Goal: Task Accomplishment & Management: Use online tool/utility

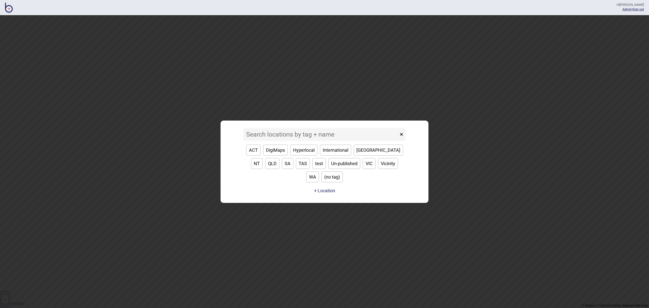
click at [363, 169] on button "VIC" at bounding box center [369, 163] width 13 height 11
type input "VIC"
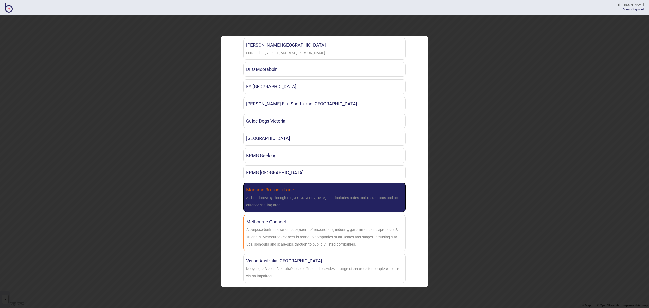
scroll to position [300, 0]
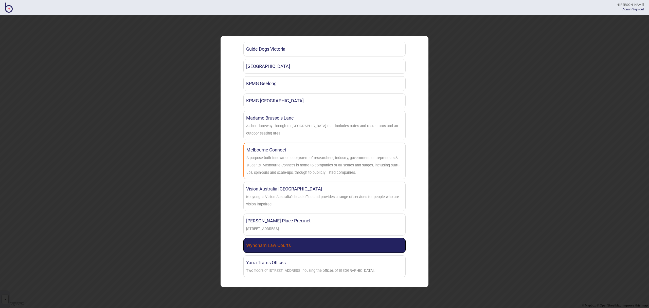
click at [309, 242] on link "Wyndham Law Courts" at bounding box center [324, 245] width 162 height 15
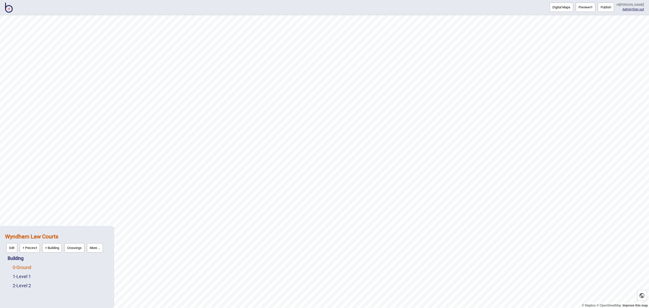
click at [27, 269] on link "0 - Ground" at bounding box center [22, 267] width 19 height 5
click at [21, 266] on button "Edit" at bounding box center [19, 266] width 11 height 9
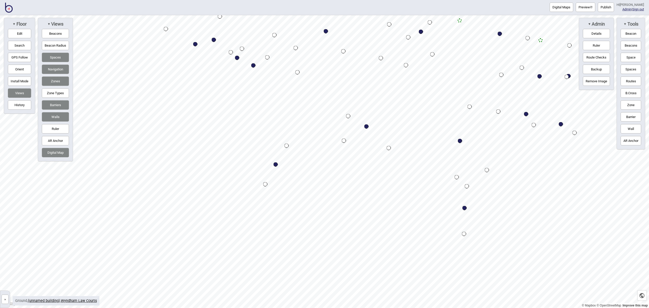
click at [275, 164] on div "Map marker" at bounding box center [276, 164] width 4 height 4
select select "Entrances and Exits"
select select "Magistrates Court Victoria"
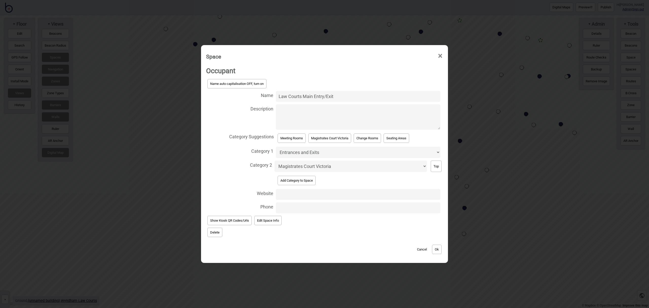
click at [277, 95] on input "Law Courts Main Entry/Exit" at bounding box center [358, 96] width 165 height 11
type input "Wyndham Law Courts Main Entry/Exit"
click at [440, 250] on button "Ok" at bounding box center [437, 249] width 10 height 9
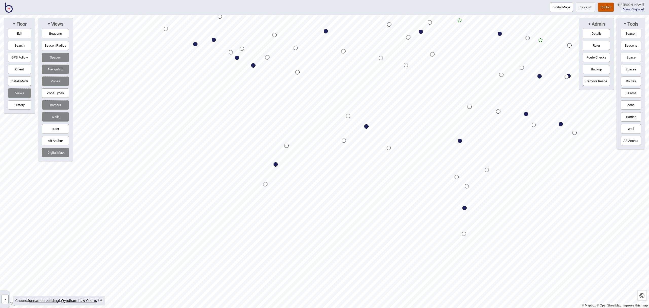
drag, startPoint x: 20, startPoint y: 34, endPoint x: 40, endPoint y: 39, distance: 20.8
click at [20, 33] on button "Edit" at bounding box center [19, 33] width 23 height 9
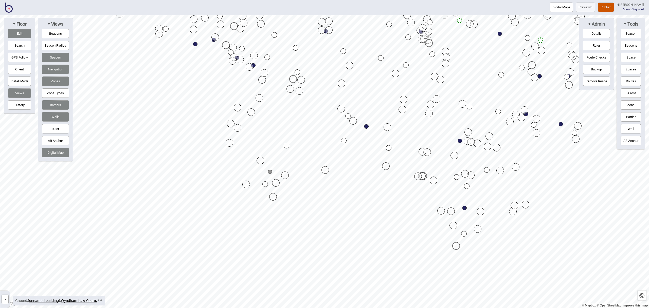
click at [21, 33] on button "Edit" at bounding box center [19, 33] width 23 height 9
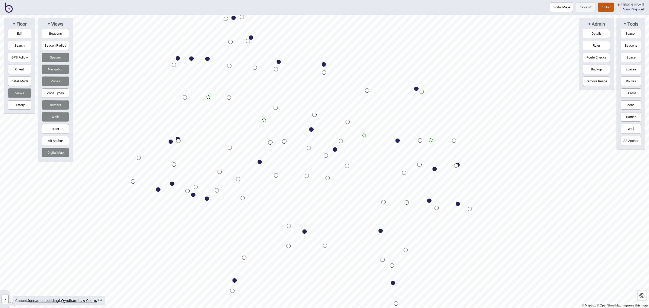
click at [567, 9] on button "Digital Maps" at bounding box center [562, 7] width 24 height 9
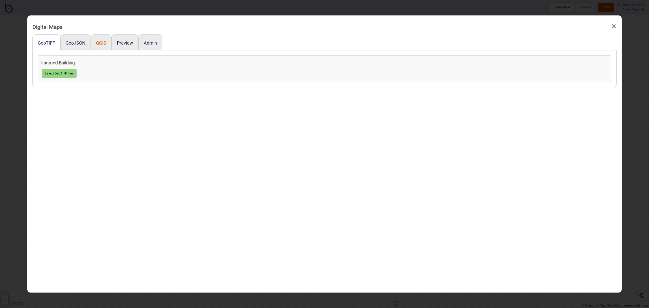
click at [99, 42] on button "QGIS" at bounding box center [101, 42] width 10 height 5
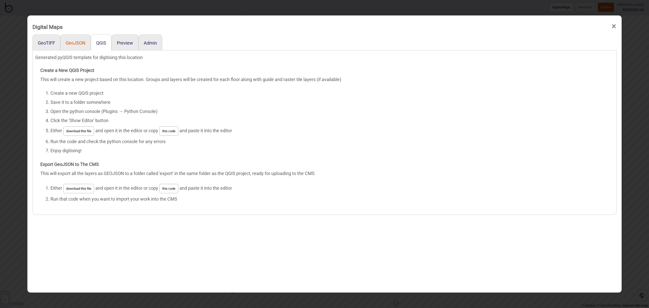
click at [74, 43] on button "GeoJSON" at bounding box center [76, 42] width 20 height 5
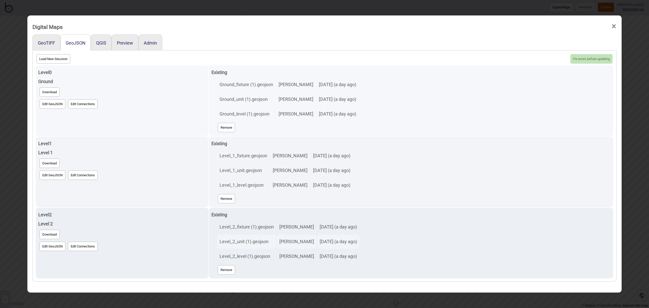
scroll to position [0, 0]
click at [46, 106] on button "Edit GeoJSON" at bounding box center [53, 103] width 26 height 9
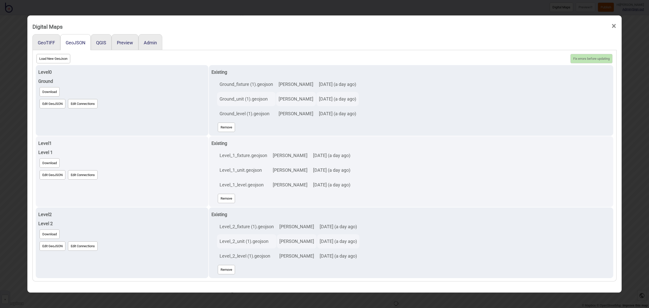
click at [48, 56] on button "Load New GeoJson" at bounding box center [54, 58] width 34 height 9
click input "file" at bounding box center [0, 0] width 0 height 0
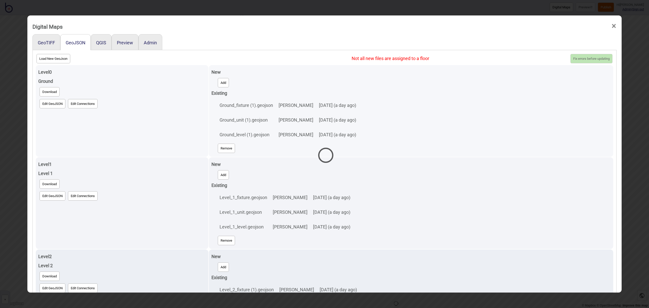
select select "Ground_unit (1) (1).geojson"
select select "Ground_level (1) (1).geojson"
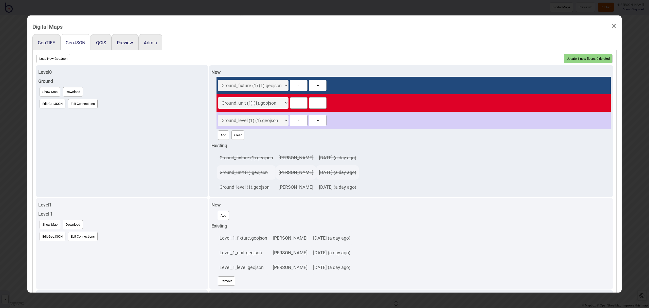
click at [576, 60] on button "Update 1 new floors, 0 deleted" at bounding box center [588, 58] width 49 height 9
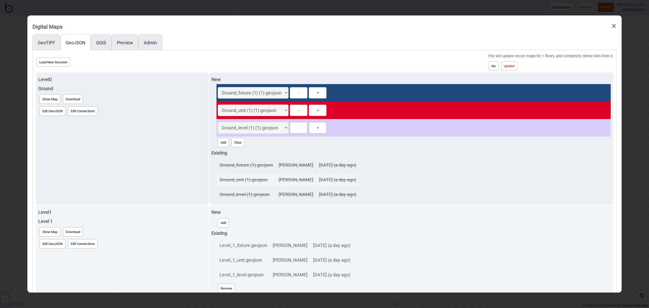
click at [513, 67] on button "Update!" at bounding box center [509, 65] width 16 height 9
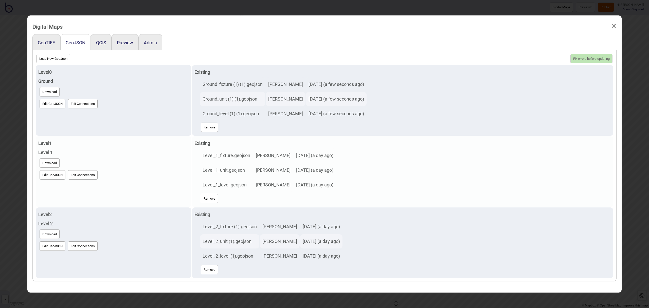
click at [57, 176] on button "Edit GeoJSON" at bounding box center [53, 174] width 26 height 9
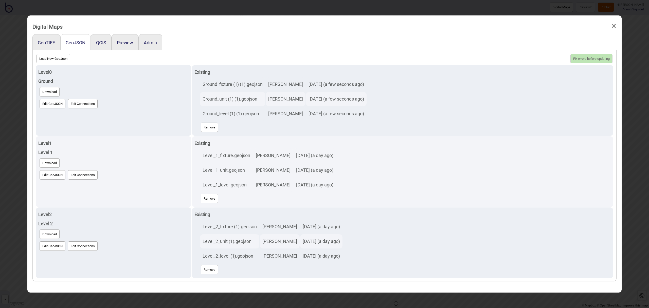
click at [48, 61] on button "Load New GeoJson" at bounding box center [54, 58] width 34 height 9
click input "file" at bounding box center [0, 0] width 0 height 0
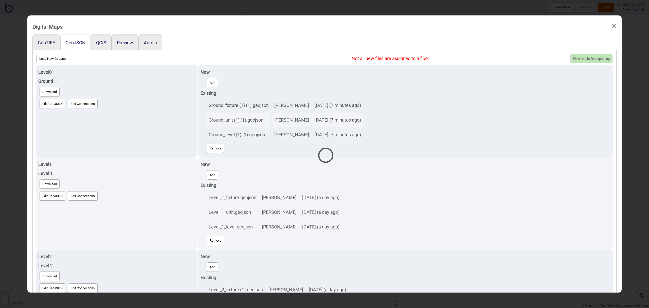
select select "Level_1_unit (1).geojson"
select select "Level_1_level (1).geojson"
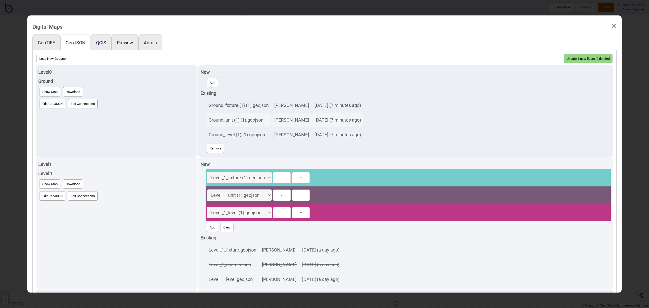
click at [587, 59] on button "Update 1 new floors, 0 deleted" at bounding box center [588, 58] width 49 height 9
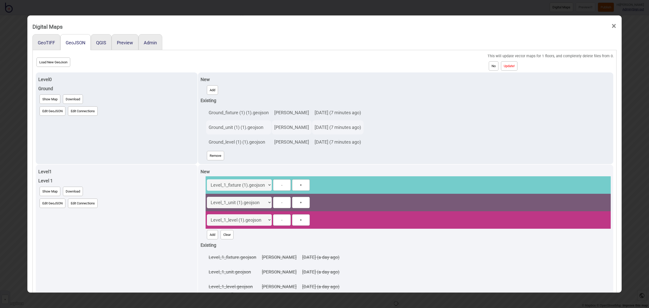
click at [517, 67] on button "Update!" at bounding box center [509, 65] width 16 height 9
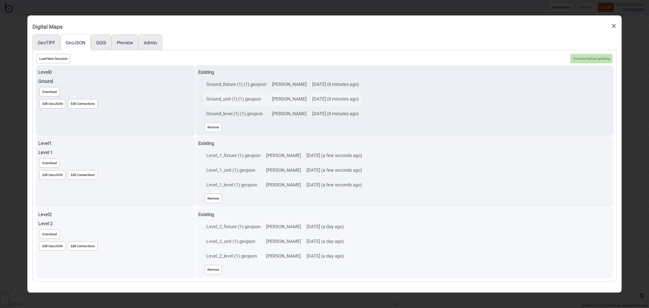
click at [57, 246] on button "Edit GeoJSON" at bounding box center [53, 246] width 26 height 9
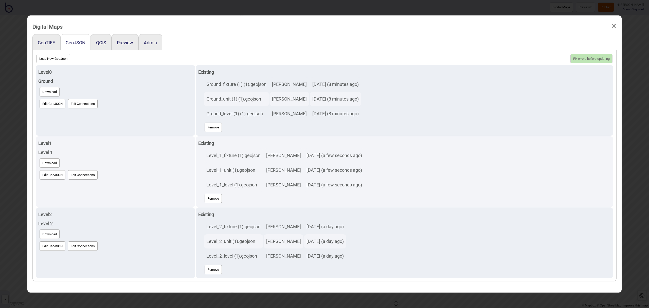
click at [60, 59] on button "Load New GeoJson" at bounding box center [54, 58] width 34 height 9
click input "file" at bounding box center [0, 0] width 0 height 0
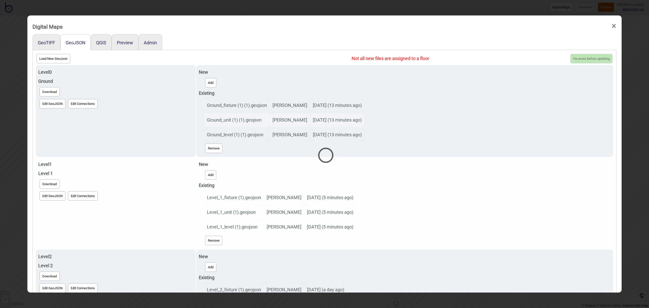
select select "Level_2_unit (1) (1).geojson"
select select "Level_2_level (1) (1).geojson"
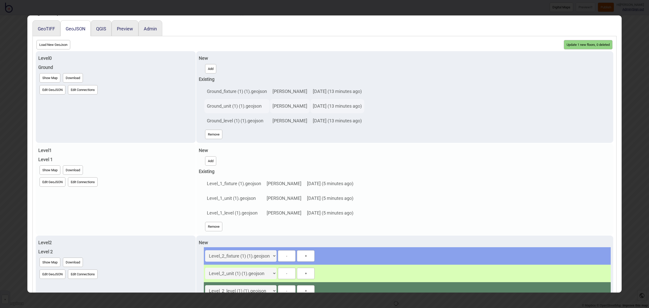
scroll to position [0, 0]
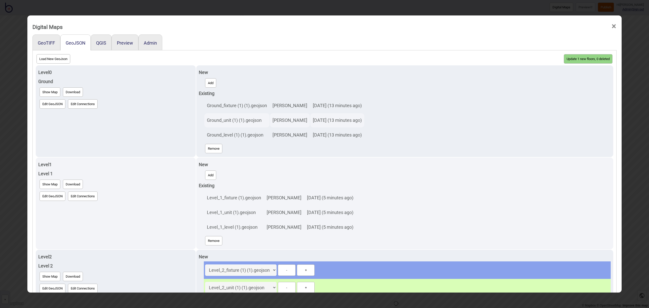
click at [592, 61] on button "Update 1 new floors, 0 deleted" at bounding box center [588, 58] width 49 height 9
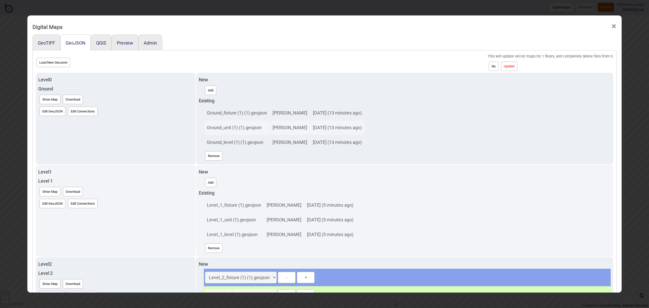
click at [516, 64] on button "Update!" at bounding box center [509, 66] width 16 height 9
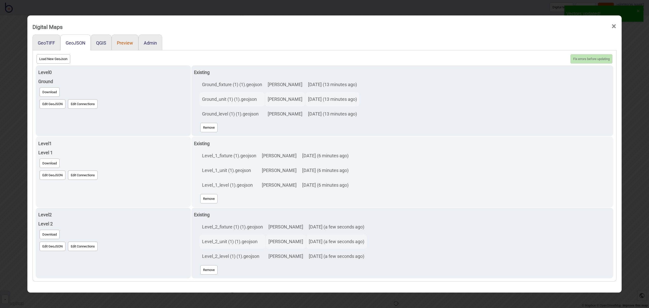
click at [130, 45] on button "Preview" at bounding box center [125, 42] width 16 height 5
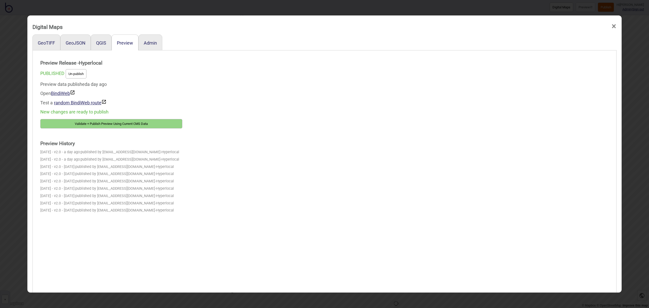
click at [122, 123] on button "Validate + Publish Preview Using Current CMS Data" at bounding box center [111, 123] width 142 height 9
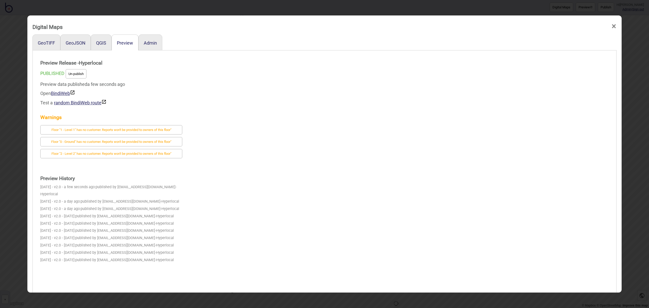
click at [616, 28] on span "×" at bounding box center [613, 26] width 5 height 17
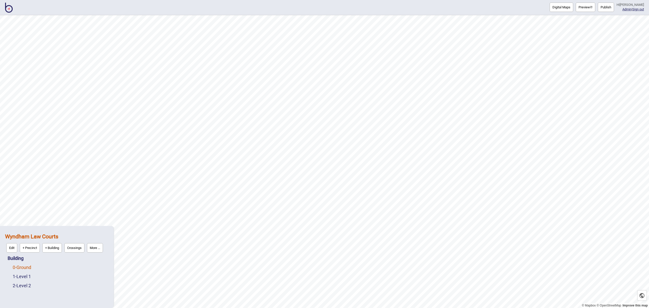
click at [25, 267] on link "0 - Ground" at bounding box center [22, 267] width 19 height 5
click at [22, 267] on button "Edit" at bounding box center [19, 266] width 11 height 9
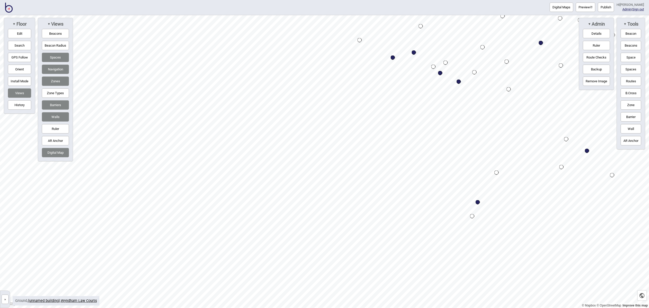
click at [20, 33] on button "Edit" at bounding box center [19, 33] width 23 height 9
drag, startPoint x: 258, startPoint y: 89, endPoint x: 285, endPoint y: 59, distance: 40.2
click at [633, 58] on button "Space" at bounding box center [631, 57] width 21 height 9
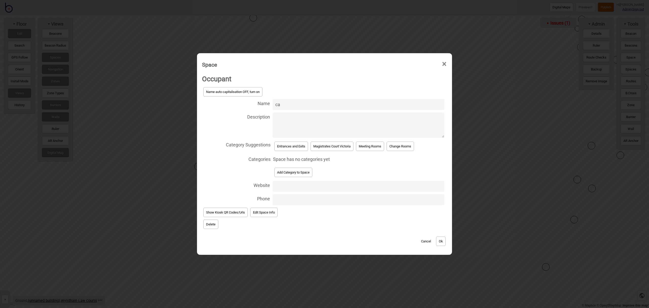
type input "c"
type input "Cafe"
click at [298, 172] on button "Add Category to Space" at bounding box center [293, 172] width 38 height 9
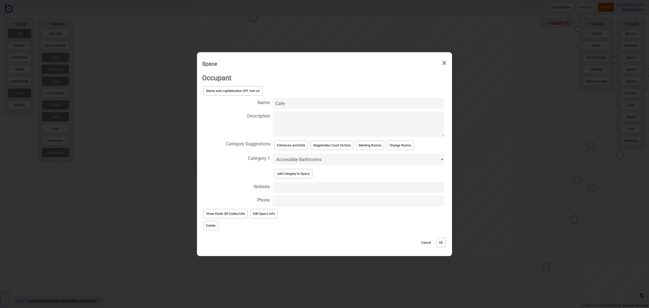
click at [301, 164] on select "Accessible Bathrooms Bathrooms Change Rooms Children's Court Courtrooms Entranc…" at bounding box center [359, 159] width 172 height 11
select select "Food and Drink"
click at [273, 154] on select "Accessible Bathrooms Bathrooms Change Rooms Children's Court Courtrooms Entranc…" at bounding box center [359, 159] width 172 height 11
click at [442, 242] on button "Ok" at bounding box center [441, 242] width 10 height 9
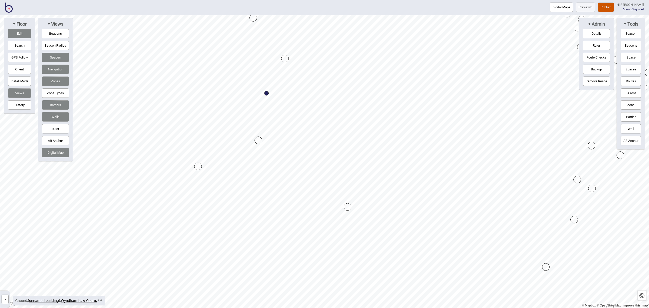
click at [628, 79] on button "Routes" at bounding box center [631, 81] width 21 height 9
click at [403, 143] on div "Map marker" at bounding box center [404, 144] width 6 height 6
click at [403, 15] on div at bounding box center [324, 15] width 649 height 0
click at [630, 77] on button "Routes" at bounding box center [631, 81] width 21 height 9
click at [404, 144] on div "Map marker" at bounding box center [404, 144] width 6 height 6
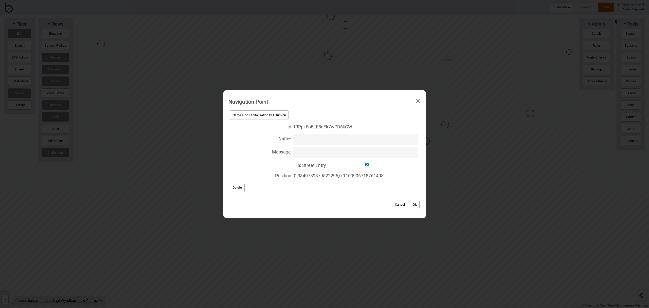
click at [238, 184] on button "Delete" at bounding box center [237, 187] width 15 height 9
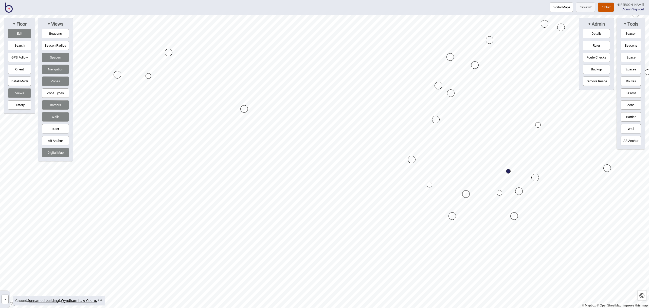
click at [631, 84] on button "Routes" at bounding box center [631, 81] width 21 height 9
click at [149, 76] on div "Map marker" at bounding box center [149, 77] width 6 height 6
click at [429, 185] on div "Map marker" at bounding box center [429, 185] width 6 height 6
click at [633, 81] on button "Routes" at bounding box center [631, 81] width 21 height 9
click at [625, 82] on button "Routes" at bounding box center [631, 81] width 21 height 9
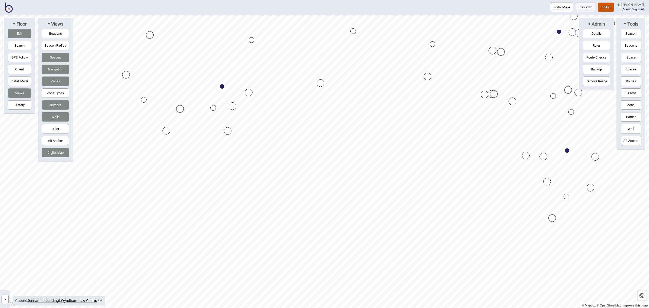
click at [566, 197] on div "Map marker" at bounding box center [567, 197] width 6 height 6
click at [213, 108] on div "Map marker" at bounding box center [213, 108] width 6 height 6
click at [631, 82] on button "Routes" at bounding box center [631, 81] width 21 height 9
click at [214, 108] on div "Map marker" at bounding box center [215, 108] width 6 height 6
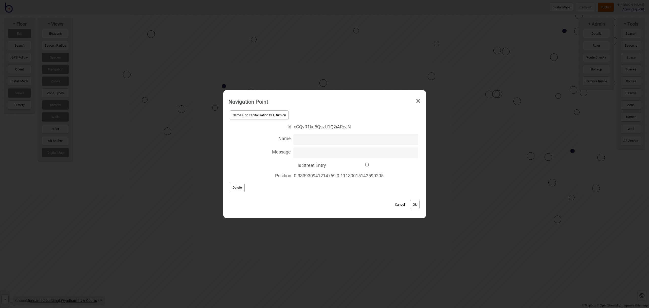
click at [366, 166] on input "Is Street Entry" at bounding box center [367, 164] width 77 height 3
checkbox input "true"
click at [418, 205] on button "Ok" at bounding box center [415, 204] width 10 height 9
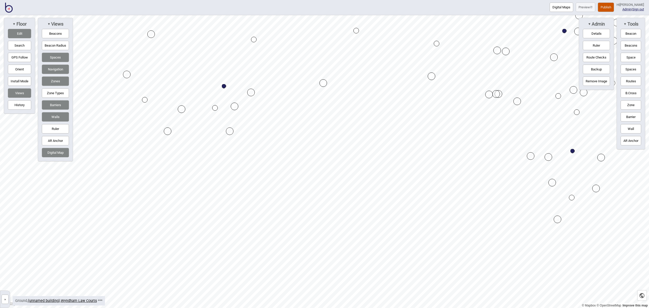
click at [613, 8] on button "Publish" at bounding box center [606, 7] width 16 height 9
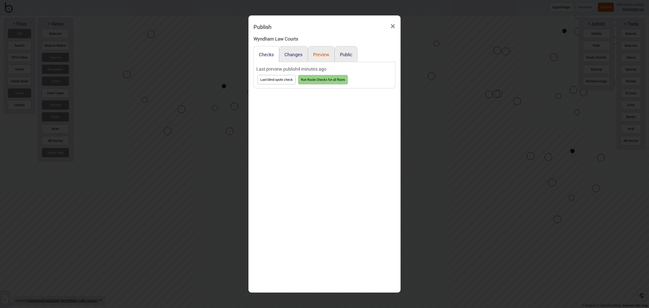
click at [322, 56] on button "Preview" at bounding box center [321, 54] width 16 height 5
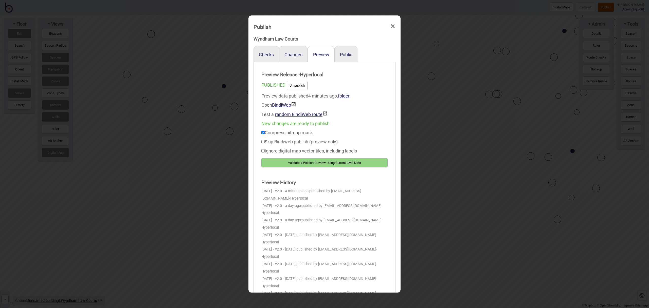
click at [348, 160] on button "Validate + Publish Preview Using Current CMS Data" at bounding box center [324, 162] width 126 height 9
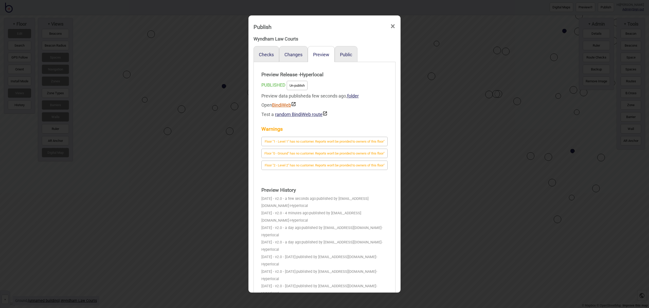
click at [289, 105] on link "BindiWeb" at bounding box center [284, 104] width 24 height 5
click at [392, 27] on span "×" at bounding box center [392, 26] width 5 height 17
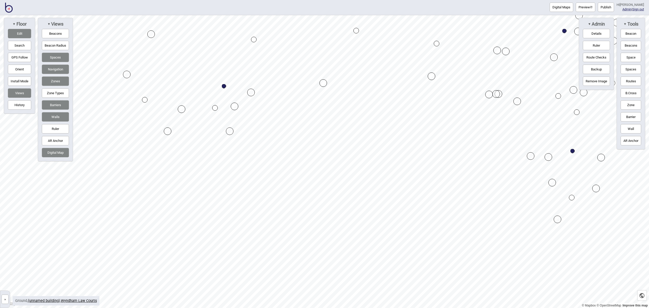
click at [10, 8] on img at bounding box center [9, 8] width 8 height 10
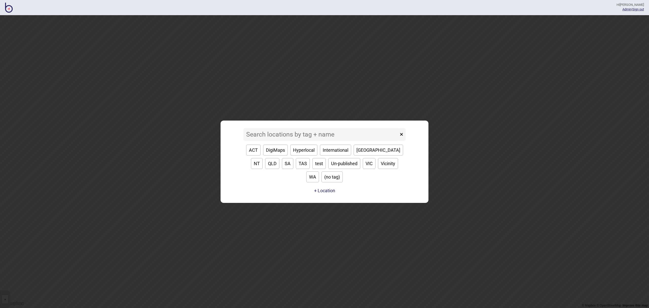
click at [363, 169] on button "VIC" at bounding box center [369, 163] width 13 height 11
type input "VIC"
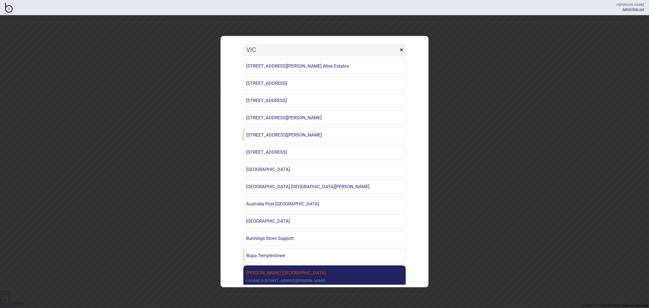
scroll to position [300, 0]
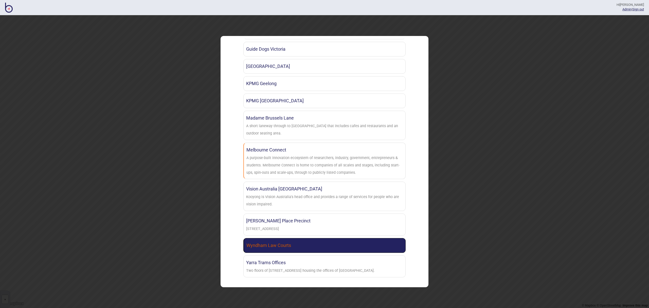
click at [314, 246] on link "Wyndham Law Courts" at bounding box center [324, 245] width 162 height 15
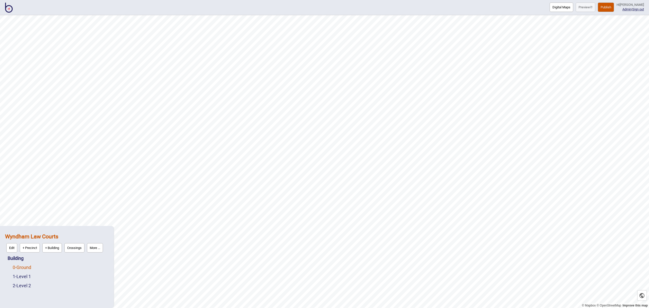
click at [22, 267] on link "0 - Ground" at bounding box center [22, 267] width 19 height 5
click at [18, 265] on button "Edit" at bounding box center [19, 266] width 11 height 9
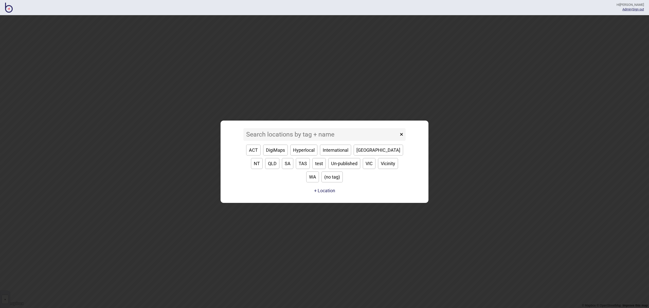
click at [363, 167] on button "VIC" at bounding box center [369, 163] width 13 height 11
type input "VIC"
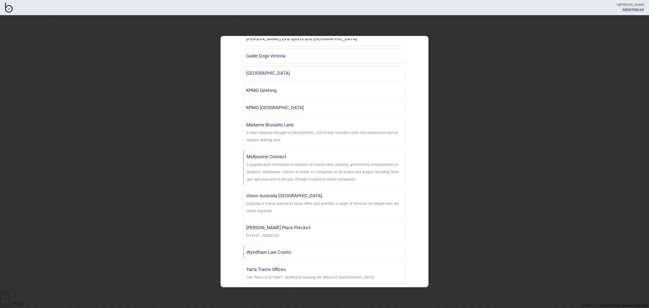
scroll to position [300, 0]
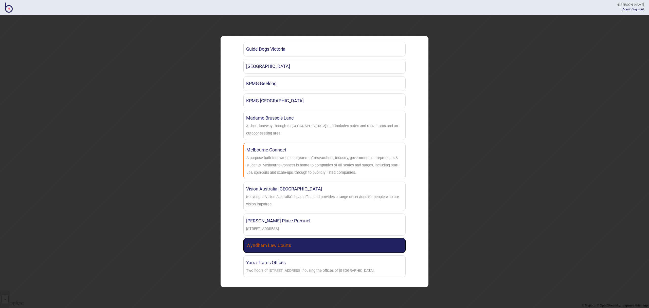
click at [309, 241] on link "Wyndham Law Courts" at bounding box center [324, 245] width 162 height 15
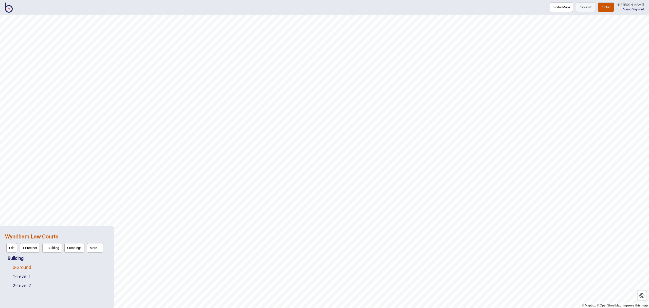
click at [21, 268] on link "0 - Ground" at bounding box center [22, 267] width 19 height 5
click at [21, 266] on button "Edit" at bounding box center [19, 266] width 11 height 9
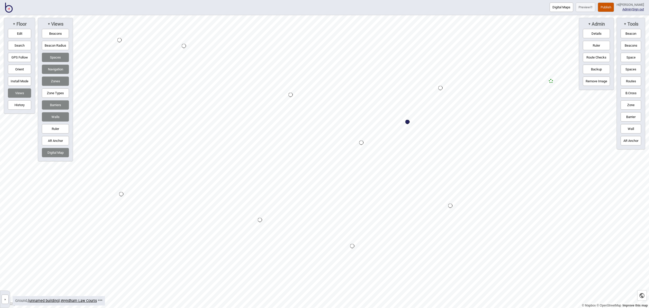
click at [23, 30] on button "Edit" at bounding box center [19, 33] width 23 height 9
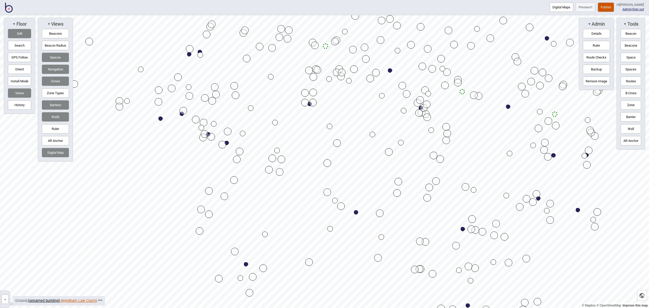
click at [71, 302] on link "Wyndham Law Courts" at bounding box center [79, 301] width 36 height 4
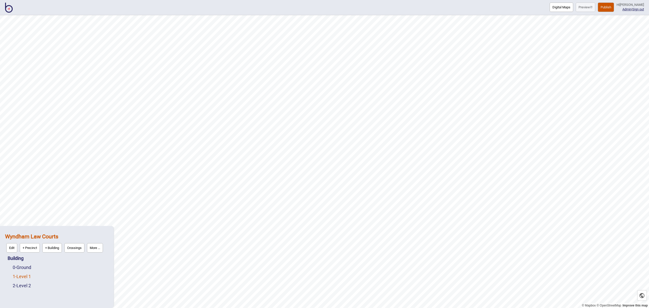
click at [24, 277] on link "1 - Level 1" at bounding box center [22, 276] width 18 height 5
click at [22, 277] on button "Edit" at bounding box center [19, 275] width 11 height 9
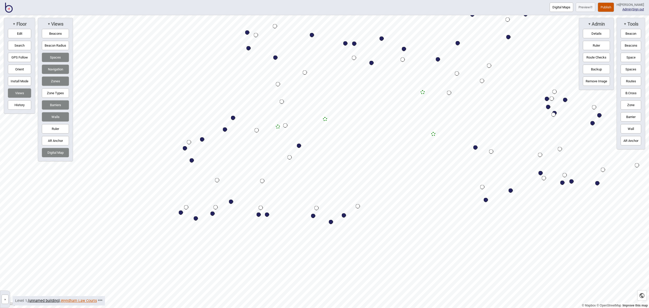
click at [86, 303] on link "Wyndham Law Courts" at bounding box center [79, 301] width 36 height 4
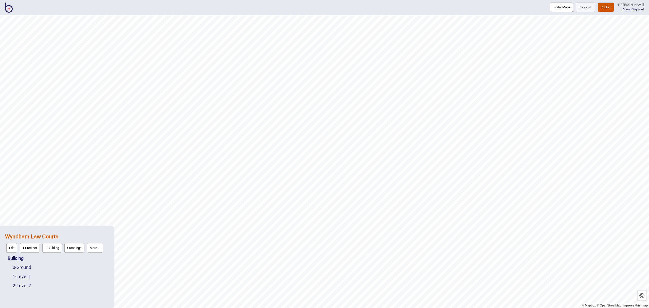
click at [28, 288] on div "2 - Level 2" at bounding box center [61, 285] width 96 height 9
click at [28, 287] on link "2 - Level 2" at bounding box center [22, 285] width 18 height 5
click at [18, 286] on button "Edit" at bounding box center [19, 284] width 11 height 9
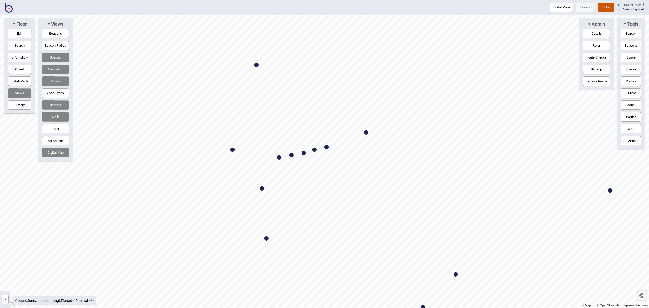
click at [633, 59] on button "Space" at bounding box center [631, 57] width 21 height 9
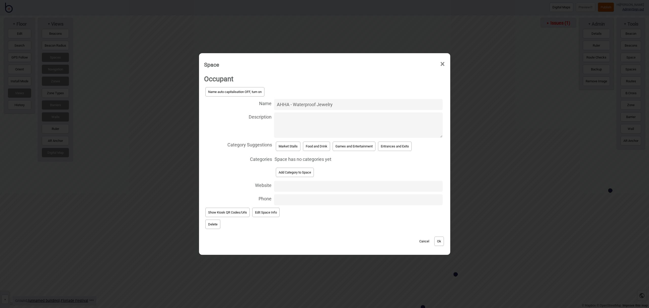
type input "AHHA - Waterproof Jewelry"
click at [294, 148] on button "Market Stalls" at bounding box center [288, 146] width 25 height 9
select select "Market Stalls"
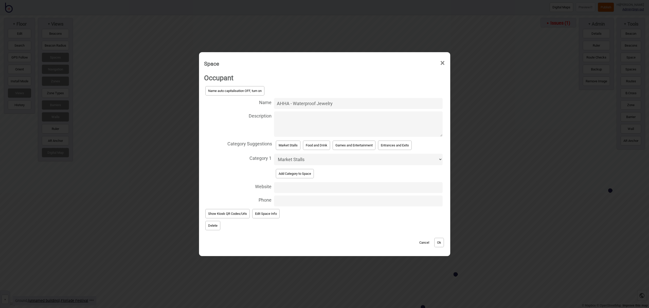
click at [441, 242] on button "Ok" at bounding box center [439, 242] width 10 height 9
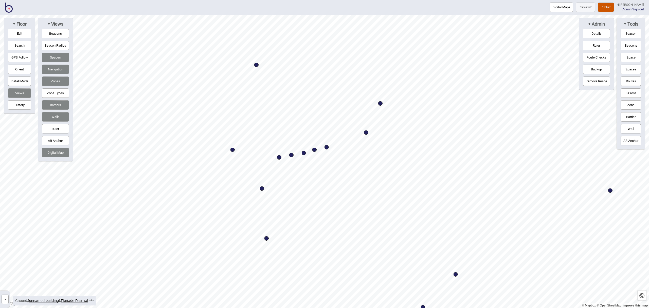
click at [635, 58] on button "Space" at bounding box center [631, 57] width 21 height 9
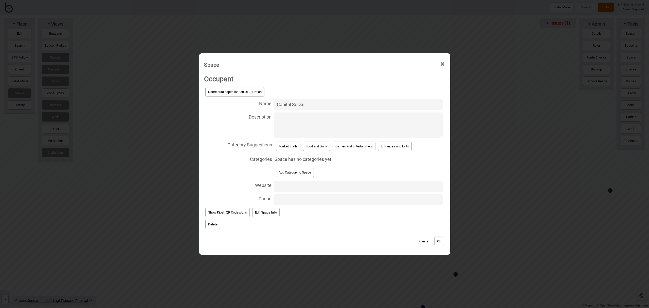
type input "Capital Socks"
click at [289, 144] on button "Market Stalls" at bounding box center [288, 146] width 25 height 9
select select "Market Stalls"
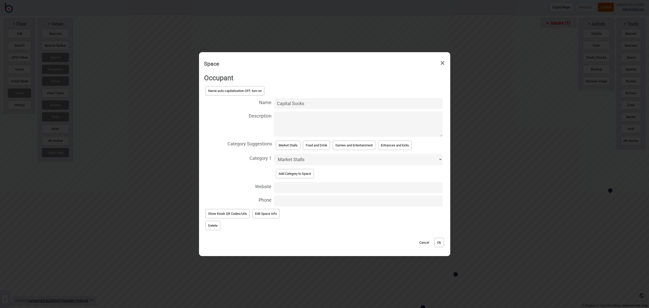
click at [442, 246] on button "Ok" at bounding box center [439, 242] width 10 height 9
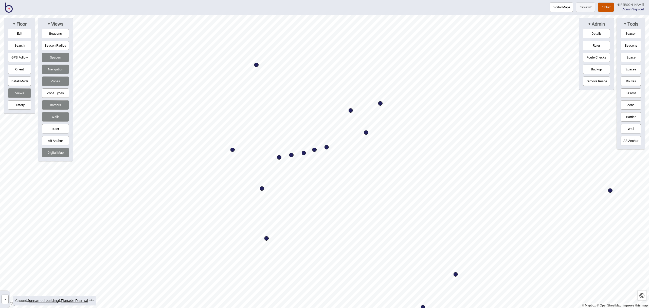
click at [630, 57] on button "Space" at bounding box center [631, 57] width 21 height 9
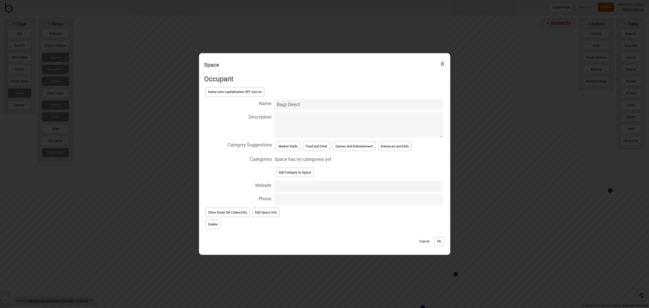
type input "Bagz Direct"
click at [291, 145] on button "Market Stalls" at bounding box center [288, 146] width 25 height 9
select select "Market Stalls"
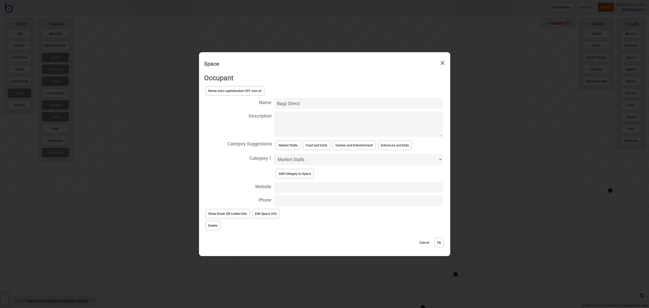
click at [438, 241] on button "Ok" at bounding box center [439, 242] width 10 height 9
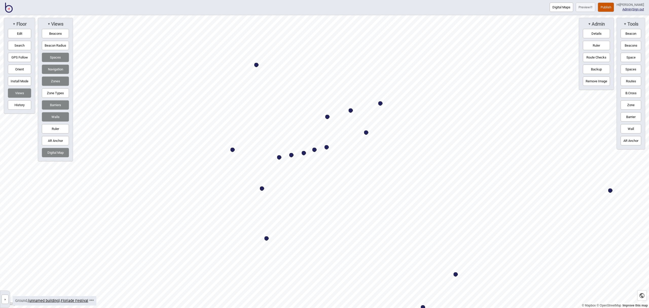
click at [633, 58] on button "Space" at bounding box center [631, 57] width 21 height 9
click at [629, 57] on button "Space" at bounding box center [631, 57] width 21 height 9
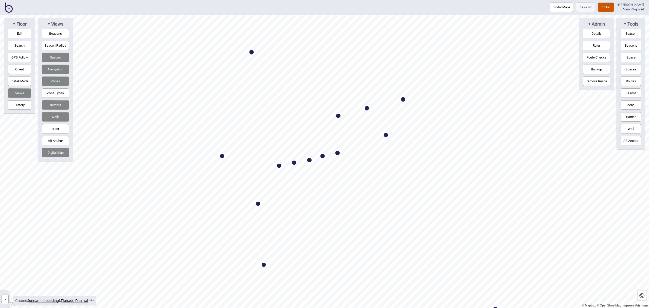
click at [22, 36] on button "Edit" at bounding box center [19, 33] width 23 height 9
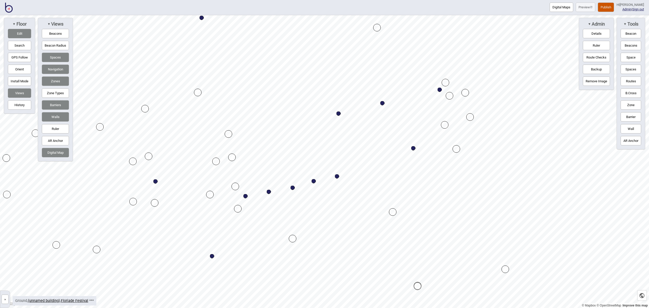
click at [632, 59] on button "Space" at bounding box center [631, 57] width 21 height 9
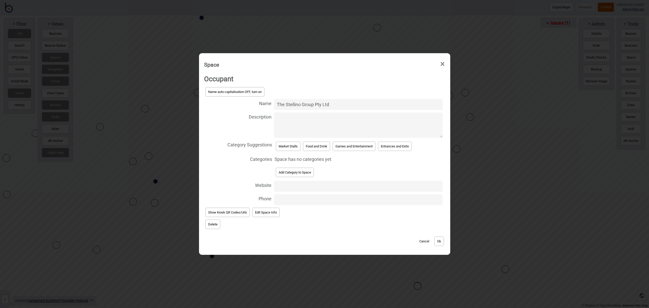
type input "The Stellino Group Pty Ltd"
click at [278, 140] on div "Market Stalls" at bounding box center [288, 146] width 27 height 12
click at [286, 144] on button "Market Stalls" at bounding box center [288, 146] width 25 height 9
select select "Market Stalls"
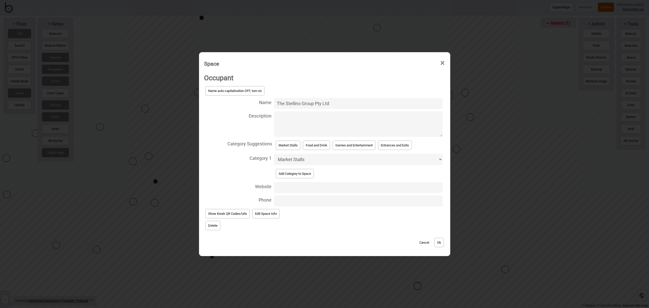
click at [443, 243] on button "Ok" at bounding box center [439, 242] width 10 height 9
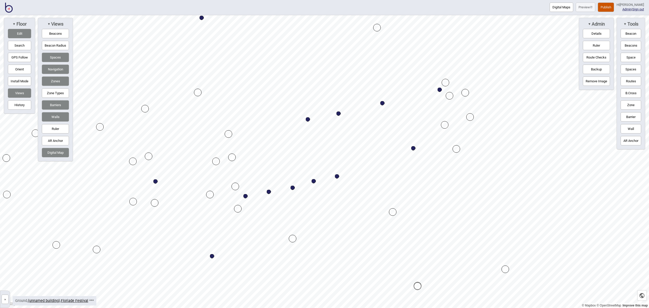
click at [629, 57] on button "Space" at bounding box center [631, 57] width 21 height 9
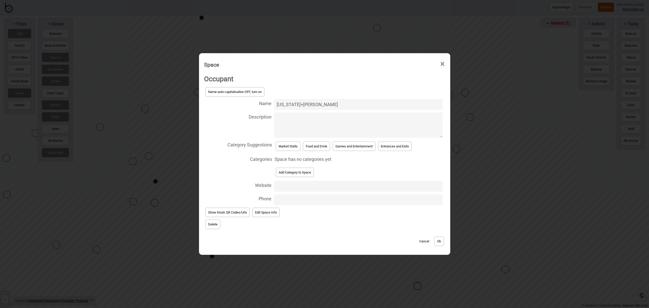
type input "Maine+Mara"
click at [286, 148] on button "Market Stalls" at bounding box center [288, 146] width 25 height 9
select select "Market Stalls"
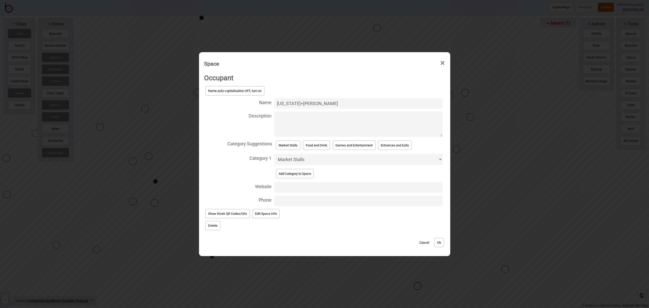
click at [442, 244] on button "Ok" at bounding box center [439, 242] width 10 height 9
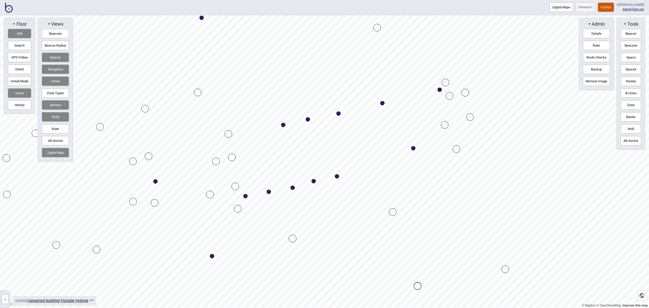
click at [633, 57] on button "Space" at bounding box center [631, 57] width 21 height 9
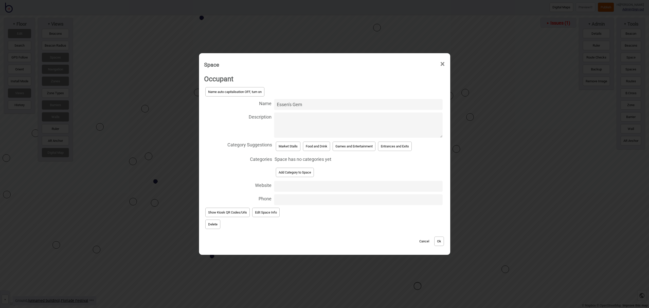
type input "Essen's Gem"
click at [293, 145] on button "Market Stalls" at bounding box center [288, 146] width 25 height 9
select select "Market Stalls"
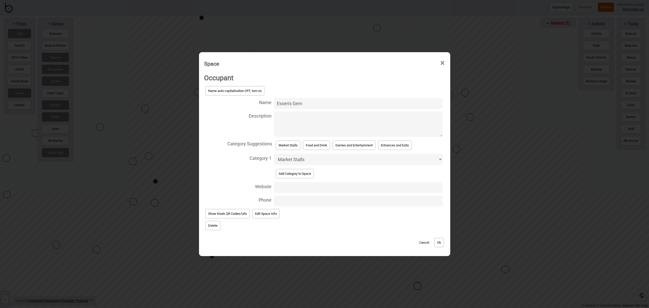
click at [437, 242] on button "Ok" at bounding box center [439, 242] width 10 height 9
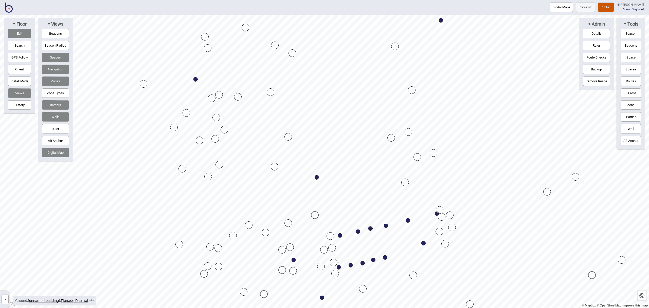
click at [628, 58] on button "Space" at bounding box center [631, 57] width 21 height 9
click at [623, 56] on button "Space" at bounding box center [631, 57] width 21 height 9
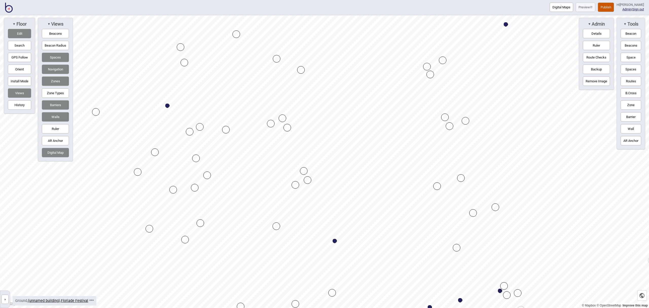
click at [633, 58] on button "Space" at bounding box center [631, 57] width 21 height 9
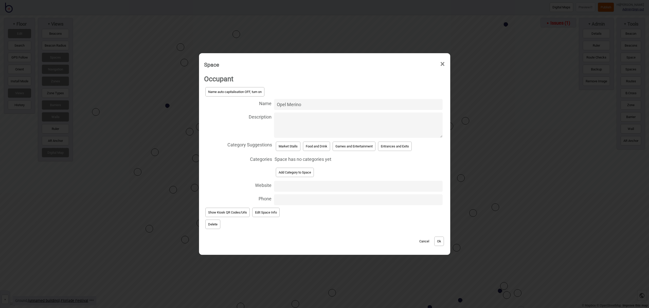
type input "Opel Merino"
click at [291, 153] on div "Category Suggestions Market Stalls Food and Drink Games and Entertainment Entra…" at bounding box center [324, 146] width 241 height 14
click at [291, 150] on button "Market Stalls" at bounding box center [288, 146] width 25 height 9
select select "Market Stalls"
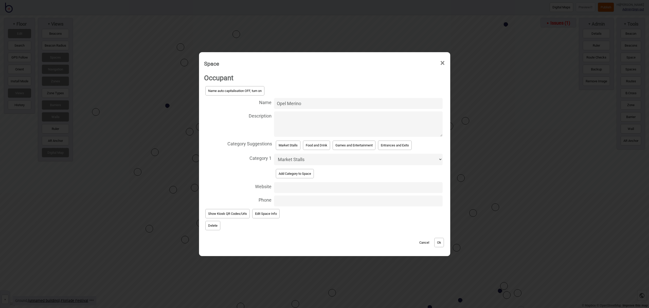
click at [443, 244] on button "Ok" at bounding box center [439, 242] width 10 height 9
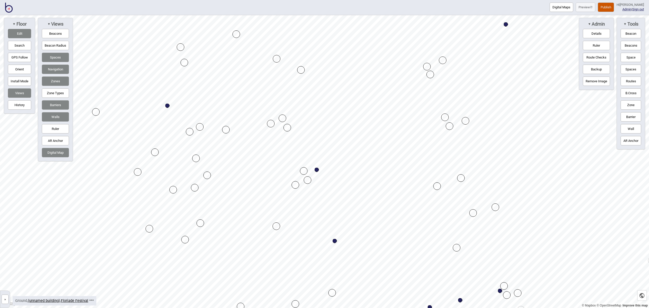
click at [628, 58] on button "Space" at bounding box center [631, 57] width 21 height 9
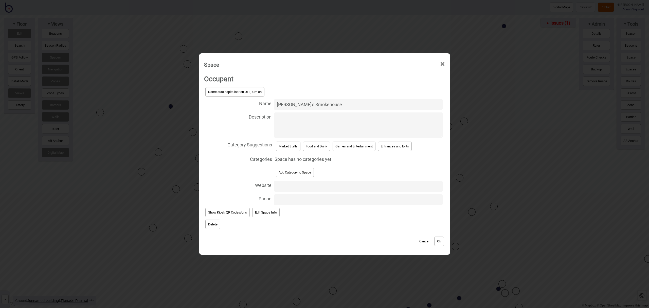
type input "Deda's Smokehouse"
click at [294, 150] on button "Market Stalls" at bounding box center [288, 146] width 25 height 9
select select "Market Stalls"
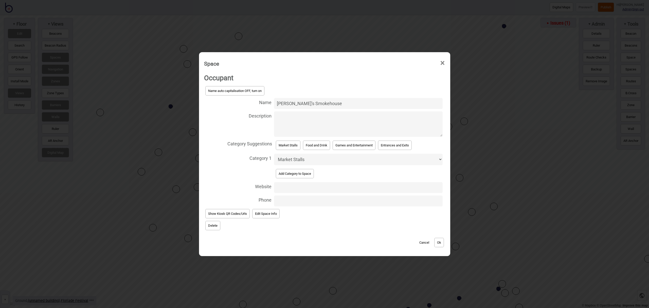
click at [440, 243] on button "Ok" at bounding box center [439, 242] width 10 height 9
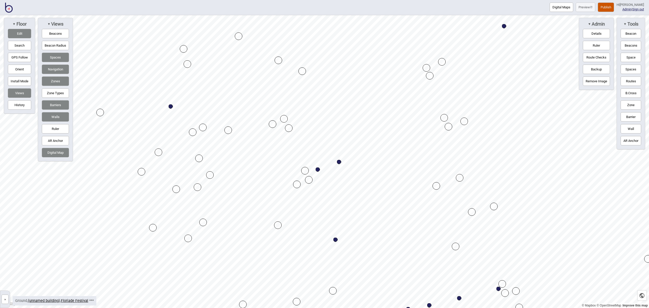
click at [339, 161] on div "Map marker" at bounding box center [339, 162] width 4 height 4
select select "Market Stalls"
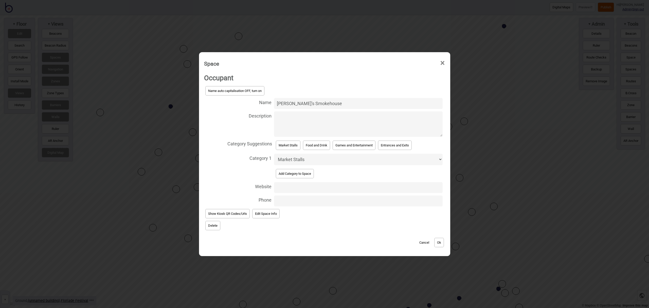
click at [441, 244] on button "Ok" at bounding box center [439, 242] width 10 height 9
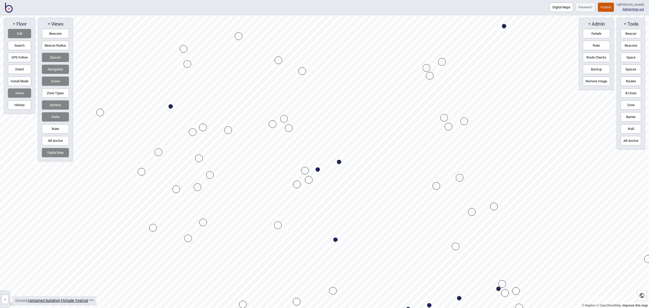
click at [631, 59] on button "Space" at bounding box center [631, 57] width 21 height 9
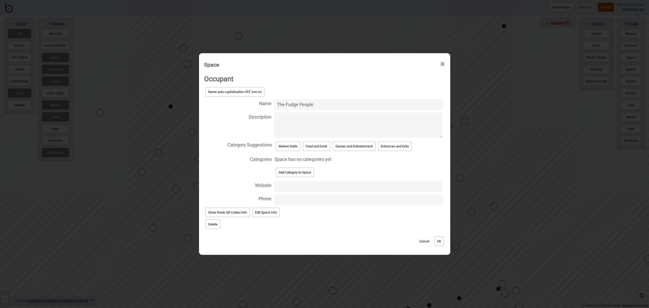
type input "The Fudge People"
click at [294, 149] on button "Market Stalls" at bounding box center [288, 146] width 25 height 9
select select "Market Stalls"
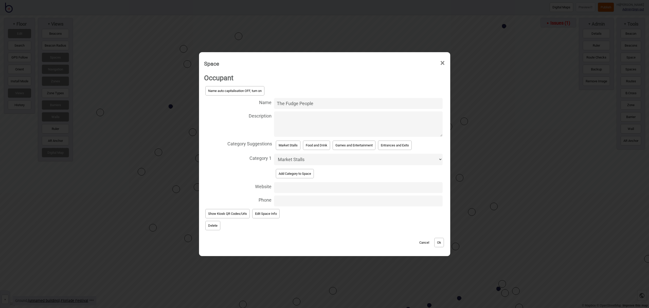
click at [442, 242] on button "Ok" at bounding box center [439, 242] width 10 height 9
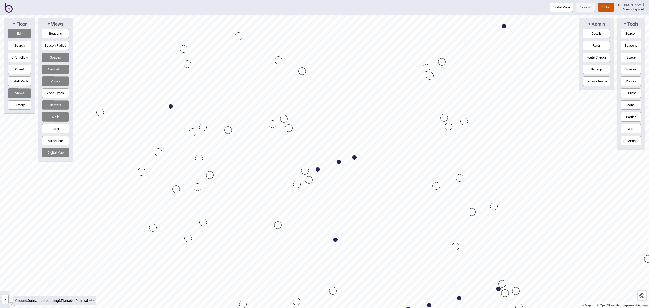
click at [634, 58] on button "Space" at bounding box center [631, 57] width 21 height 9
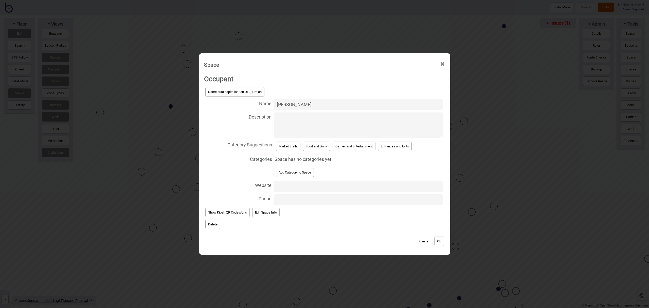
type input "Lush Berries"
click at [275, 148] on div "Market Stalls" at bounding box center [288, 146] width 27 height 12
click at [286, 147] on button "Market Stalls" at bounding box center [288, 146] width 25 height 9
select select "Market Stalls"
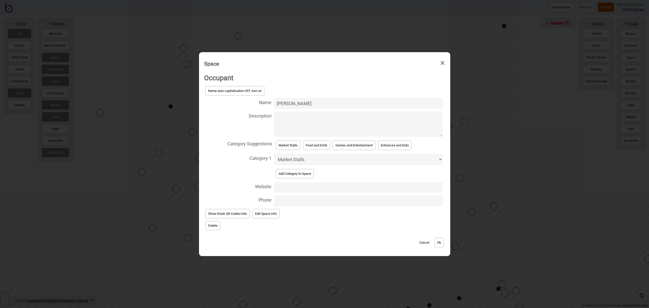
click at [441, 244] on button "Ok" at bounding box center [439, 242] width 10 height 9
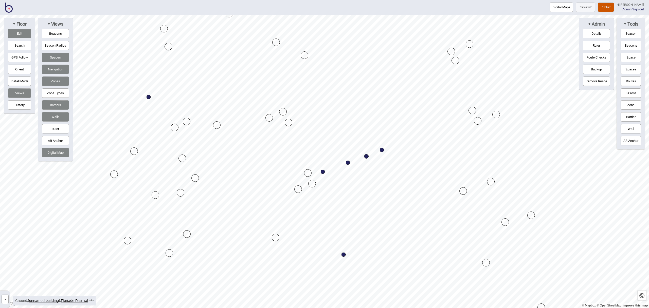
click at [639, 54] on button "Space" at bounding box center [631, 57] width 21 height 9
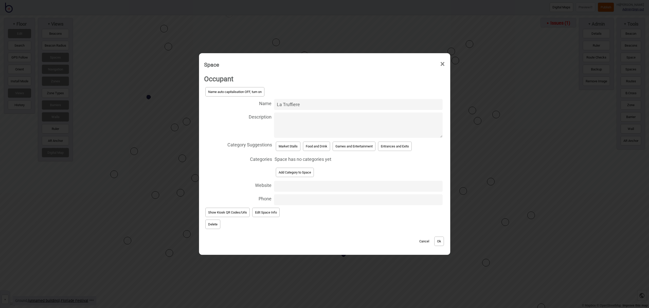
type input "La Truffiere"
click at [293, 146] on button "Market Stalls" at bounding box center [288, 146] width 25 height 9
select select "Market Stalls"
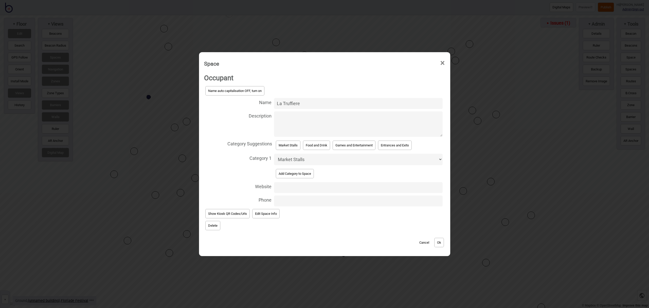
click at [439, 241] on button "Ok" at bounding box center [439, 242] width 10 height 9
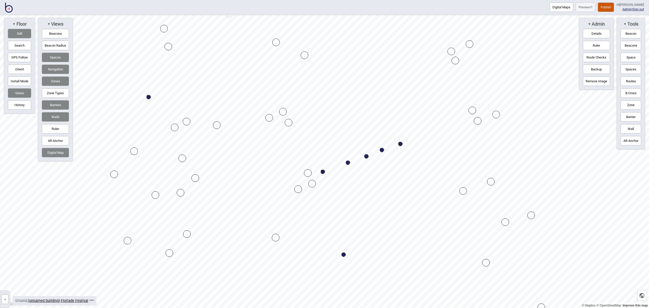
click at [628, 58] on button "Space" at bounding box center [631, 57] width 21 height 9
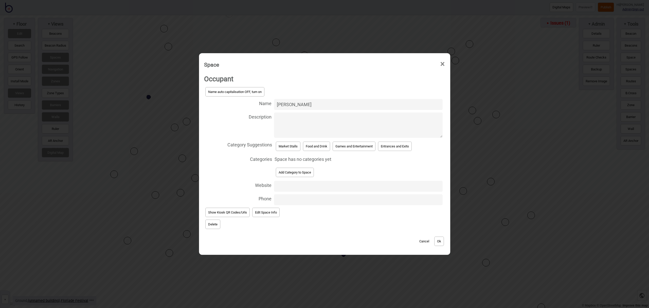
type input "Andez Jewellery"
click at [284, 148] on button "Market Stalls" at bounding box center [288, 146] width 25 height 9
select select "Market Stalls"
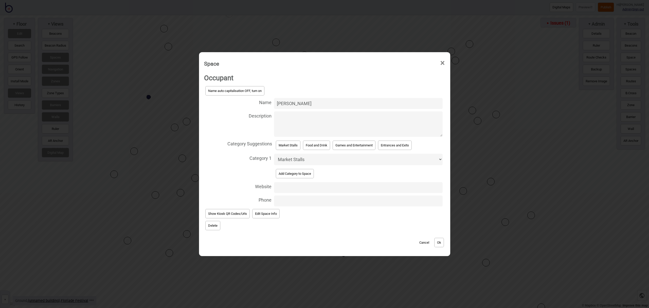
click at [442, 244] on button "Ok" at bounding box center [439, 242] width 10 height 9
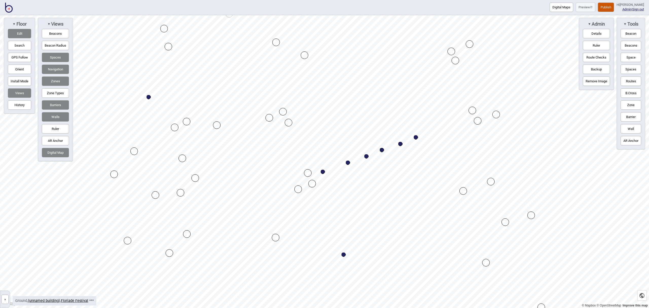
click at [626, 57] on button "Space" at bounding box center [631, 57] width 21 height 9
click at [635, 55] on button "Space" at bounding box center [631, 57] width 21 height 9
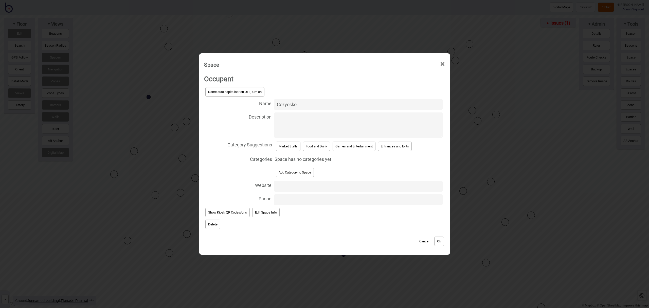
type input "Cozyosko"
drag, startPoint x: 285, startPoint y: 147, endPoint x: 288, endPoint y: 147, distance: 2.8
click at [285, 147] on button "Market Stalls" at bounding box center [288, 146] width 25 height 9
select select "Market Stalls"
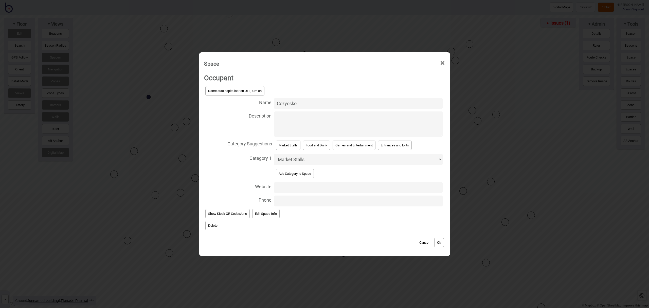
click at [440, 241] on button "Ok" at bounding box center [439, 242] width 10 height 9
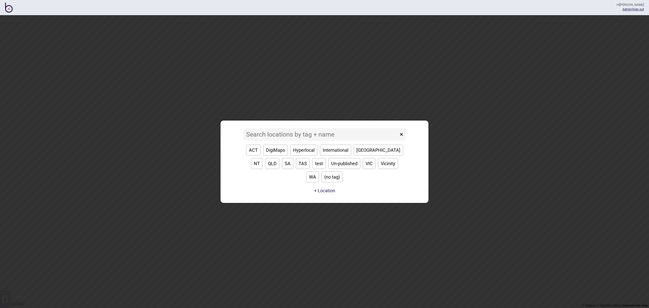
click at [363, 169] on button "VIC" at bounding box center [369, 163] width 13 height 11
type input "VIC"
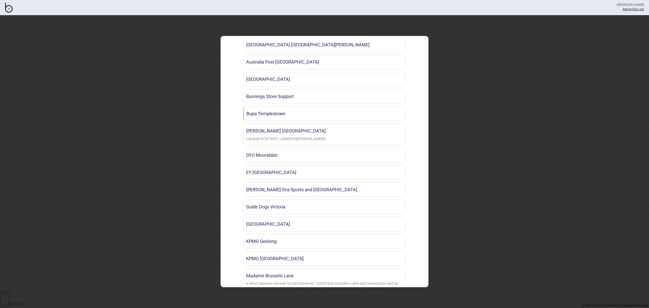
scroll to position [300, 0]
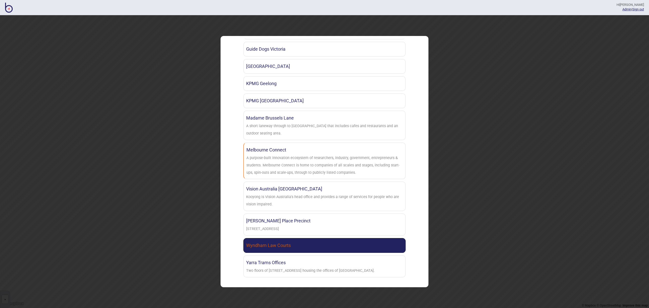
click at [325, 246] on link "Wyndham Law Courts" at bounding box center [324, 245] width 162 height 15
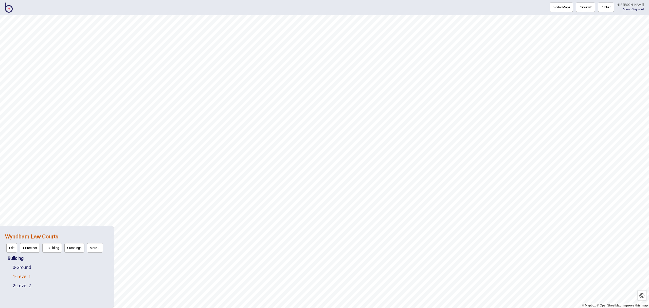
click at [29, 277] on link "1 - Level 1" at bounding box center [22, 276] width 18 height 5
click at [560, 7] on button "Digital Maps" at bounding box center [562, 7] width 24 height 9
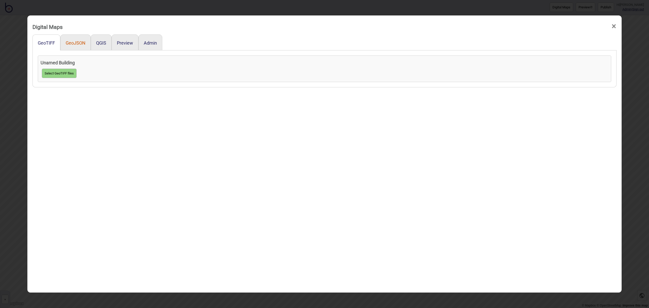
click at [82, 45] on button "GeoJSON" at bounding box center [76, 42] width 20 height 5
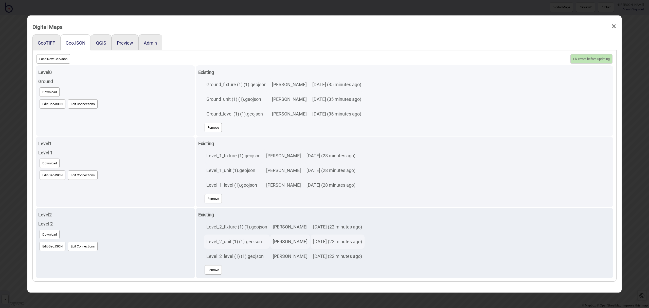
click at [52, 100] on button "Edit GeoJSON" at bounding box center [53, 103] width 26 height 9
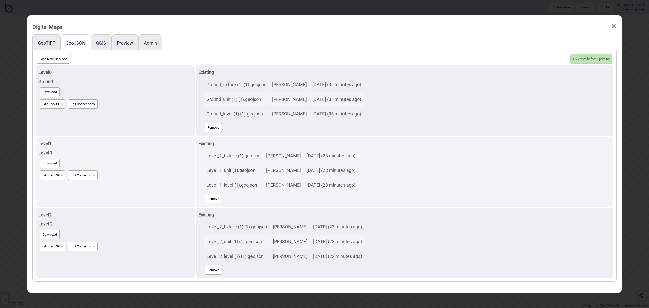
click at [612, 26] on span "×" at bounding box center [613, 26] width 5 height 17
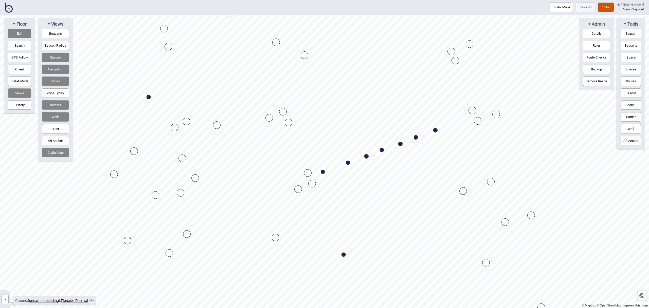
click at [628, 60] on button "Space" at bounding box center [631, 57] width 21 height 9
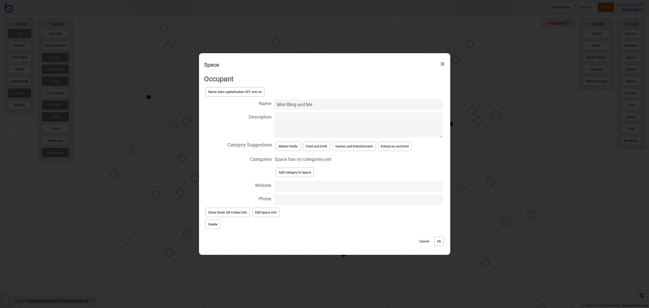
type input "Mini Bling and Me"
click at [282, 148] on button "Market Stalls" at bounding box center [288, 146] width 25 height 9
select select "Market Stalls"
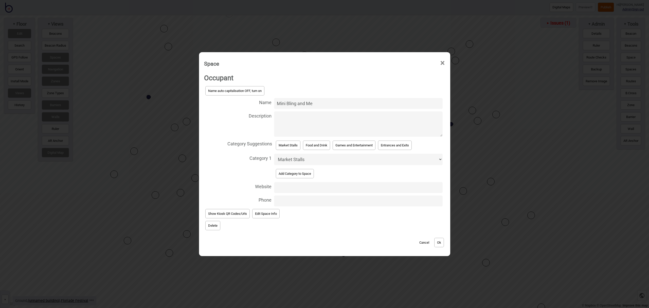
click at [443, 245] on button "Ok" at bounding box center [439, 242] width 10 height 9
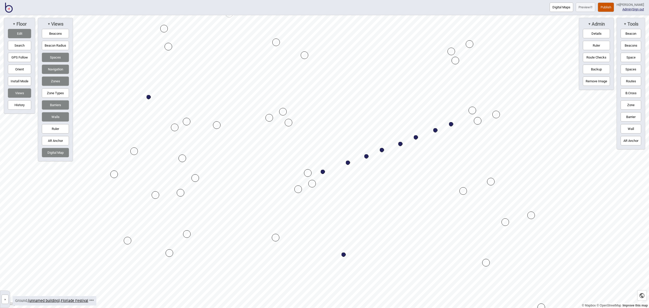
click at [630, 59] on button "Space" at bounding box center [631, 57] width 21 height 9
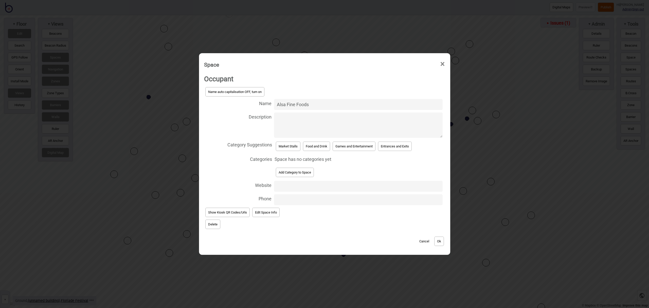
type input "Alsa Fine Foods"
click at [291, 145] on button "Market Stalls" at bounding box center [288, 146] width 25 height 9
select select "Market Stalls"
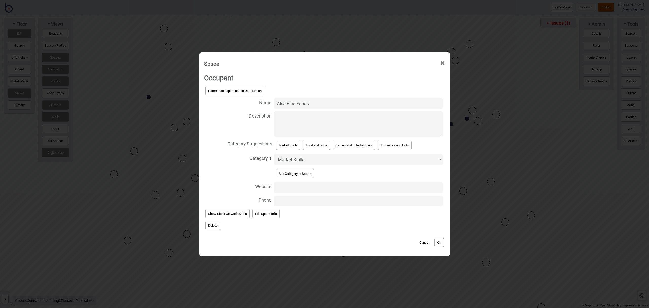
click at [441, 241] on button "Ok" at bounding box center [439, 242] width 10 height 9
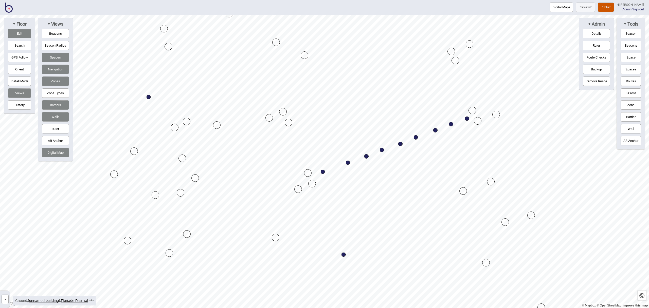
click at [626, 57] on button "Space" at bounding box center [631, 57] width 21 height 9
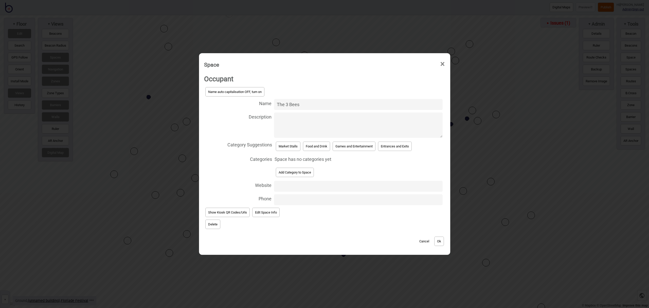
type input "The 3 Bees"
click at [287, 150] on button "Market Stalls" at bounding box center [288, 146] width 25 height 9
select select "Market Stalls"
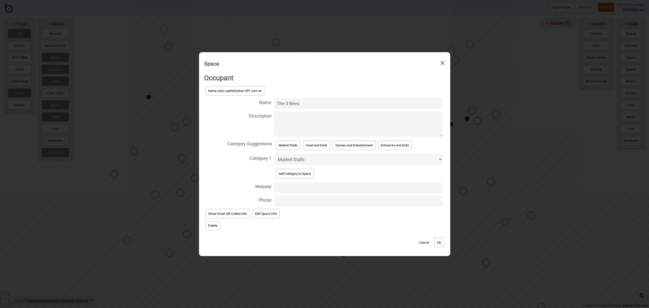
click at [439, 239] on button "Ok" at bounding box center [439, 242] width 10 height 9
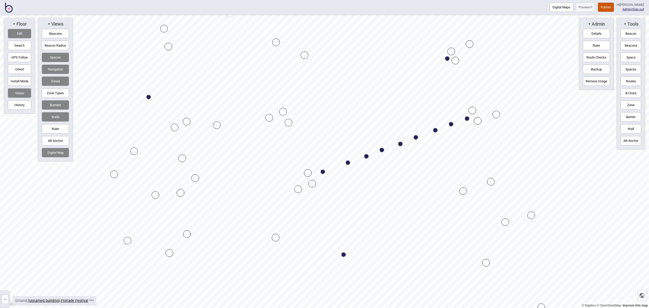
click at [630, 58] on button "Space" at bounding box center [631, 57] width 21 height 9
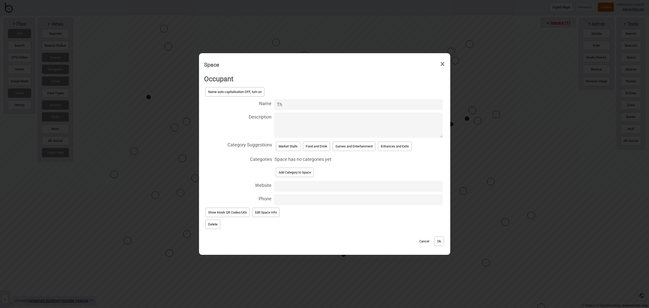
type input "T"
type input "theINmag"
click at [284, 148] on button "Market Stalls" at bounding box center [288, 146] width 25 height 9
select select "Market Stalls"
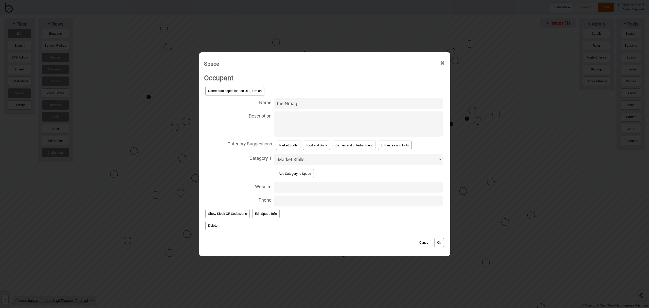
click at [442, 240] on button "Ok" at bounding box center [439, 242] width 10 height 9
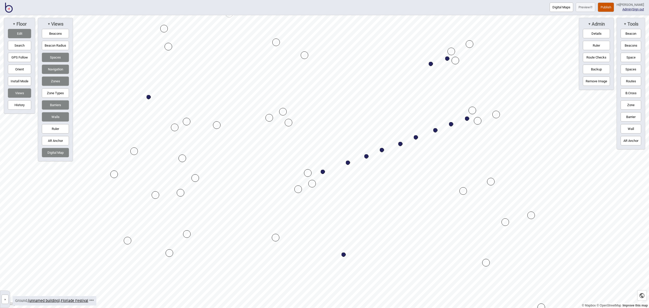
click at [630, 58] on button "Space" at bounding box center [631, 57] width 21 height 9
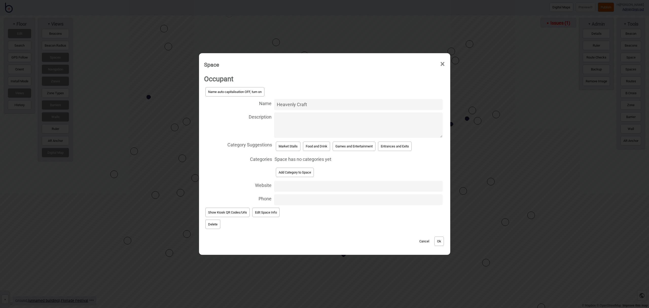
type input "Heavenly Craft"
click at [290, 151] on button "Market Stalls" at bounding box center [288, 146] width 25 height 9
select select "Market Stalls"
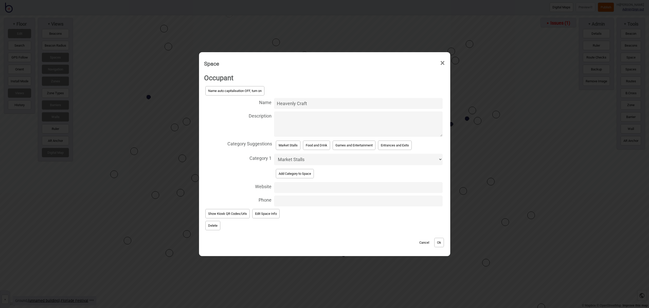
click at [442, 243] on button "Ok" at bounding box center [439, 242] width 10 height 9
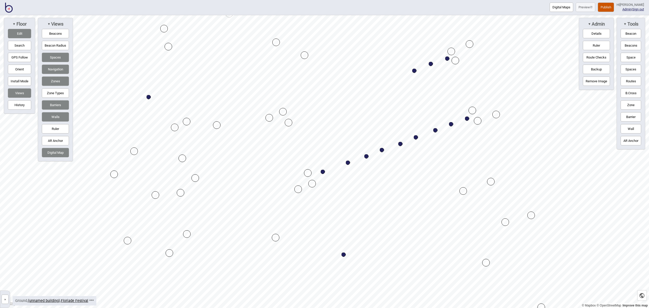
click at [633, 58] on button "Space" at bounding box center [631, 57] width 21 height 9
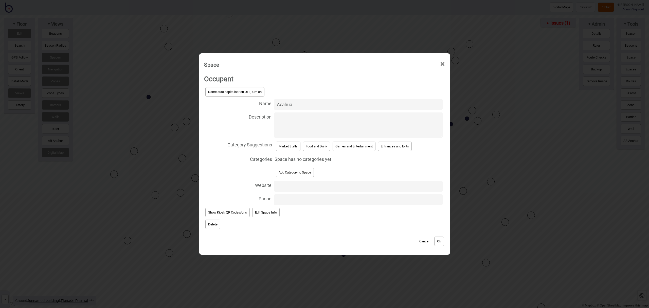
type input "Acahua"
click at [295, 146] on button "Market Stalls" at bounding box center [288, 146] width 25 height 9
select select "Market Stalls"
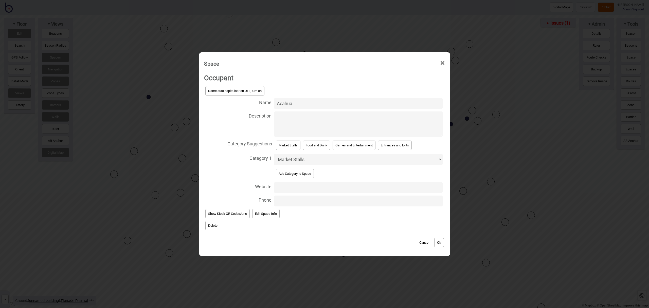
click at [444, 242] on button "Ok" at bounding box center [439, 242] width 10 height 9
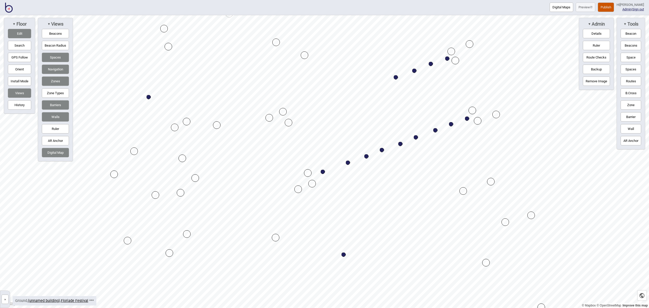
click at [631, 59] on button "Space" at bounding box center [631, 57] width 21 height 9
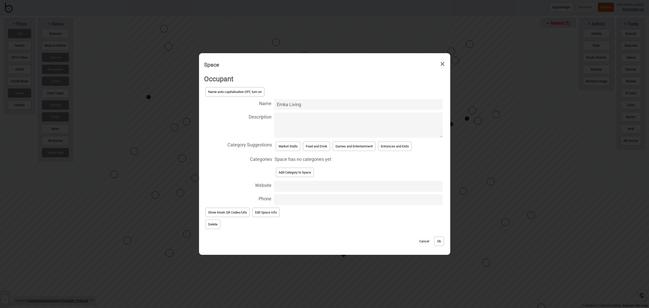
type input "Emka Living"
click at [277, 150] on button "Market Stalls" at bounding box center [288, 146] width 25 height 9
select select "Market Stalls"
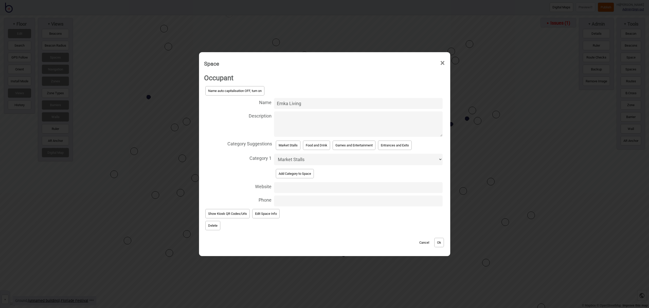
click at [438, 245] on button "Ok" at bounding box center [439, 242] width 10 height 9
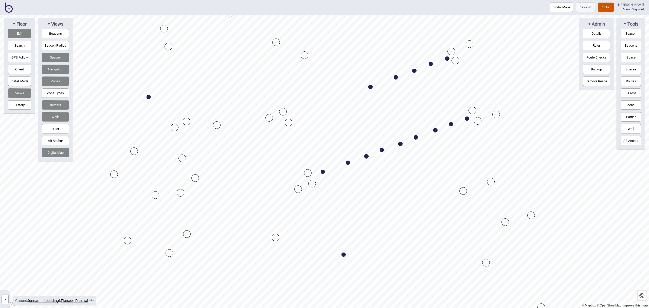
click at [626, 59] on button "Space" at bounding box center [631, 57] width 21 height 9
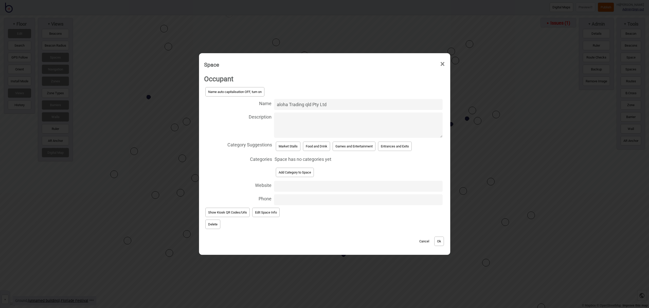
type input "aloha Trading qld Pty Ltd"
click at [291, 145] on button "Market Stalls" at bounding box center [288, 146] width 25 height 9
select select "Market Stalls"
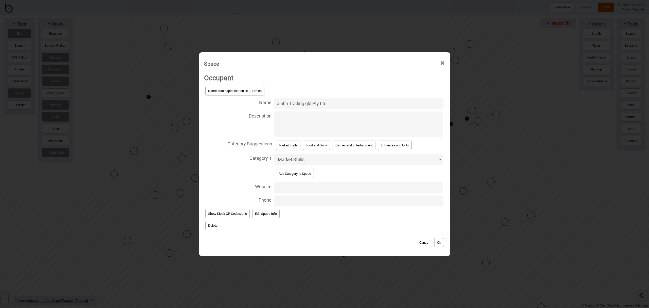
click at [439, 239] on button "Ok" at bounding box center [439, 242] width 10 height 9
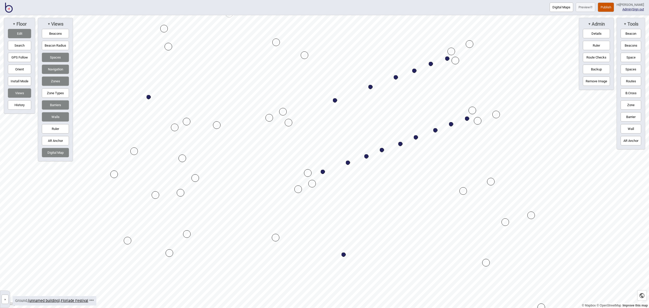
click at [630, 58] on button "Space" at bounding box center [631, 57] width 21 height 9
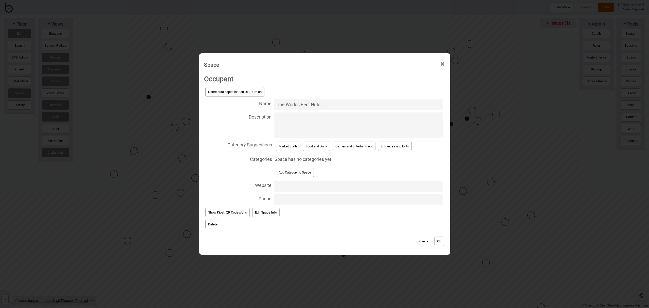
type input "The Worlds Best Nuts"
click at [284, 145] on button "Market Stalls" at bounding box center [288, 146] width 25 height 9
select select "Market Stalls"
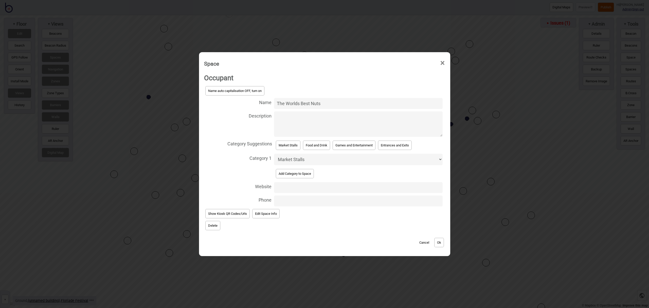
click at [439, 242] on button "Ok" at bounding box center [439, 242] width 10 height 9
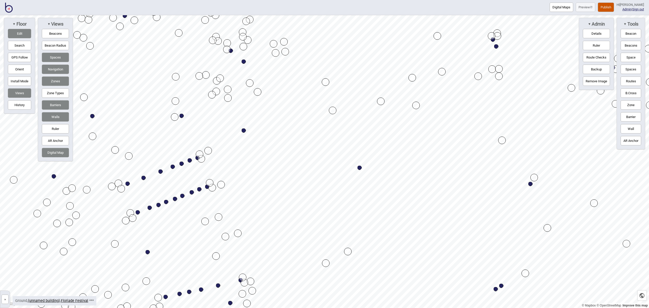
click at [22, 33] on button "Edit" at bounding box center [19, 33] width 23 height 9
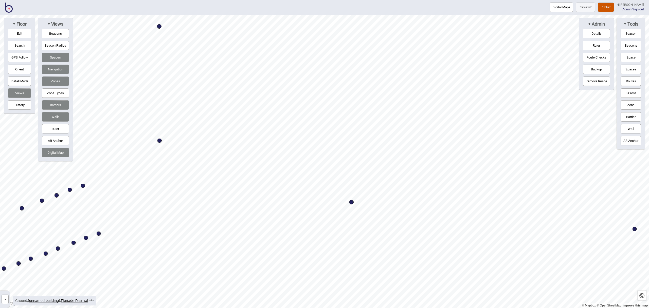
click at [631, 58] on button "Space" at bounding box center [631, 57] width 21 height 9
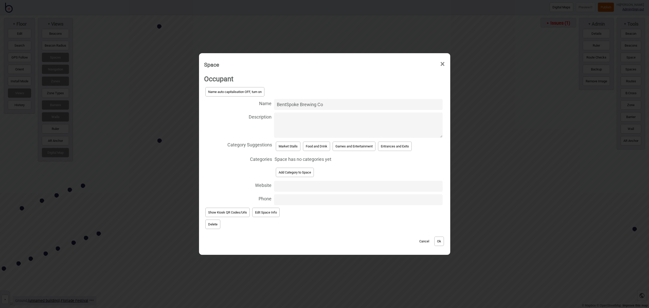
type input "BentSpoke Brewing Co"
click at [310, 147] on button "Food and Drink" at bounding box center [316, 146] width 27 height 9
select select "Food and Drink"
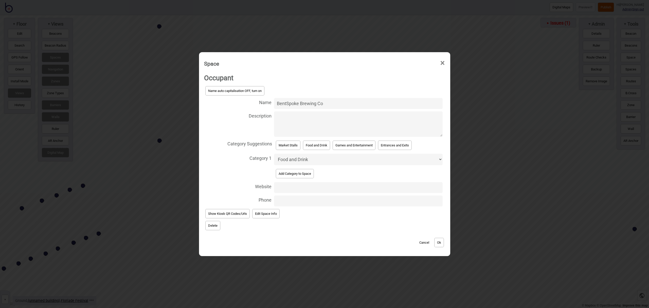
click at [439, 241] on button "Ok" at bounding box center [439, 242] width 10 height 9
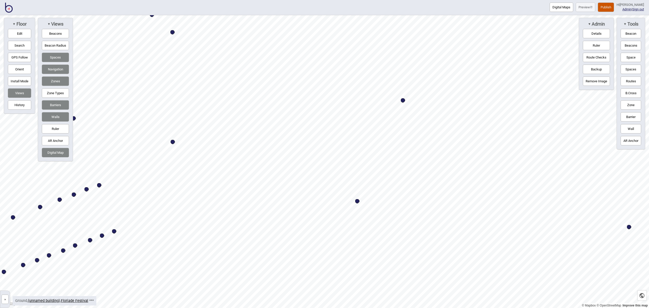
click at [630, 60] on button "Space" at bounding box center [631, 57] width 21 height 9
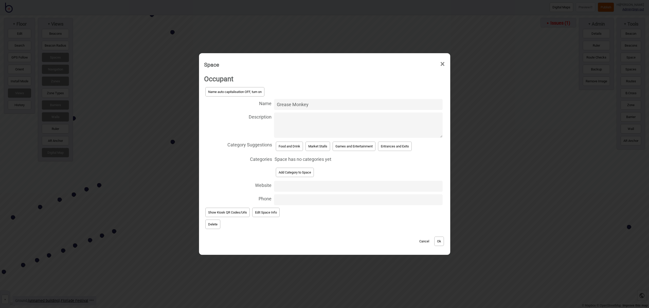
type input "Grease Monkey"
click at [287, 143] on button "Food and Drink" at bounding box center [289, 146] width 27 height 9
select select "Food and Drink"
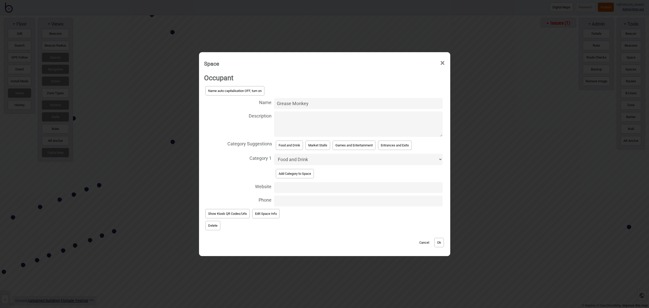
click at [439, 242] on button "Ok" at bounding box center [439, 242] width 10 height 9
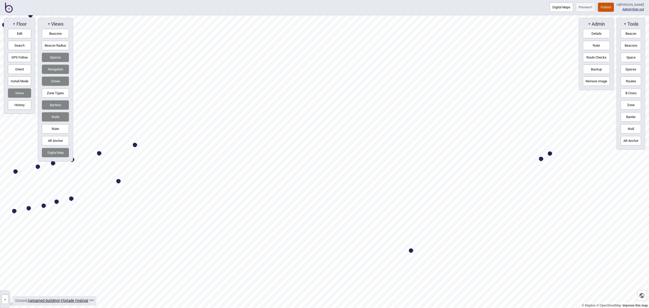
click at [635, 58] on button "Space" at bounding box center [631, 57] width 21 height 9
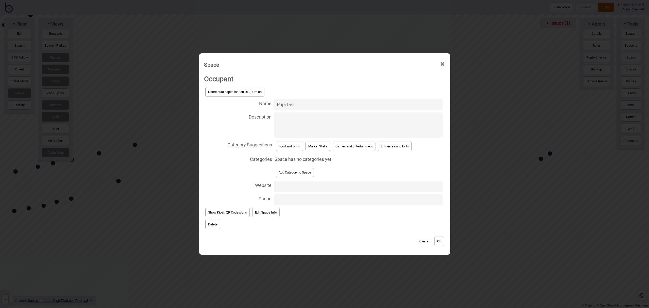
type input "Papi Deli"
click at [279, 143] on button "Food and Drink" at bounding box center [289, 146] width 27 height 9
select select "Food and Drink"
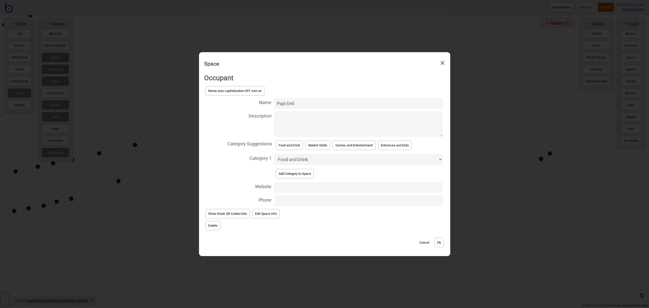
click at [439, 243] on button "Ok" at bounding box center [439, 242] width 10 height 9
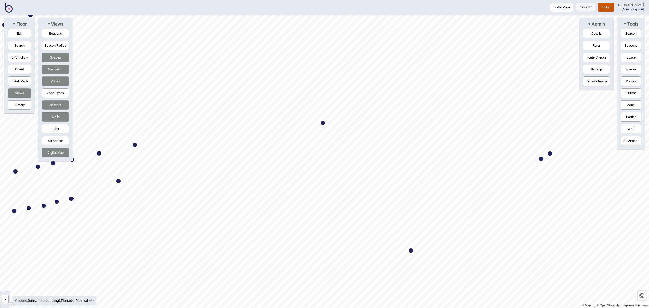
click at [631, 57] on button "Space" at bounding box center [631, 57] width 21 height 9
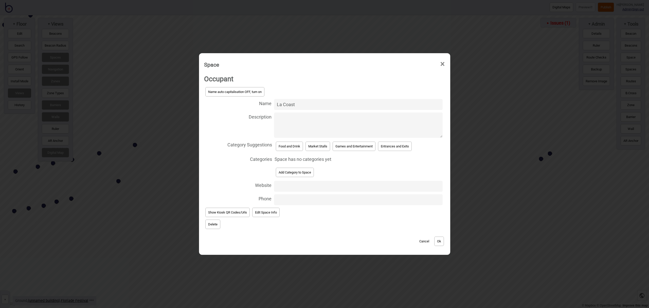
type input "La Coast"
click at [287, 149] on button "Food and Drink" at bounding box center [289, 146] width 27 height 9
select select "Food and Drink"
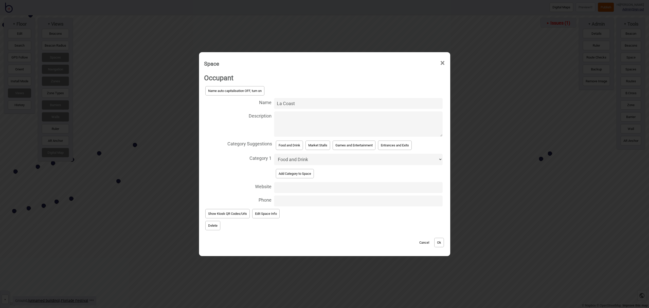
click at [441, 245] on button "Ok" at bounding box center [439, 242] width 10 height 9
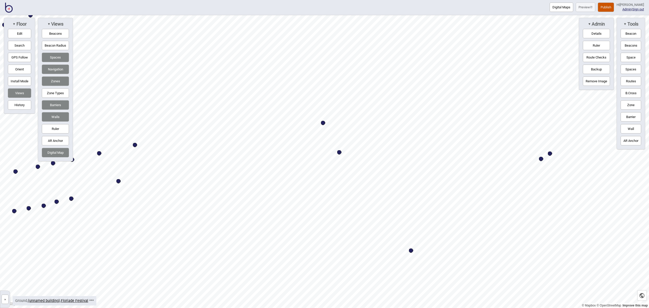
click at [632, 60] on button "Space" at bounding box center [631, 57] width 21 height 9
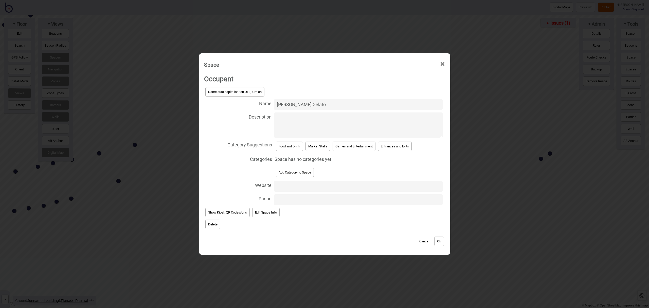
type input "Messina Gelato"
click at [293, 149] on button "Food and Drink" at bounding box center [289, 146] width 27 height 9
select select "Food and Drink"
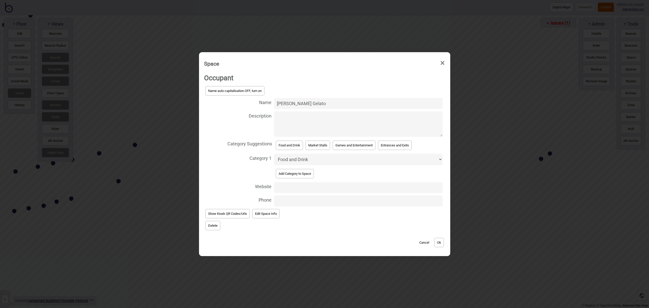
click at [439, 241] on button "Ok" at bounding box center [439, 242] width 10 height 9
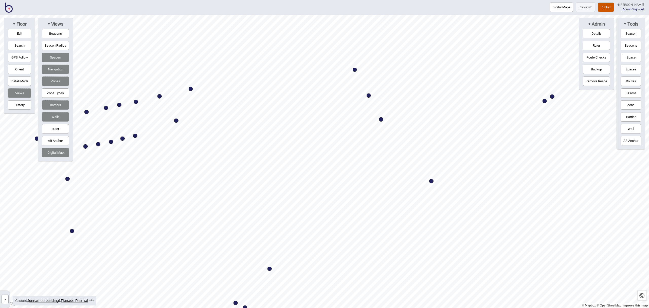
click at [559, 9] on button "Digital Maps" at bounding box center [562, 7] width 24 height 9
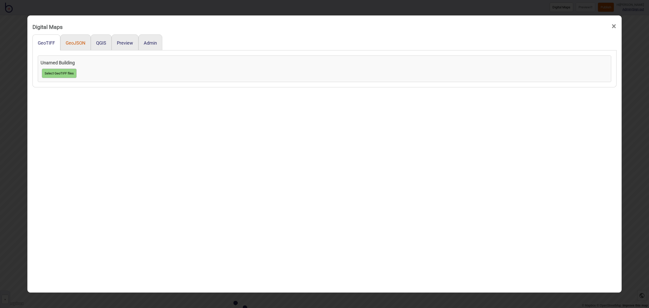
click at [77, 45] on button "GeoJSON" at bounding box center [76, 42] width 20 height 5
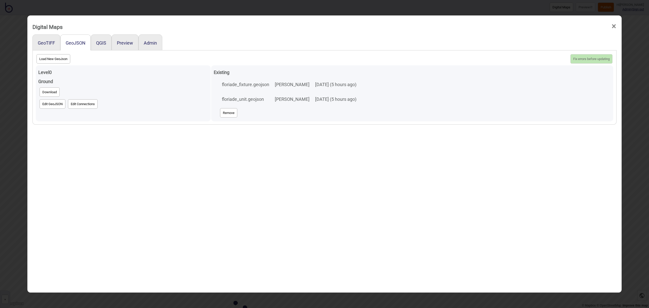
click at [52, 103] on button "Edit GeoJSON" at bounding box center [53, 103] width 26 height 9
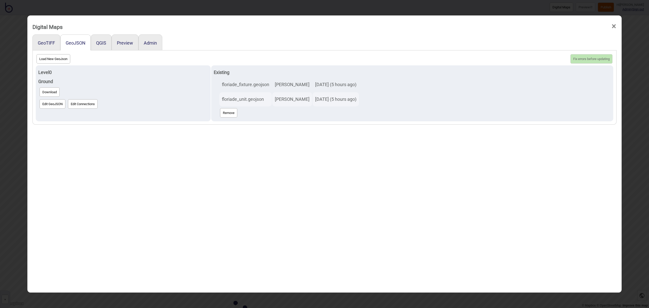
click at [46, 60] on button "Load New GeoJson" at bounding box center [54, 58] width 34 height 9
click input "file" at bounding box center [0, 0] width 0 height 0
select select "floriade_unit (1).geojson"
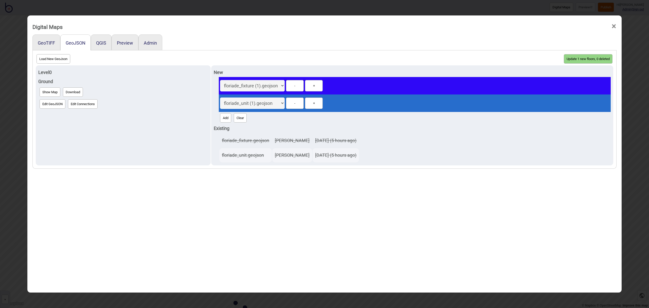
click at [585, 57] on button "Update 1 new floors, 0 deleted" at bounding box center [588, 58] width 49 height 9
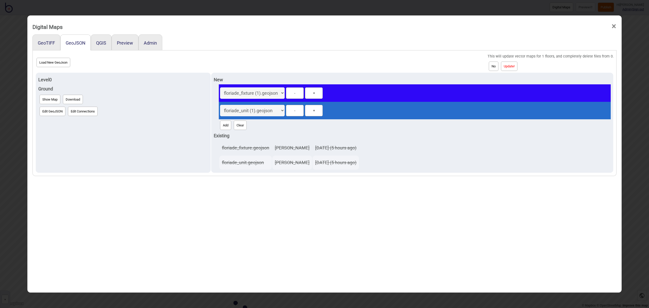
click at [517, 68] on button "Update!" at bounding box center [509, 66] width 16 height 9
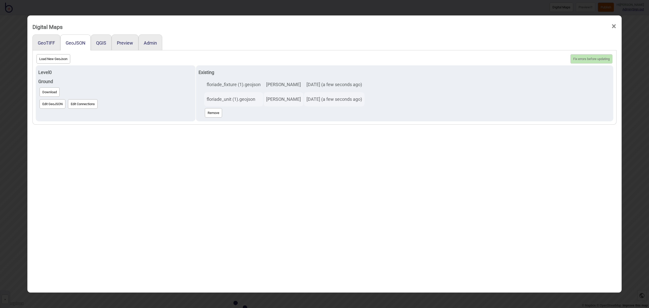
click at [613, 26] on span "×" at bounding box center [613, 26] width 5 height 17
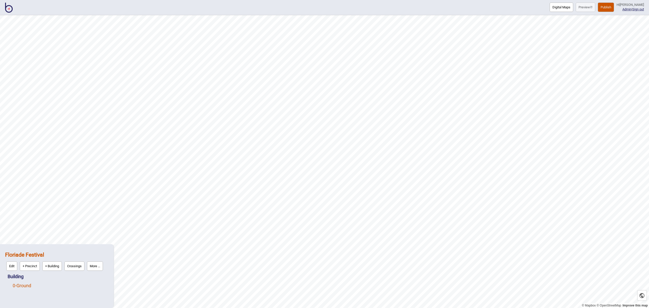
click at [29, 285] on link "0 - Ground" at bounding box center [22, 285] width 19 height 5
click at [21, 287] on button "Edit" at bounding box center [19, 284] width 11 height 9
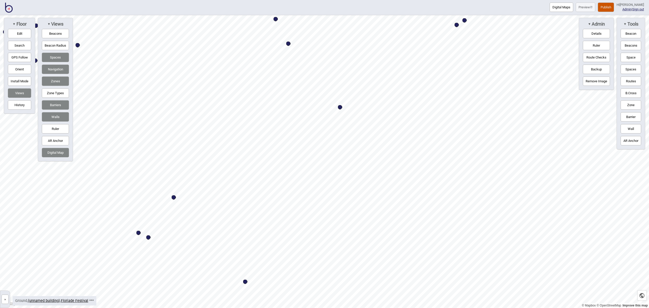
drag, startPoint x: 630, startPoint y: 59, endPoint x: 627, endPoint y: 60, distance: 2.8
click at [630, 59] on button "Space" at bounding box center [631, 57] width 21 height 9
click at [627, 57] on button "Space" at bounding box center [631, 57] width 21 height 9
drag, startPoint x: 631, startPoint y: 118, endPoint x: 619, endPoint y: 118, distance: 12.4
click at [631, 118] on button "Barrier" at bounding box center [631, 116] width 21 height 9
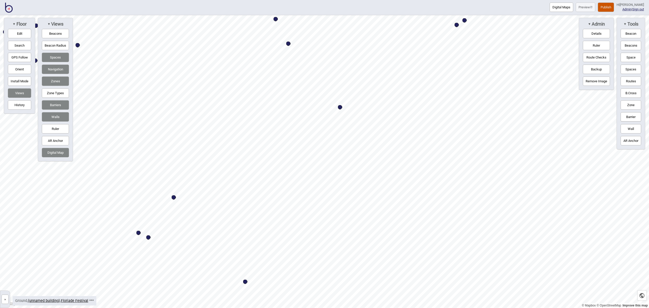
click at [636, 115] on button "Barrier" at bounding box center [631, 116] width 21 height 9
click at [21, 33] on button "Edit" at bounding box center [19, 33] width 23 height 9
click at [19, 32] on button "Edit" at bounding box center [19, 33] width 23 height 9
click at [629, 58] on button "Space" at bounding box center [631, 57] width 21 height 9
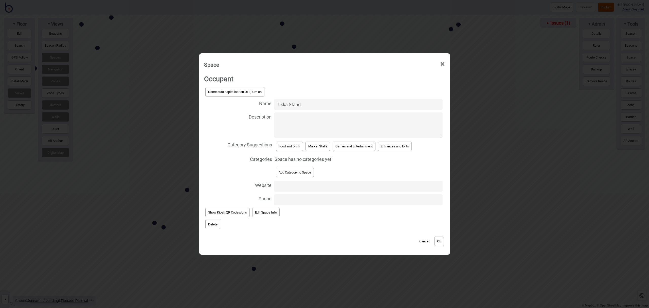
type input "Tikka Stand"
click at [295, 146] on button "Food and Drink" at bounding box center [289, 146] width 27 height 9
select select "Food and Drink"
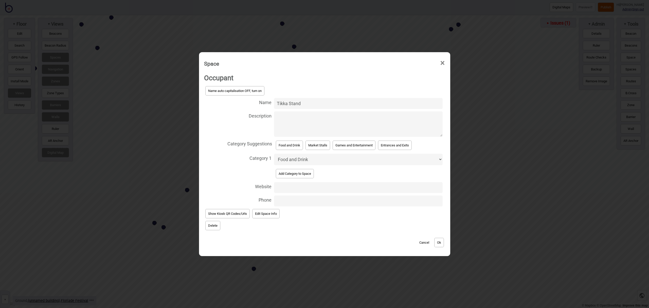
click at [441, 244] on button "Ok" at bounding box center [439, 242] width 10 height 9
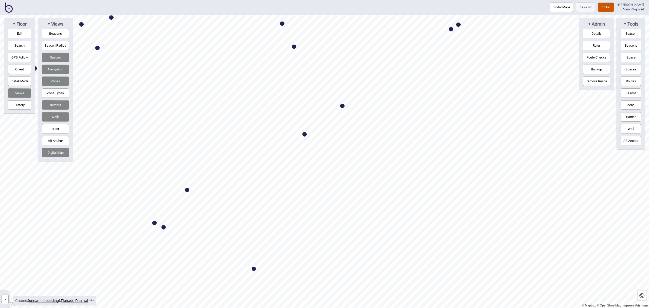
click at [635, 58] on button "Space" at bounding box center [631, 57] width 21 height 9
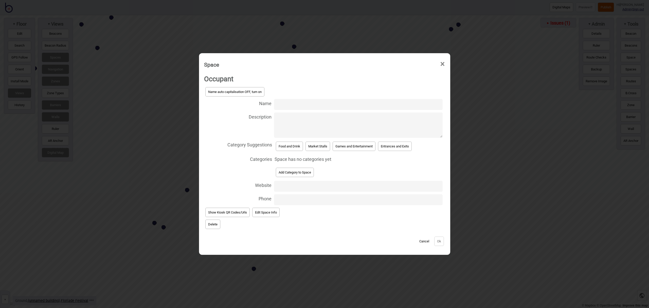
click at [427, 240] on button "Cancel" at bounding box center [424, 241] width 15 height 9
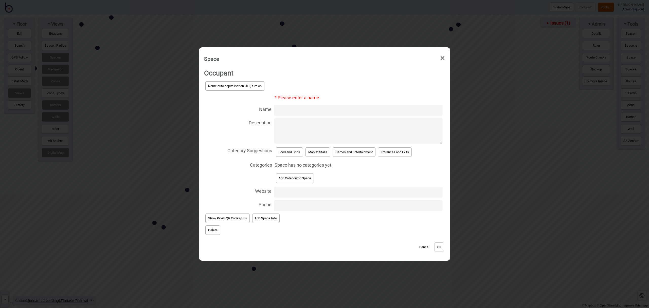
click at [212, 231] on button "Delete" at bounding box center [212, 230] width 15 height 9
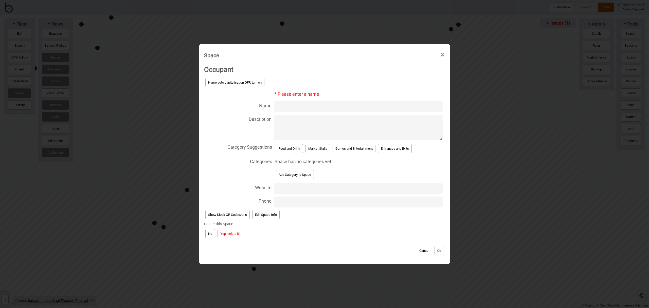
click at [224, 237] on button "Yep, delete it!" at bounding box center [230, 233] width 25 height 9
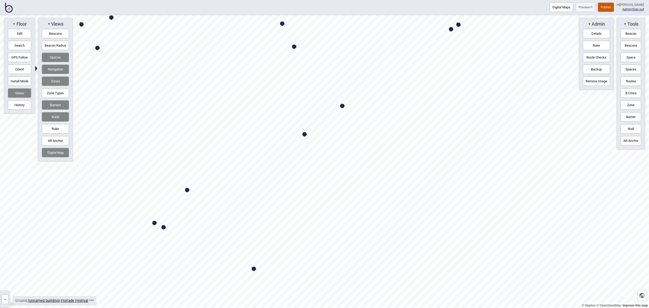
click at [630, 55] on button "Space" at bounding box center [631, 57] width 21 height 9
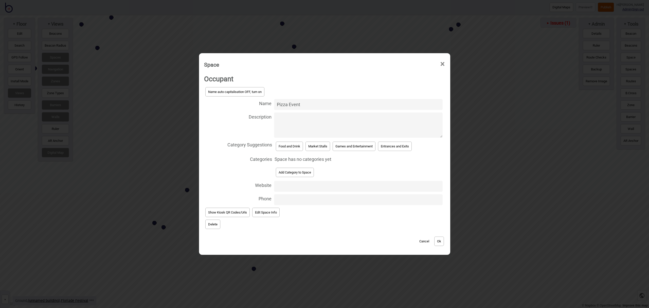
type input "Pizza Event"
click at [295, 149] on button "Food and Drink" at bounding box center [289, 146] width 27 height 9
select select "Food and Drink"
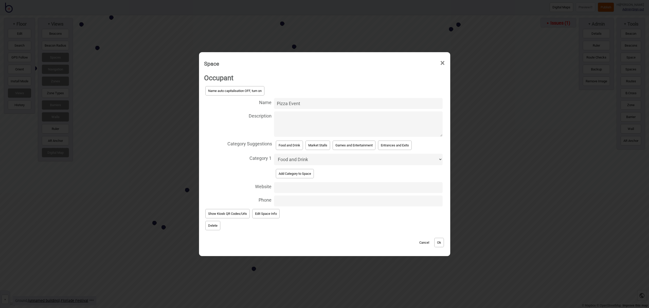
click at [438, 240] on button "Ok" at bounding box center [439, 242] width 10 height 9
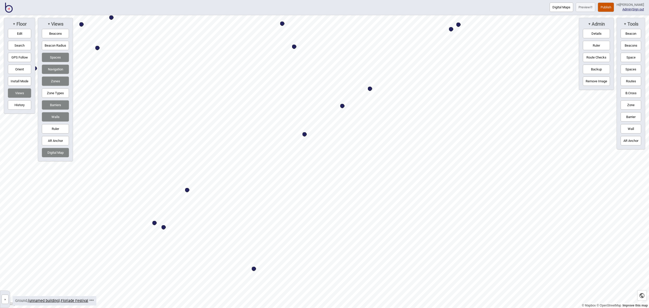
click at [631, 58] on button "Space" at bounding box center [631, 57] width 21 height 9
drag, startPoint x: 637, startPoint y: 59, endPoint x: 606, endPoint y: 61, distance: 31.2
click at [637, 59] on button "Space" at bounding box center [631, 57] width 21 height 9
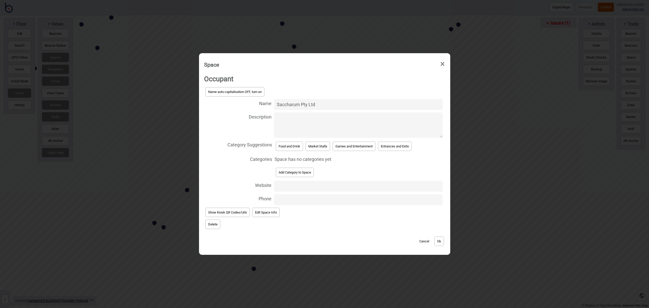
type input "Saccharum Pty Ltd"
click at [294, 146] on button "Food and Drink" at bounding box center [289, 146] width 27 height 9
select select "Food and Drink"
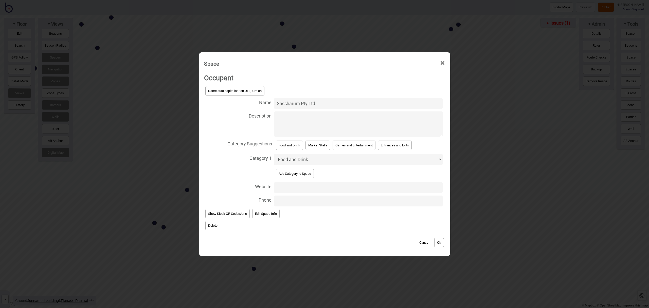
click at [439, 239] on button "Ok" at bounding box center [439, 242] width 10 height 9
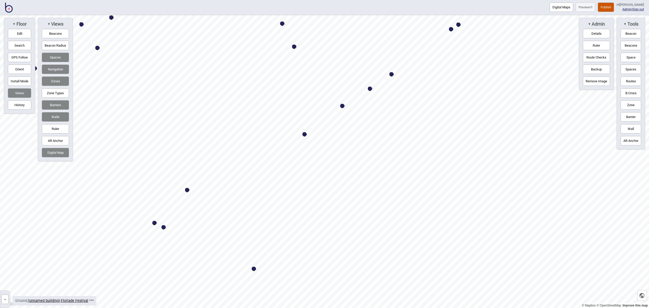
click at [630, 59] on button "Space" at bounding box center [631, 57] width 21 height 9
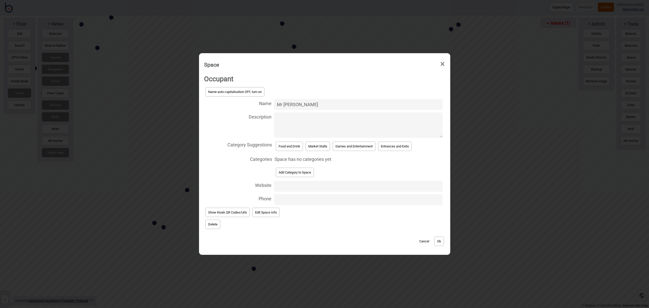
type input "Mr Spud"
click at [284, 143] on button "Food and Drink" at bounding box center [289, 146] width 27 height 9
select select "Food and Drink"
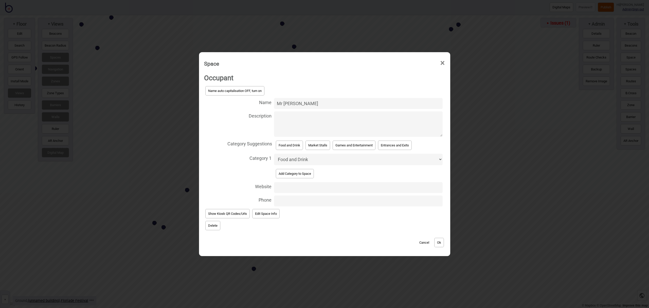
click at [439, 242] on button "Ok" at bounding box center [439, 242] width 10 height 9
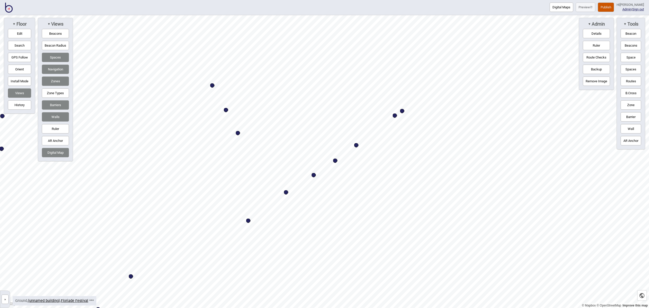
click at [630, 55] on button "Space" at bounding box center [631, 57] width 21 height 9
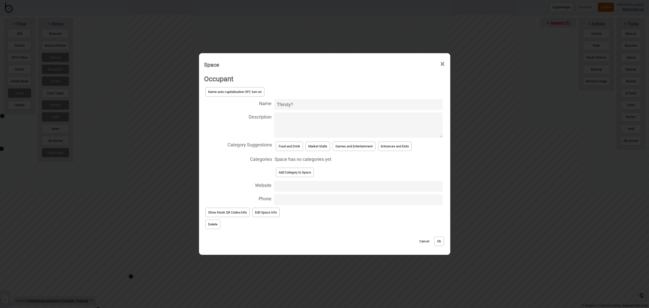
type input "Thirsty?"
click at [286, 142] on button "Food and Drink" at bounding box center [289, 146] width 27 height 9
select select "Food and Drink"
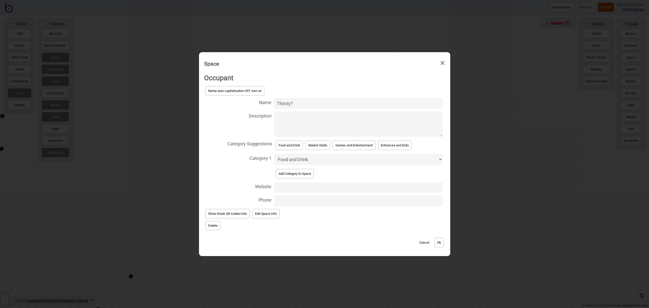
click at [444, 242] on button "Ok" at bounding box center [439, 242] width 10 height 9
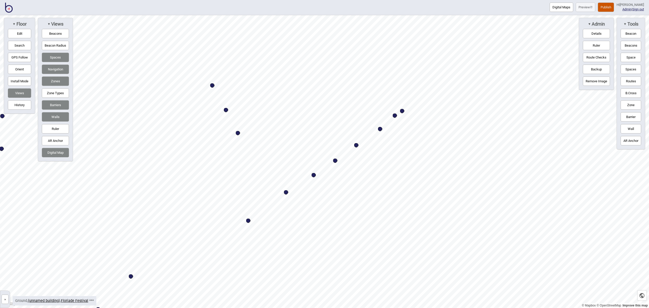
click at [631, 57] on button "Space" at bounding box center [631, 57] width 21 height 9
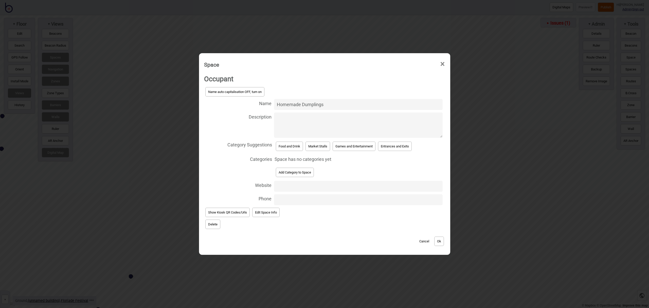
type input "Homemade Dumplings"
click at [285, 147] on button "Food and Drink" at bounding box center [289, 146] width 27 height 9
select select "Food and Drink"
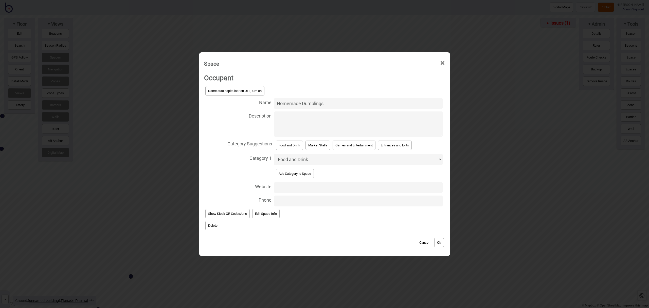
click at [437, 242] on button "Ok" at bounding box center [439, 242] width 10 height 9
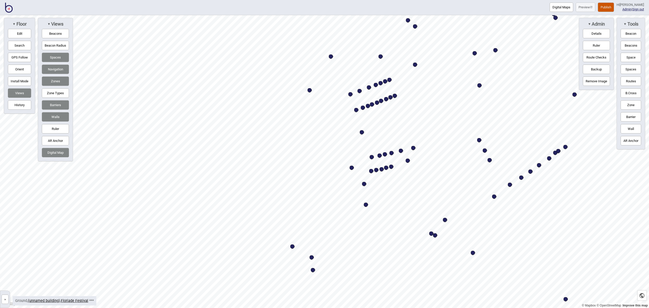
click at [442, 0] on html "Digital Maps Preview Publish Hi [PERSON_NAME] Admin | Sign out © Mapbox © OpenS…" at bounding box center [324, 0] width 649 height 0
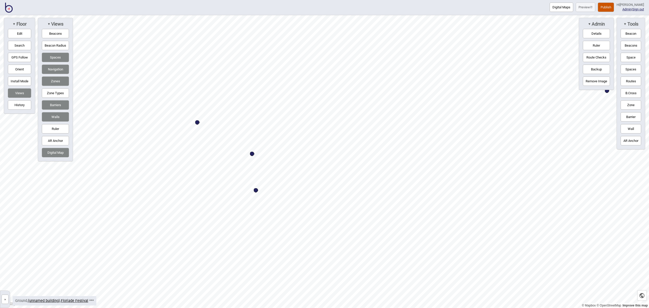
click at [630, 57] on button "Space" at bounding box center [631, 57] width 21 height 9
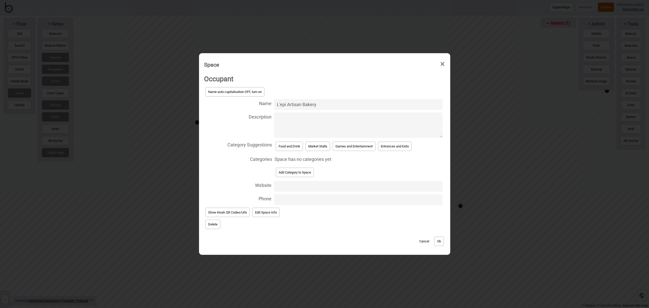
type input "L'epi Artisan Bakery"
click at [283, 147] on button "Food and Drink" at bounding box center [289, 146] width 27 height 9
select select "Food and Drink"
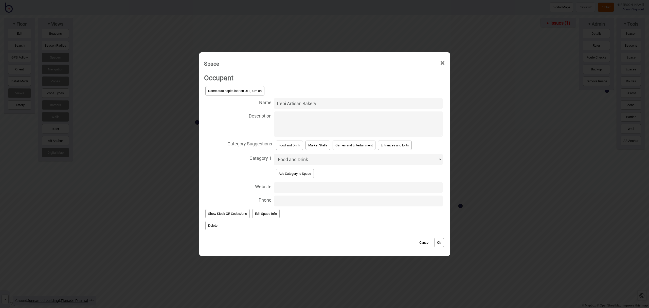
click at [440, 241] on button "Ok" at bounding box center [439, 242] width 10 height 9
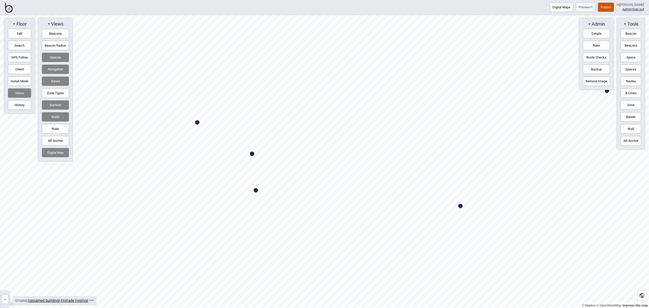
click at [631, 57] on button "Space" at bounding box center [631, 57] width 21 height 9
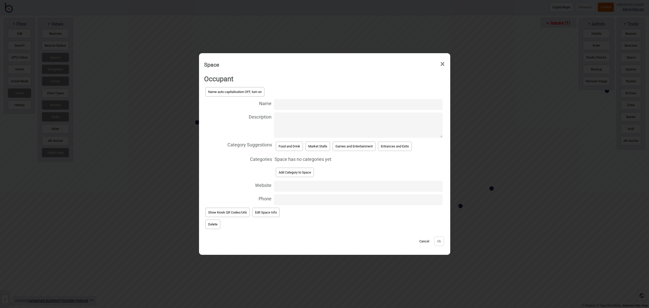
click at [297, 104] on input "Name" at bounding box center [358, 104] width 169 height 11
type input "Le Petit Breton"
click at [290, 146] on button "Food and Drink" at bounding box center [289, 146] width 27 height 9
select select "Food and Drink"
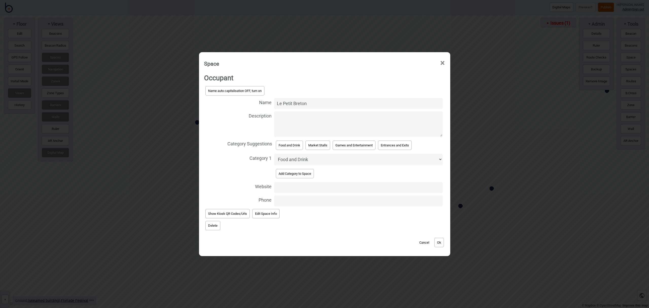
click at [438, 244] on button "Ok" at bounding box center [439, 242] width 10 height 9
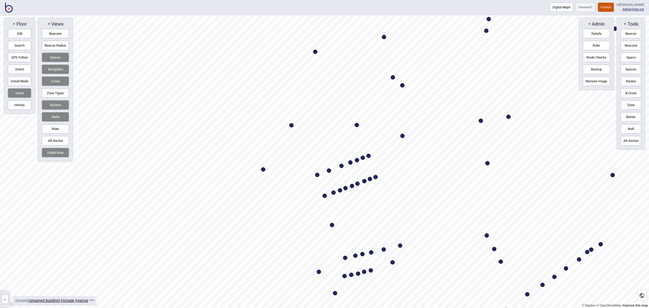
click at [325, 0] on html "Digital Maps Preview Publish Hi [PERSON_NAME] Admin | Sign out © Mapbox © OpenS…" at bounding box center [324, 0] width 649 height 0
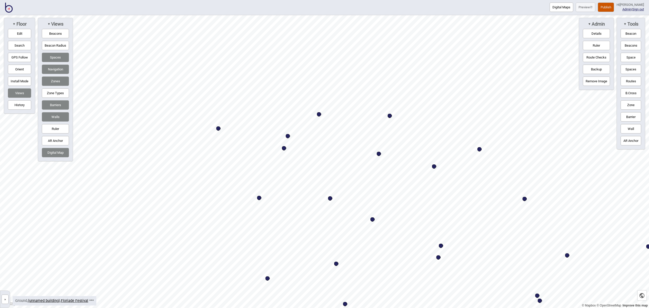
click at [628, 59] on button "Space" at bounding box center [631, 57] width 21 height 9
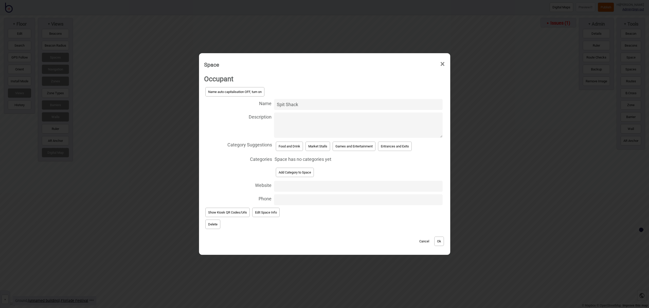
type input "Spit Shack"
drag, startPoint x: 287, startPoint y: 149, endPoint x: 290, endPoint y: 150, distance: 2.9
click at [287, 149] on button "Food and Drink" at bounding box center [289, 146] width 27 height 9
select select "Food and Drink"
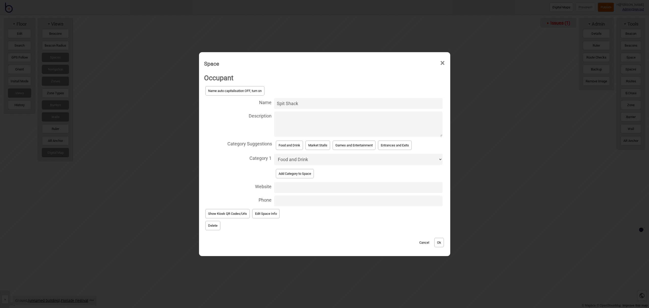
click at [441, 245] on button "Ok" at bounding box center [439, 242] width 10 height 9
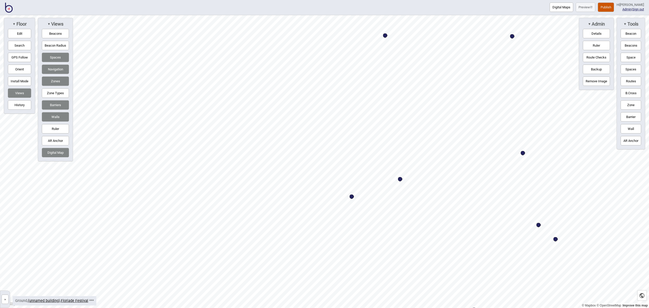
click at [27, 33] on button "Edit" at bounding box center [19, 33] width 23 height 9
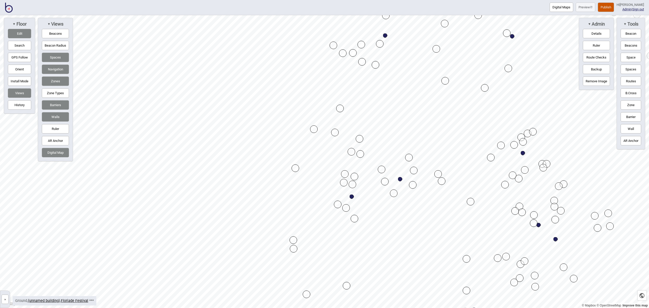
click at [293, 240] on div "Map marker" at bounding box center [293, 241] width 8 height 8
click at [337, 205] on div "Map marker" at bounding box center [338, 205] width 8 height 8
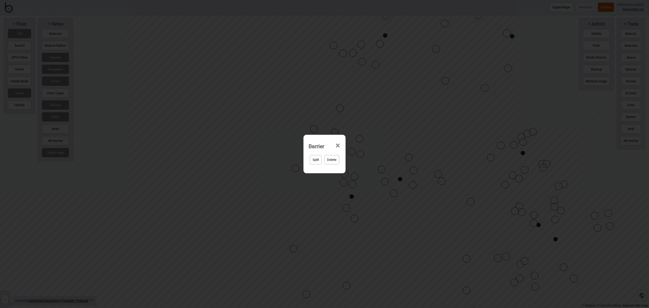
click at [336, 160] on button "Delete" at bounding box center [331, 159] width 15 height 9
click at [338, 161] on button "Yep, delete it!" at bounding box center [337, 159] width 25 height 9
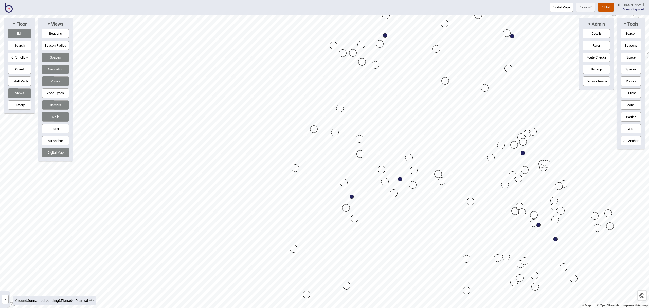
click at [342, 182] on div "Map marker" at bounding box center [344, 183] width 8 height 8
click at [26, 35] on button "Edit" at bounding box center [19, 33] width 23 height 9
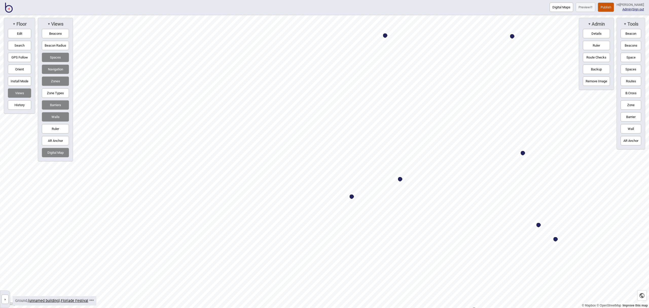
click at [634, 57] on button "Space" at bounding box center [631, 57] width 21 height 9
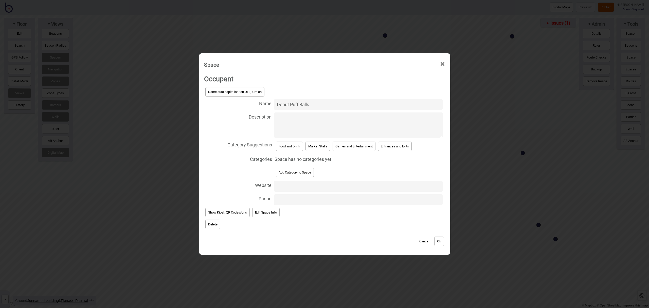
type input "Donut Puff Balls"
click at [287, 148] on button "Food and Drink" at bounding box center [289, 146] width 27 height 9
select select "Food and Drink"
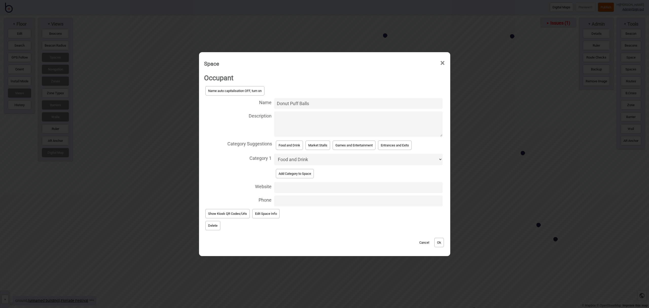
click at [442, 241] on button "Ok" at bounding box center [439, 242] width 10 height 9
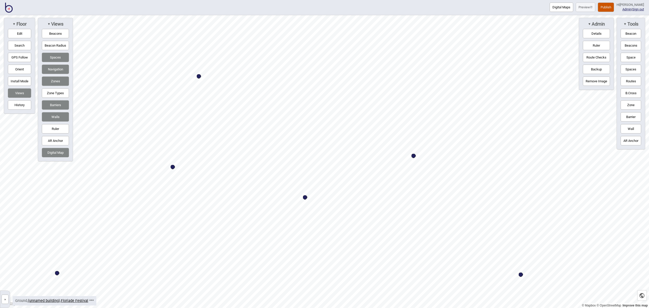
click at [636, 58] on button "Space" at bounding box center [631, 57] width 21 height 9
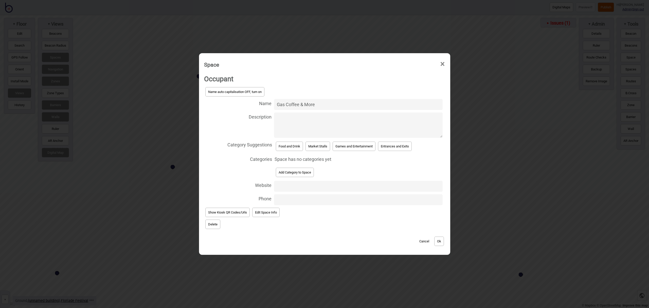
type input "Gas Coffee & More"
click at [281, 142] on button "Food and Drink" at bounding box center [289, 146] width 27 height 9
select select "Food and Drink"
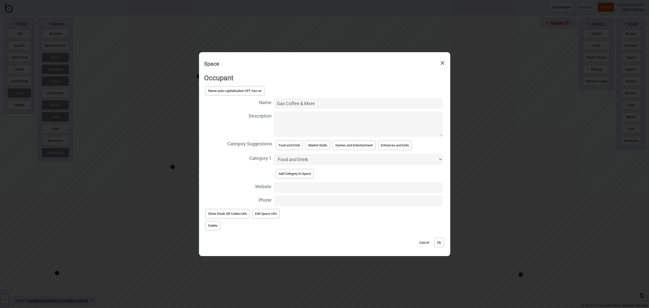
click at [436, 239] on button "Ok" at bounding box center [439, 242] width 10 height 9
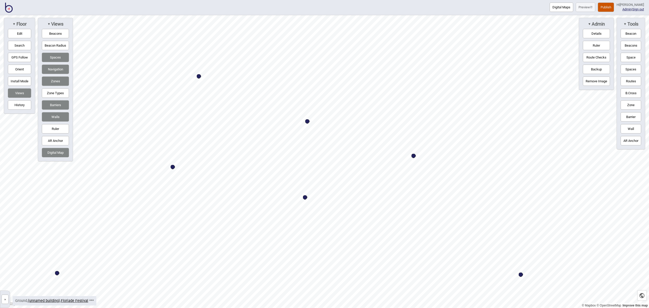
click at [27, 37] on button "Edit" at bounding box center [19, 33] width 23 height 9
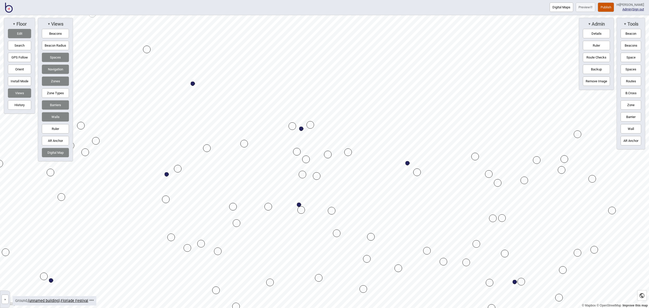
drag, startPoint x: 311, startPoint y: 115, endPoint x: 149, endPoint y: 52, distance: 173.0
click at [149, 15] on div at bounding box center [324, 15] width 649 height 0
click at [24, 32] on button "Edit" at bounding box center [19, 33] width 23 height 9
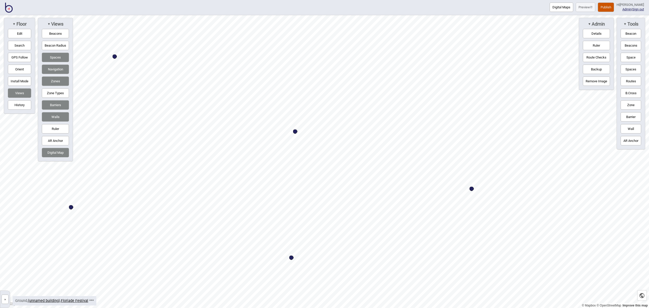
drag, startPoint x: 634, startPoint y: 57, endPoint x: 624, endPoint y: 62, distance: 10.9
click at [634, 57] on button "Space" at bounding box center [631, 57] width 21 height 9
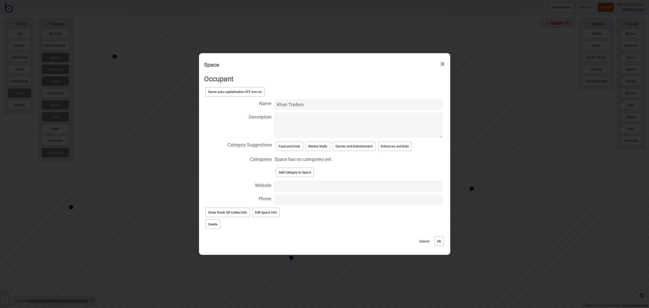
type input "Khan Traders"
click at [291, 148] on button "Food and Drink" at bounding box center [289, 146] width 27 height 9
select select "Food and Drink"
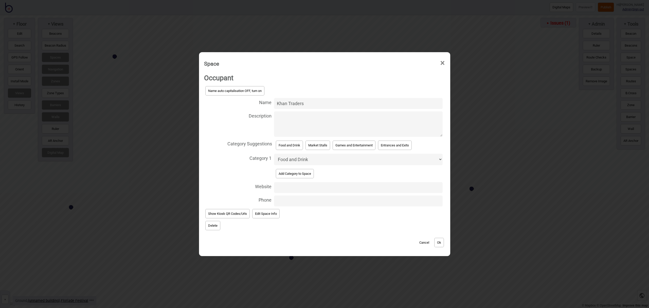
click at [307, 156] on select "Accessible Bathrooms Bathrooms Bike Areas Bus Stops Car Parks Change Rooms Eati…" at bounding box center [358, 159] width 169 height 11
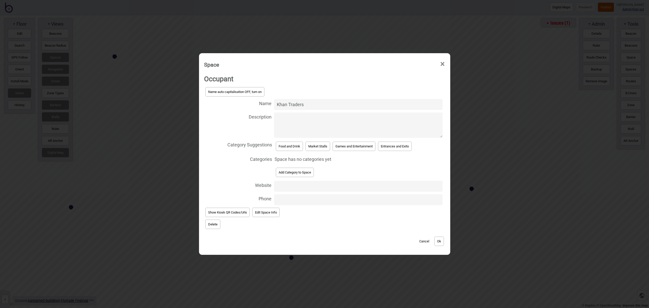
click at [317, 147] on button "Market Stalls" at bounding box center [317, 146] width 25 height 9
select select "Market Stalls"
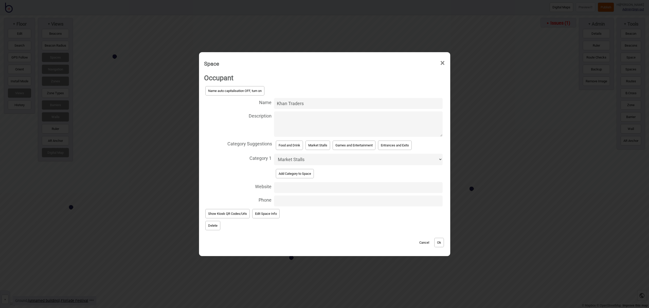
click at [441, 244] on button "Ok" at bounding box center [439, 242] width 10 height 9
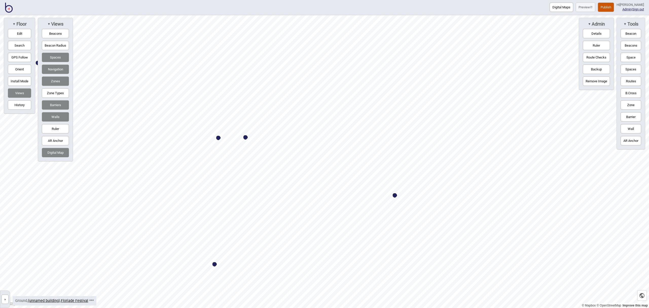
click at [627, 57] on button "Space" at bounding box center [631, 57] width 21 height 9
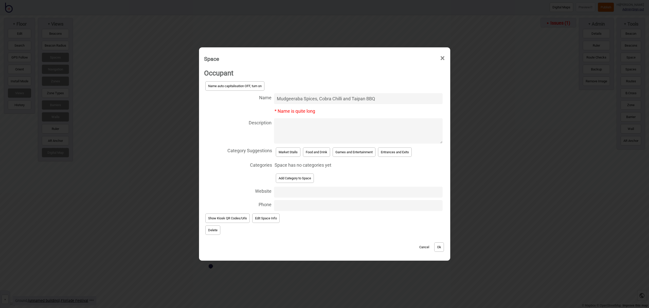
type input "Mudgeeraba Spices, Cobra Chilli and Taipan BBQ"
click at [293, 153] on button "Market Stalls" at bounding box center [288, 152] width 25 height 9
select select "Market Stalls"
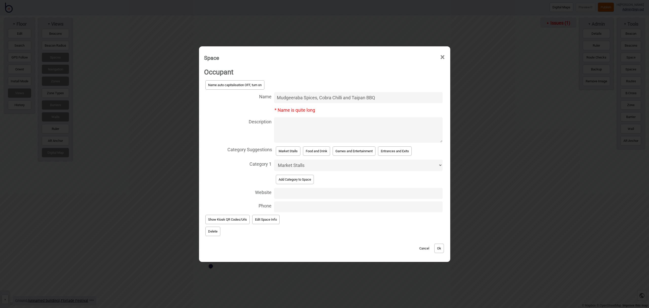
click at [349, 97] on input "Mudgeeraba Spices, Cobra Chilli and Taipan BBQ" at bounding box center [358, 97] width 169 height 11
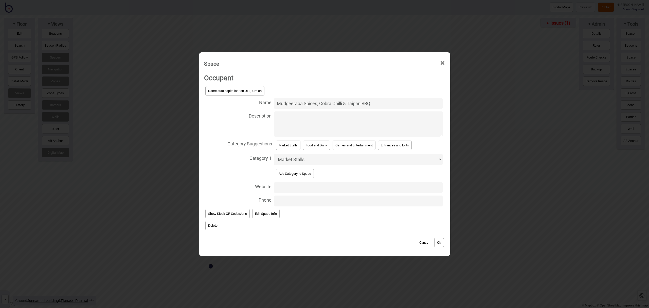
type input "Mudgeeraba Spices, Cobra Chilli & Taipan BBQ"
click at [439, 244] on button "Ok" at bounding box center [439, 242] width 10 height 9
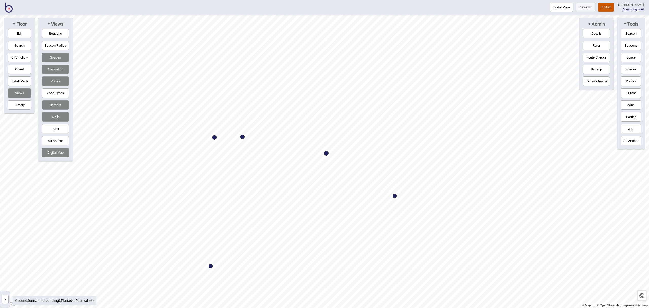
click at [631, 58] on button "Space" at bounding box center [631, 57] width 21 height 9
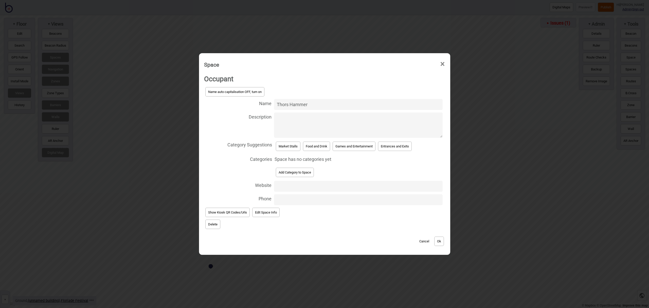
type input "Thors Hammer"
click at [289, 147] on button "Market Stalls" at bounding box center [288, 146] width 25 height 9
select select "Market Stalls"
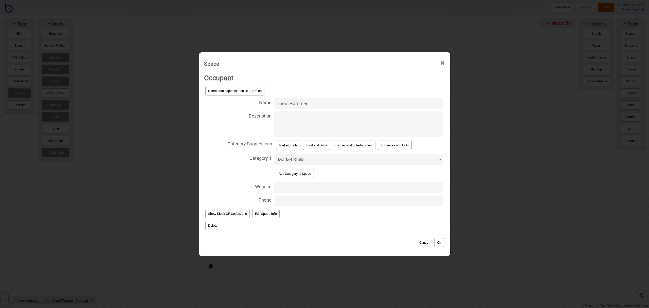
click at [441, 238] on button "Ok" at bounding box center [439, 242] width 10 height 9
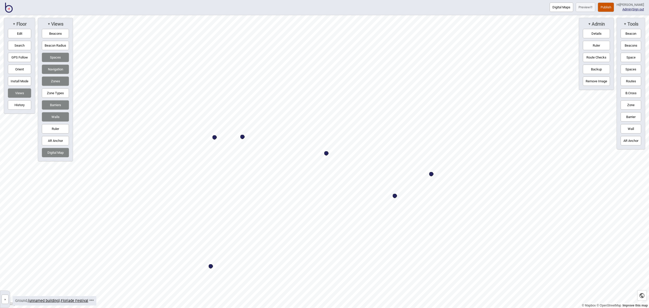
click at [629, 57] on button "Space" at bounding box center [631, 57] width 21 height 9
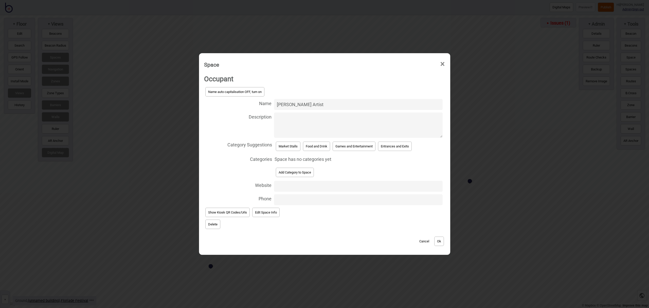
type input "[PERSON_NAME] Artist"
click at [288, 146] on button "Market Stalls" at bounding box center [288, 146] width 25 height 9
select select "Market Stalls"
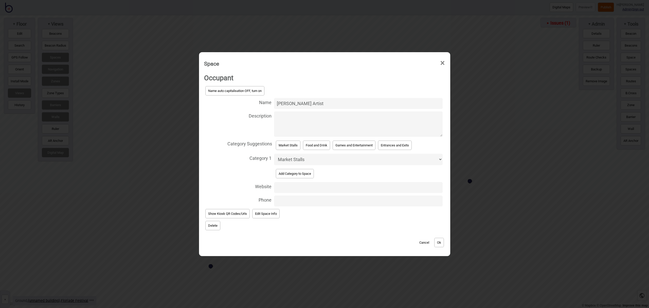
click at [439, 244] on button "Ok" at bounding box center [439, 242] width 10 height 9
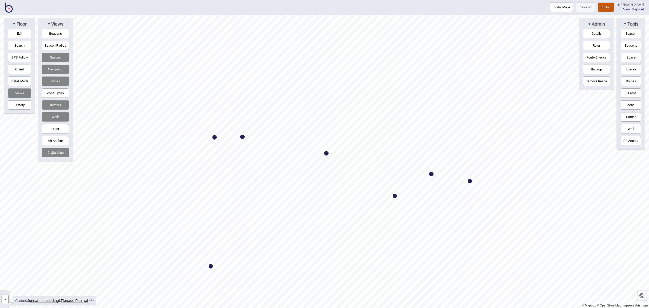
click at [633, 59] on button "Space" at bounding box center [631, 57] width 21 height 9
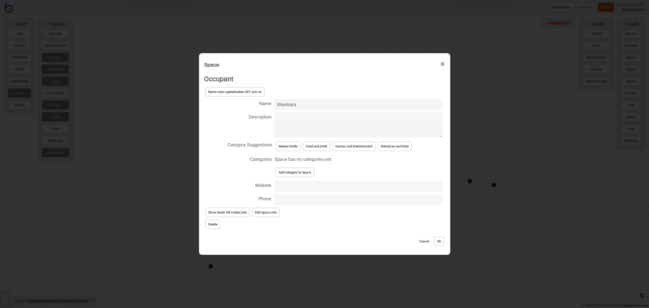
type input "Shankara"
click at [283, 147] on button "Market Stalls" at bounding box center [288, 146] width 25 height 9
select select "Market Stalls"
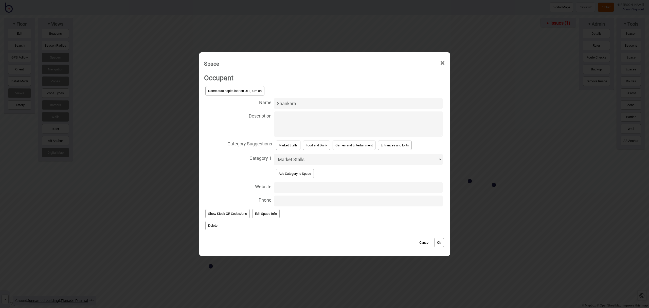
click at [440, 242] on button "Ok" at bounding box center [439, 242] width 10 height 9
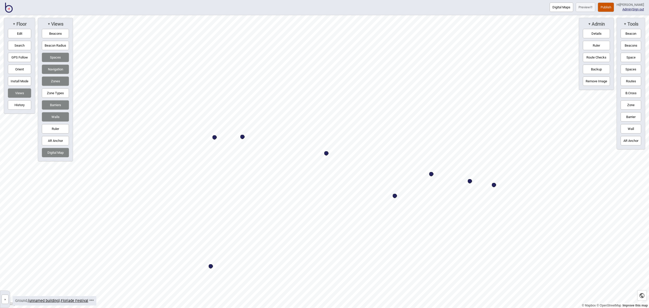
click at [629, 57] on button "Space" at bounding box center [631, 57] width 21 height 9
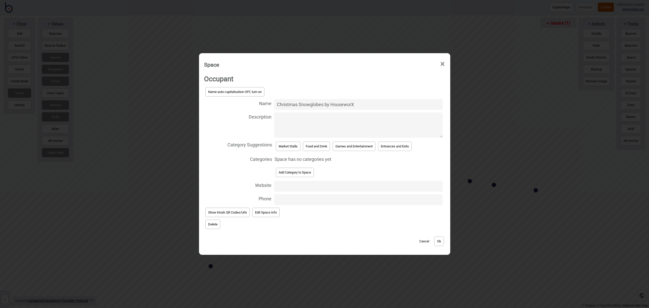
type input "Christmas Snowglobes by HouseworX"
click at [279, 146] on button "Market Stalls" at bounding box center [288, 146] width 25 height 9
select select "Market Stalls"
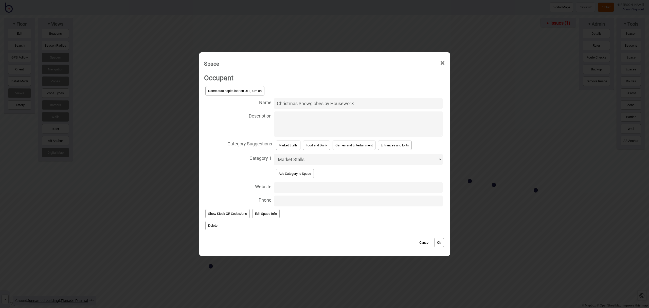
click at [442, 240] on button "Ok" at bounding box center [439, 242] width 10 height 9
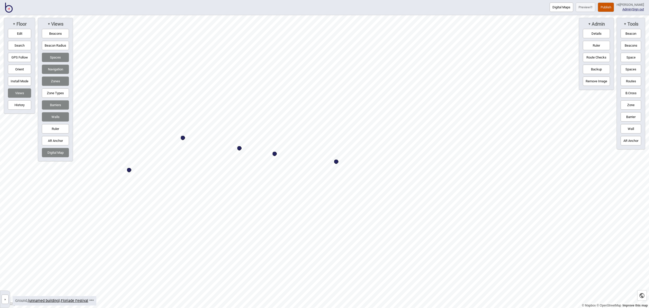
click at [25, 33] on button "Edit" at bounding box center [19, 33] width 23 height 9
drag, startPoint x: 450, startPoint y: 162, endPoint x: 451, endPoint y: 171, distance: 8.6
click at [15, 35] on button "Edit" at bounding box center [19, 33] width 23 height 9
click at [632, 57] on button "Space" at bounding box center [631, 57] width 21 height 9
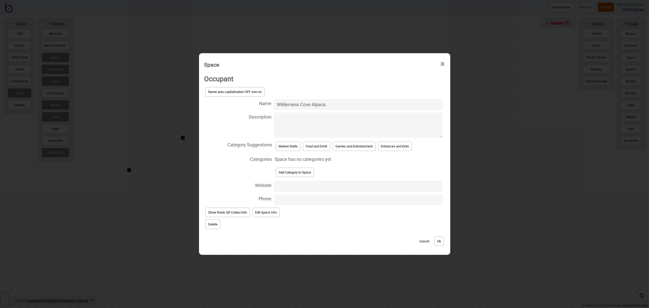
type input "Wilderness Cove Alpaca"
click at [288, 147] on button "Market Stalls" at bounding box center [288, 146] width 25 height 9
select select "Market Stalls"
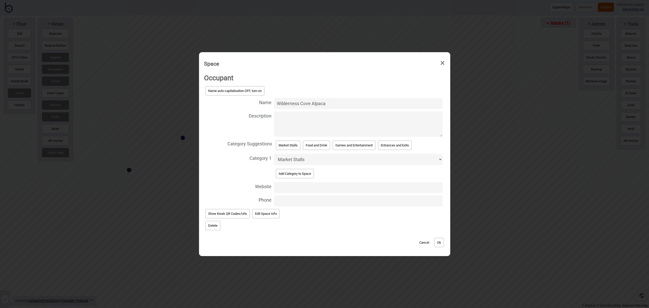
click at [443, 244] on button "Ok" at bounding box center [439, 242] width 10 height 9
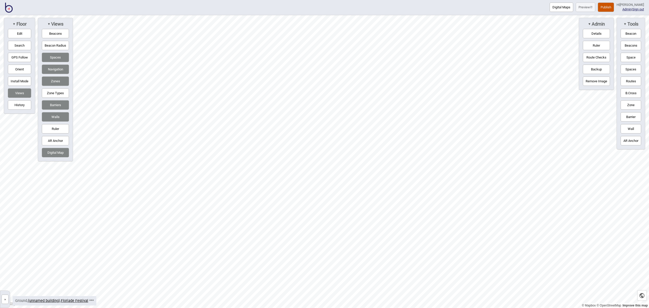
drag, startPoint x: 636, startPoint y: 56, endPoint x: 580, endPoint y: 83, distance: 61.8
click at [636, 56] on button "Space" at bounding box center [631, 57] width 21 height 9
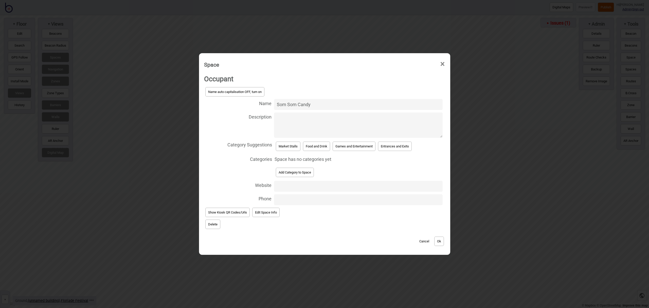
type input "Som Som Candy"
click at [313, 148] on button "Food and Drink" at bounding box center [316, 146] width 27 height 9
select select "Food and Drink"
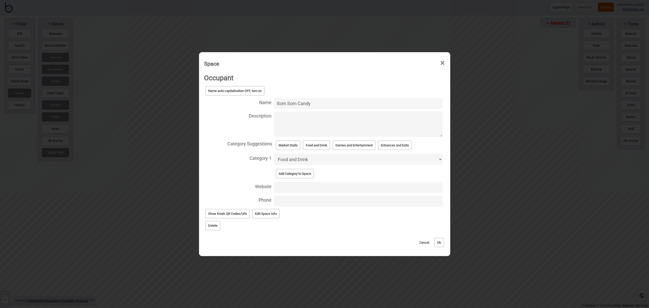
click at [440, 241] on button "Ok" at bounding box center [439, 242] width 10 height 9
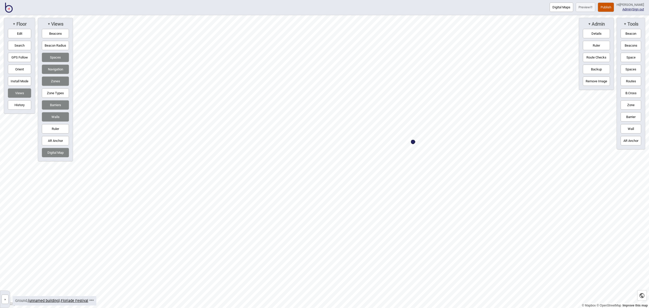
click at [25, 34] on button "Edit" at bounding box center [19, 33] width 23 height 9
drag, startPoint x: 381, startPoint y: 142, endPoint x: 380, endPoint y: 150, distance: 7.9
click at [24, 33] on button "Edit" at bounding box center [19, 33] width 23 height 9
click at [632, 57] on button "Space" at bounding box center [631, 57] width 21 height 9
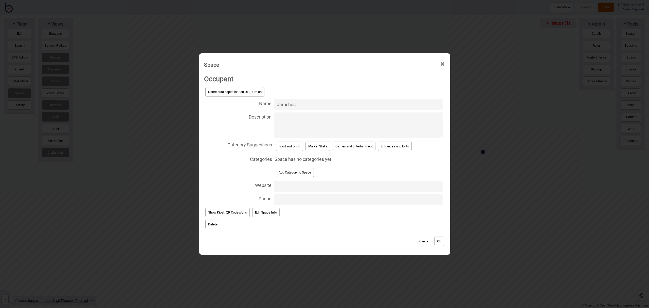
type input "Jarochos"
click at [294, 146] on button "Food and Drink" at bounding box center [289, 146] width 27 height 9
select select "Food and Drink"
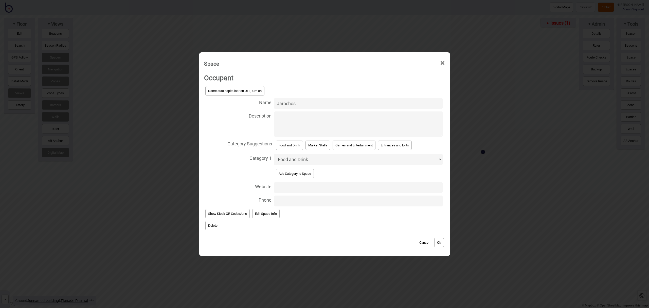
click at [442, 241] on button "Ok" at bounding box center [439, 242] width 10 height 9
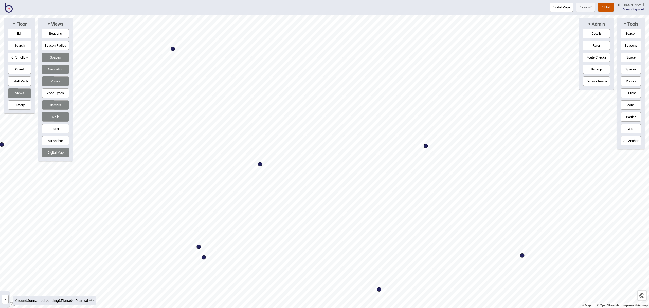
click at [353, 0] on html "Digital Maps Preview Publish Hi [PERSON_NAME] Admin | Sign out © Mapbox © OpenS…" at bounding box center [324, 0] width 649 height 0
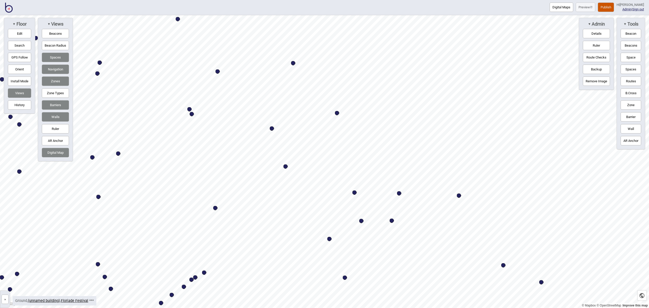
click at [19, 32] on button "Edit" at bounding box center [19, 33] width 23 height 9
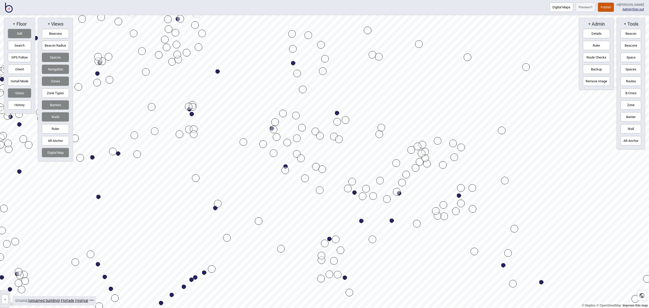
click at [379, 58] on div "Map marker" at bounding box center [379, 57] width 8 height 8
click at [345, 122] on div "Map marker" at bounding box center [346, 120] width 8 height 8
click at [384, 127] on div "Map marker" at bounding box center [381, 128] width 8 height 8
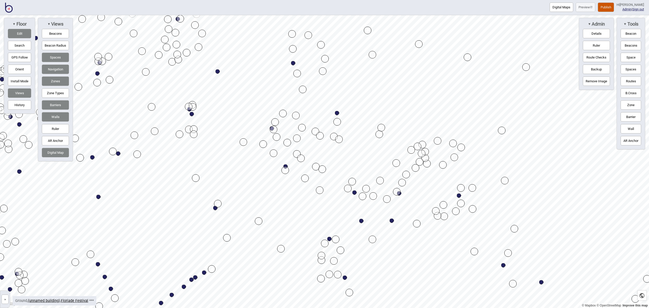
click at [384, 127] on div "Map marker" at bounding box center [381, 128] width 8 height 8
click at [24, 35] on button "Edit" at bounding box center [19, 33] width 23 height 9
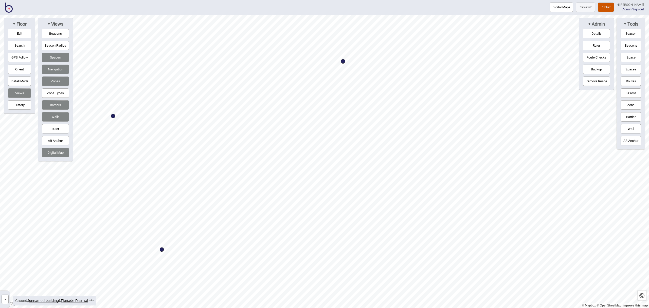
click at [627, 56] on button "Space" at bounding box center [631, 57] width 21 height 9
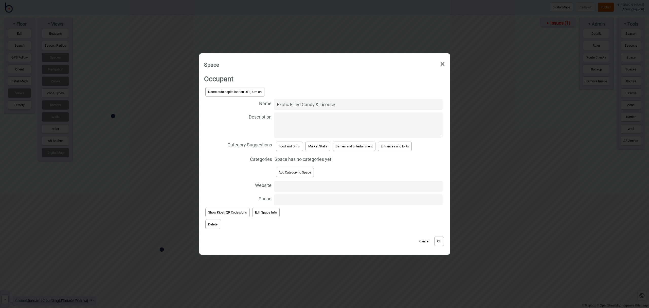
type input "Exotic Filled Candy & Licorice"
click at [313, 145] on button "Market Stalls" at bounding box center [317, 146] width 25 height 9
select select "Market Stalls"
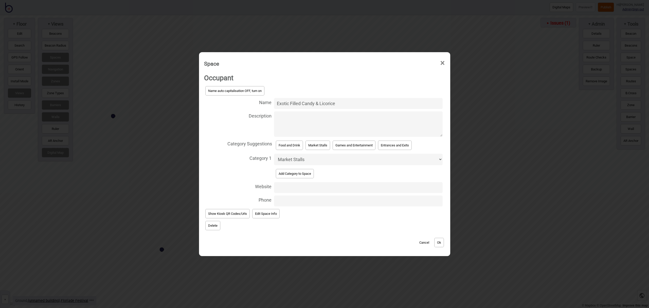
click at [440, 242] on button "Ok" at bounding box center [439, 242] width 10 height 9
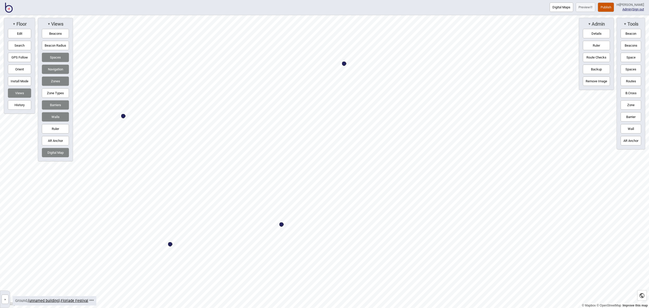
click at [629, 57] on button "Space" at bounding box center [631, 57] width 21 height 9
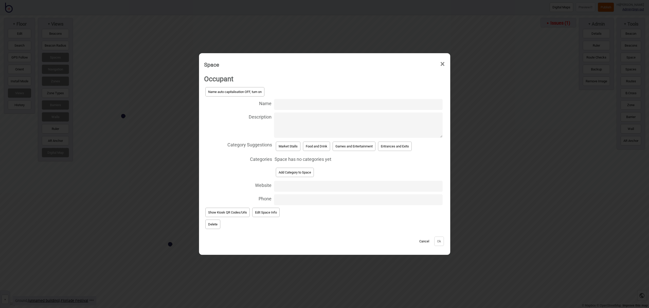
type input "L"
type input "Kismet Toys"
click at [289, 147] on button "Market Stalls" at bounding box center [288, 146] width 25 height 9
select select "Market Stalls"
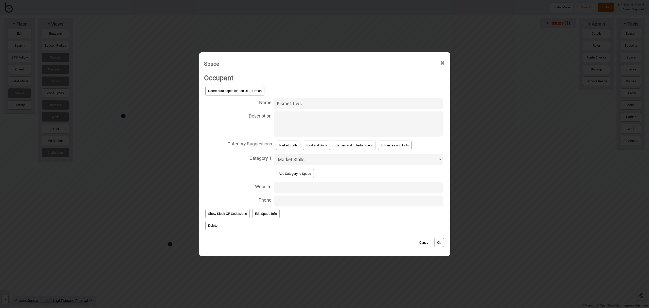
click at [440, 242] on button "Ok" at bounding box center [439, 242] width 10 height 9
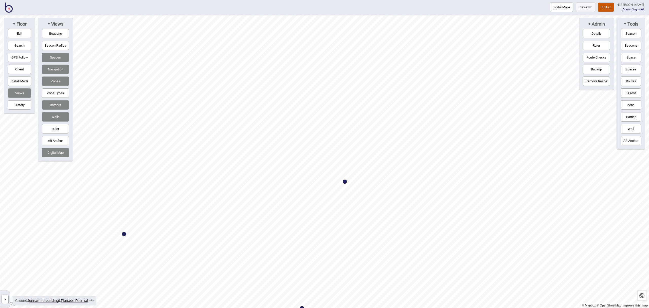
click at [21, 34] on button "Edit" at bounding box center [19, 33] width 23 height 9
drag, startPoint x: 345, startPoint y: 211, endPoint x: 332, endPoint y: 188, distance: 27.0
click at [24, 32] on button "Edit" at bounding box center [19, 33] width 23 height 9
click at [631, 58] on button "Space" at bounding box center [631, 57] width 21 height 9
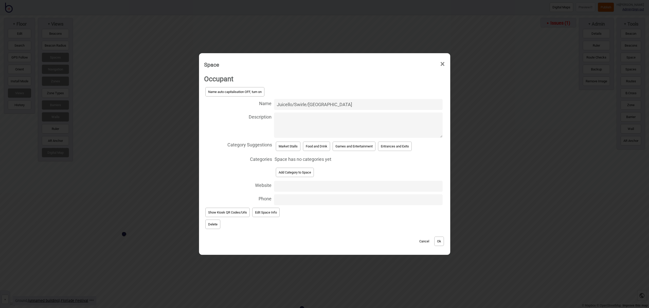
type input "Juicello/Swirle/Tanghulu"
click at [317, 148] on button "Food and Drink" at bounding box center [316, 146] width 27 height 9
select select "Food and Drink"
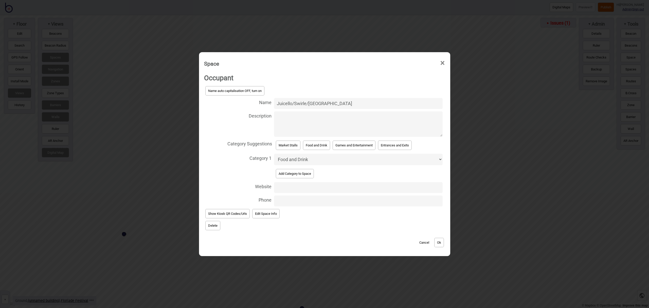
click at [442, 240] on button "Ok" at bounding box center [439, 242] width 10 height 9
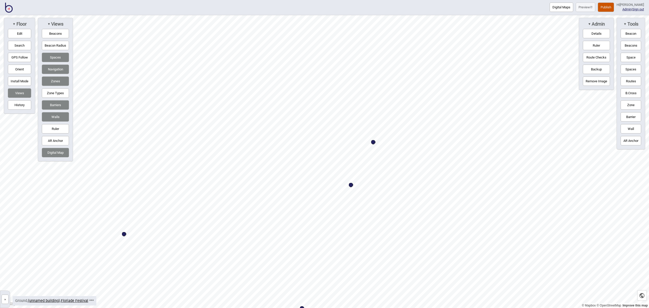
click at [636, 57] on button "Space" at bounding box center [631, 57] width 21 height 9
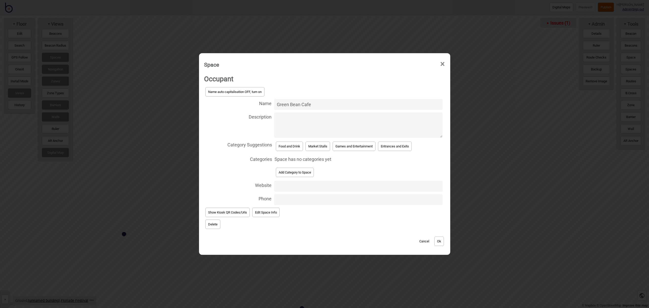
type input "Green Bean Cafe"
click at [292, 148] on button "Food and Drink" at bounding box center [289, 146] width 27 height 9
select select "Food and Drink"
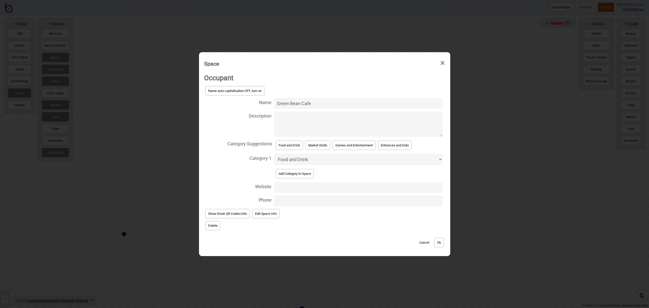
click at [440, 243] on button "Ok" at bounding box center [439, 242] width 10 height 9
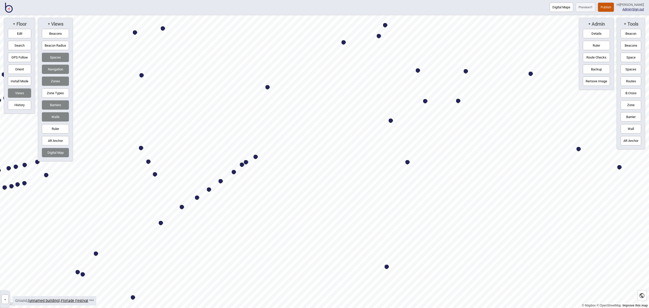
click at [425, 0] on div "Digital Maps Preview Publish Hi [PERSON_NAME] Admin | Sign out © Mapbox © OpenS…" at bounding box center [324, 0] width 649 height 0
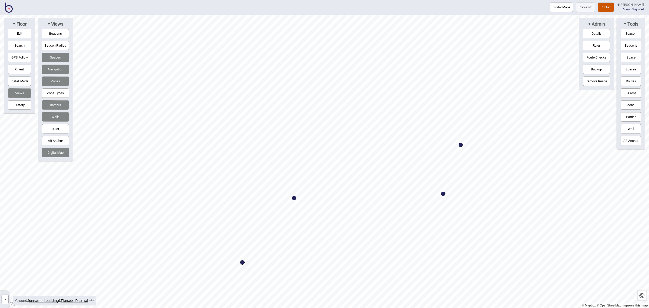
drag, startPoint x: 20, startPoint y: 35, endPoint x: 23, endPoint y: 35, distance: 3.1
click at [20, 35] on button "Edit" at bounding box center [19, 33] width 23 height 9
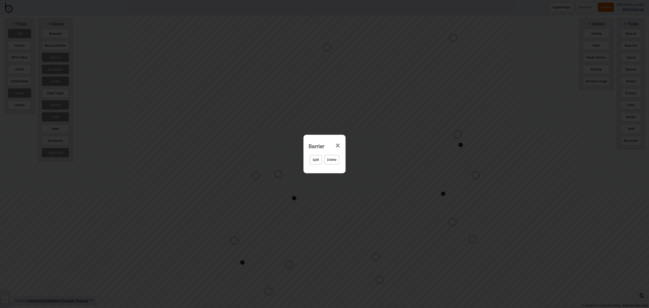
click at [336, 145] on span "×" at bounding box center [337, 145] width 5 height 17
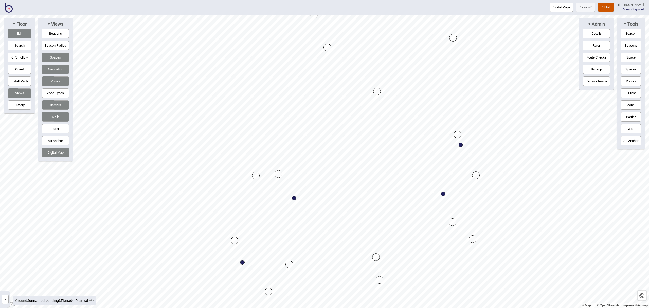
click at [376, 93] on div "Map marker" at bounding box center [377, 92] width 8 height 8
click at [19, 34] on button "Edit" at bounding box center [19, 33] width 23 height 9
click at [611, 5] on button "Publish" at bounding box center [606, 7] width 16 height 9
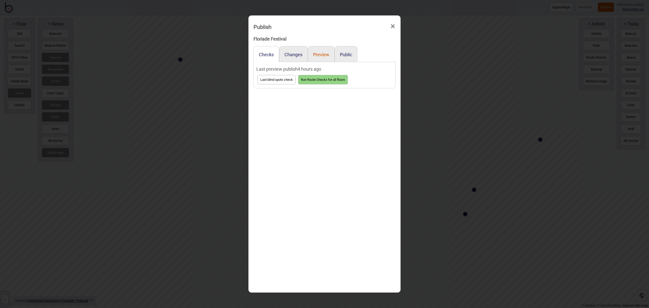
click at [321, 56] on button "Preview" at bounding box center [321, 54] width 16 height 5
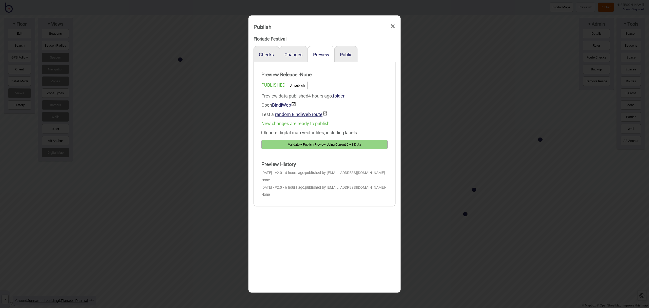
click at [305, 143] on button "Validate + Publish Preview Using Current CMS Data" at bounding box center [324, 144] width 126 height 9
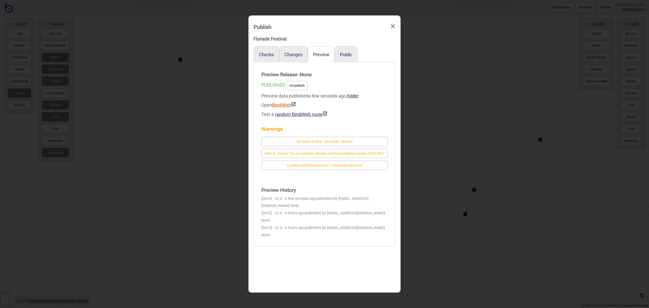
click at [280, 105] on link "BindiWeb" at bounding box center [284, 104] width 24 height 5
click div "Publish × Floriade Festival Checks Changes Preview Public Preview Release - Non…" at bounding box center [324, 154] width 649 height 308
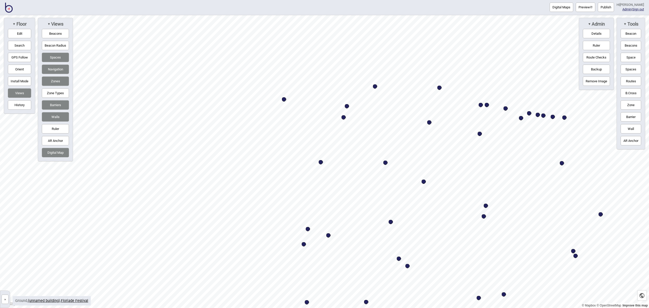
click at [419, 0] on html "Digital Maps Preview Publish Hi John-Ross Admin | Sign out © Mapbox © OpenStree…" at bounding box center [324, 0] width 649 height 0
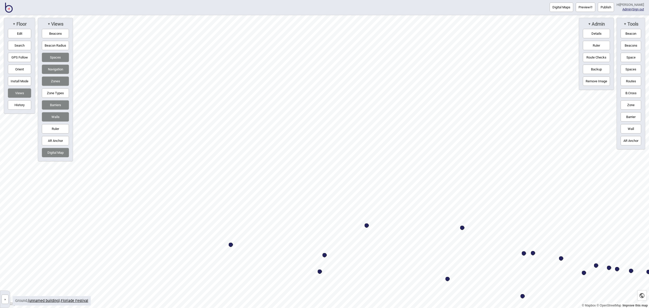
click at [630, 82] on button "Routes" at bounding box center [631, 81] width 21 height 9
drag, startPoint x: 630, startPoint y: 83, endPoint x: 628, endPoint y: 84, distance: 2.8
click at [630, 83] on button "Routes" at bounding box center [631, 81] width 21 height 9
click at [292, 219] on div "Map marker" at bounding box center [291, 219] width 4 height 4
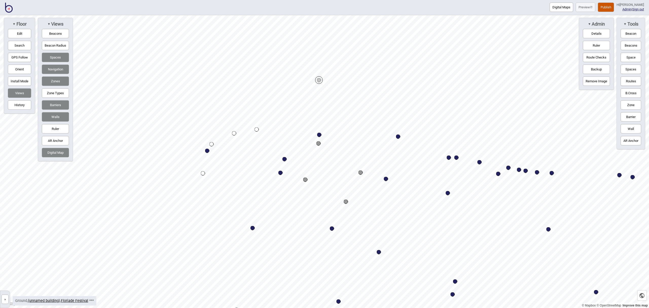
click at [319, 80] on div "Map marker" at bounding box center [319, 80] width 8 height 8
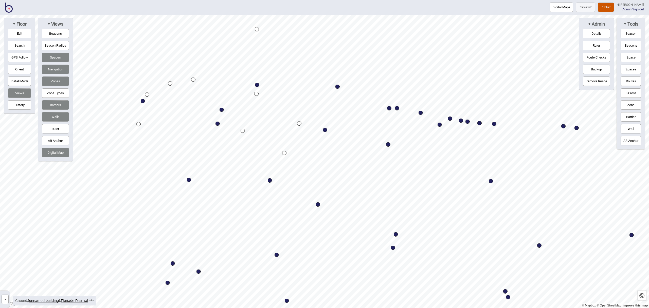
click at [628, 79] on button "Routes" at bounding box center [631, 81] width 21 height 9
click at [300, 123] on div "Map marker" at bounding box center [299, 123] width 4 height 4
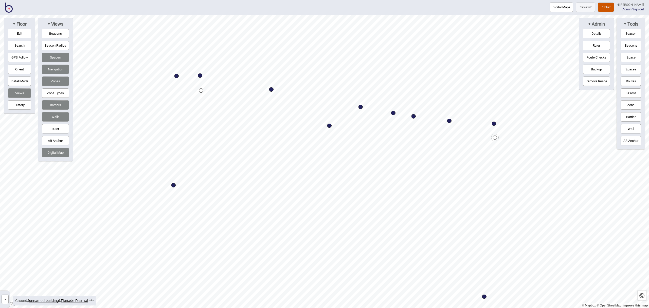
click at [201, 90] on div "Map marker" at bounding box center [201, 90] width 4 height 4
click at [622, 80] on button "Routes" at bounding box center [631, 81] width 21 height 9
drag, startPoint x: 629, startPoint y: 79, endPoint x: 609, endPoint y: 82, distance: 20.5
click at [629, 79] on button "Routes" at bounding box center [631, 81] width 21 height 9
click at [307, 103] on div "Map marker" at bounding box center [308, 104] width 4 height 4
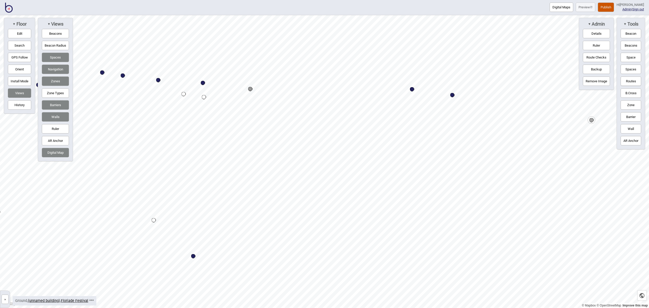
click at [591, 120] on div "Map marker" at bounding box center [592, 120] width 8 height 8
click at [634, 79] on button "Routes" at bounding box center [631, 81] width 21 height 9
click at [236, 107] on div "Map marker" at bounding box center [236, 107] width 4 height 4
click at [636, 79] on button "Routes" at bounding box center [631, 81] width 21 height 9
click at [446, 95] on div "Map marker" at bounding box center [444, 95] width 4 height 4
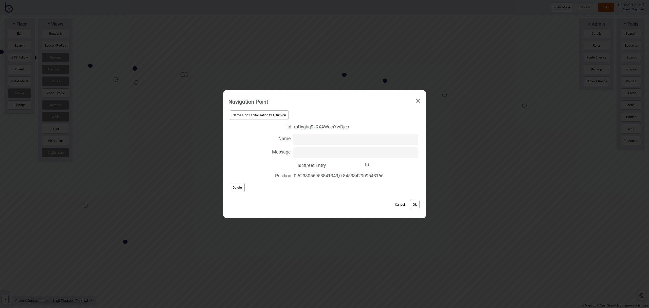
click at [238, 190] on button "Delete" at bounding box center [237, 187] width 15 height 9
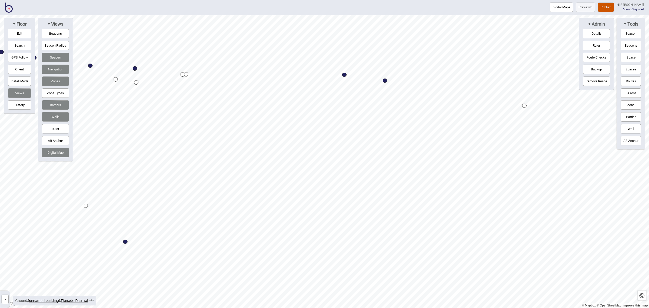
click at [186, 74] on div "Map marker" at bounding box center [186, 74] width 4 height 4
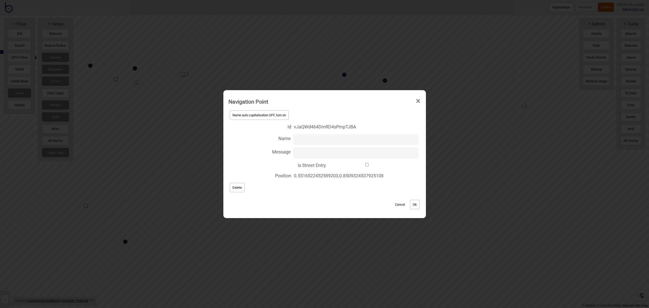
click at [229, 181] on div "Name auto capitalisation OFF, turn on Id vJaQWd464DmRD4sPmpTJBA Name Message Is…" at bounding box center [324, 151] width 192 height 84
click at [234, 186] on span "Delete" at bounding box center [236, 188] width 9 height 4
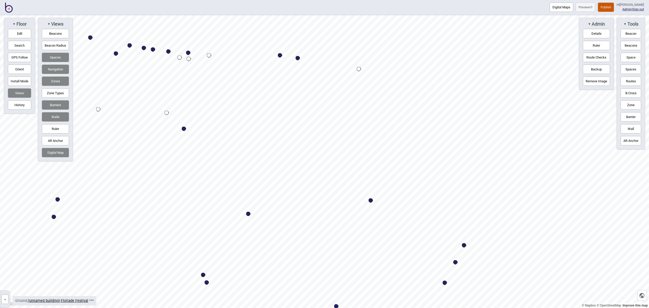
click at [629, 78] on button "Routes" at bounding box center [631, 81] width 21 height 9
click at [634, 82] on button "Routes" at bounding box center [631, 81] width 21 height 9
click at [16, 31] on button "Edit" at bounding box center [19, 33] width 23 height 9
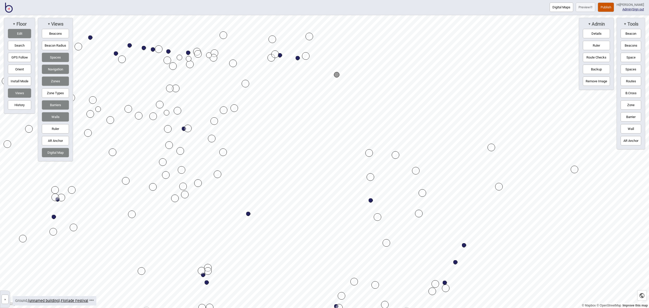
click at [633, 81] on button "Routes" at bounding box center [631, 81] width 21 height 9
click at [337, 76] on div "Map marker" at bounding box center [337, 75] width 6 height 6
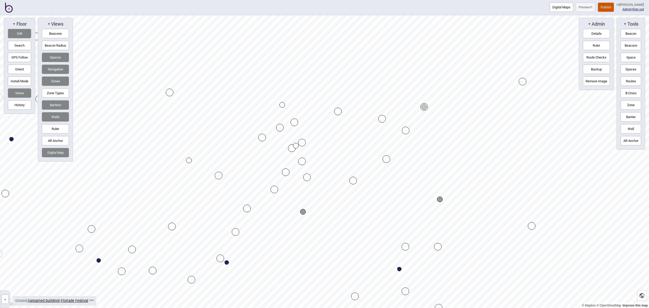
click at [282, 105] on div "Map marker" at bounding box center [282, 105] width 6 height 6
click at [626, 79] on button "Routes" at bounding box center [631, 81] width 21 height 9
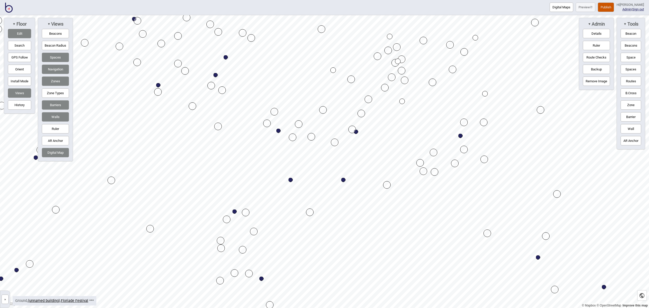
click at [15, 35] on button "Edit" at bounding box center [19, 33] width 23 height 9
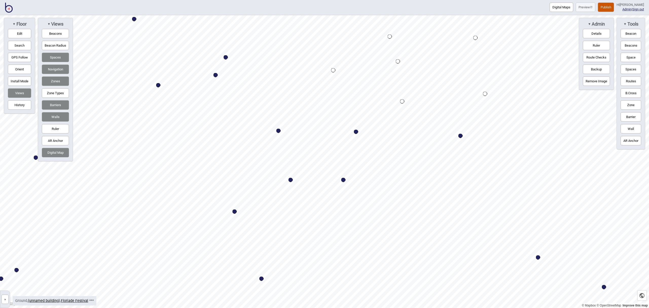
click at [629, 80] on button "Routes" at bounding box center [631, 81] width 21 height 9
click at [402, 101] on div "Map marker" at bounding box center [402, 101] width 4 height 4
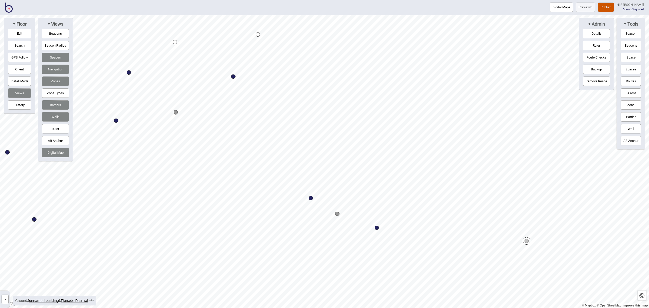
click at [633, 85] on button "Routes" at bounding box center [631, 81] width 21 height 9
click at [527, 242] on div "Map marker" at bounding box center [526, 241] width 4 height 4
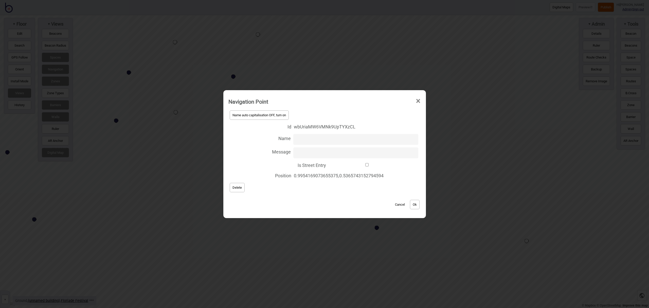
click at [365, 165] on input "Is Street Entry" at bounding box center [367, 164] width 77 height 3
checkbox input "true"
click at [413, 204] on button "Ok" at bounding box center [415, 204] width 10 height 9
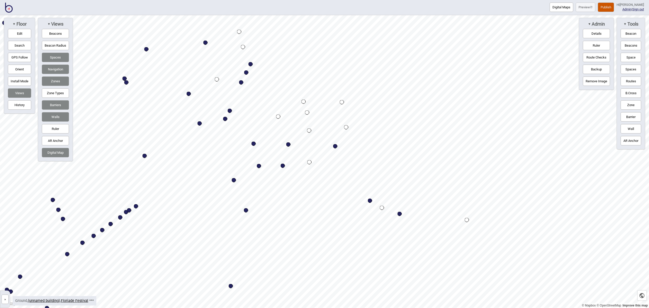
click at [638, 82] on button "Routes" at bounding box center [631, 81] width 21 height 9
click at [343, 102] on div "Map marker" at bounding box center [342, 102] width 4 height 4
click at [628, 82] on button "Routes" at bounding box center [631, 81] width 21 height 9
click at [342, 102] on div "Map marker" at bounding box center [342, 102] width 4 height 4
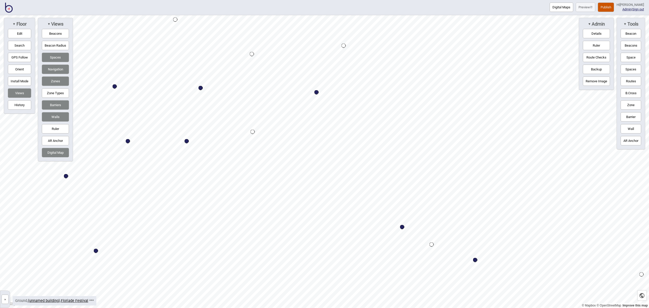
click at [20, 35] on button "Edit" at bounding box center [19, 33] width 23 height 9
click at [27, 35] on button "Edit" at bounding box center [19, 33] width 23 height 9
click at [627, 60] on button "Space" at bounding box center [631, 57] width 21 height 9
click at [398, 156] on div "Map marker" at bounding box center [398, 156] width 4 height 4
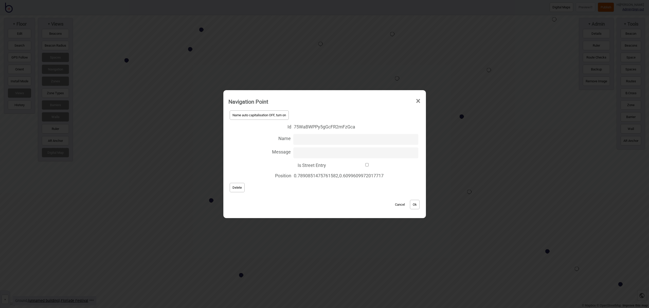
click at [402, 203] on button "Cancel" at bounding box center [399, 204] width 15 height 9
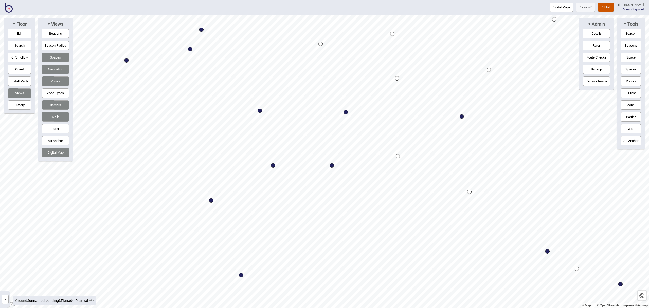
click at [626, 85] on button "Routes" at bounding box center [631, 81] width 21 height 9
click at [397, 156] on div "Map marker" at bounding box center [398, 156] width 4 height 4
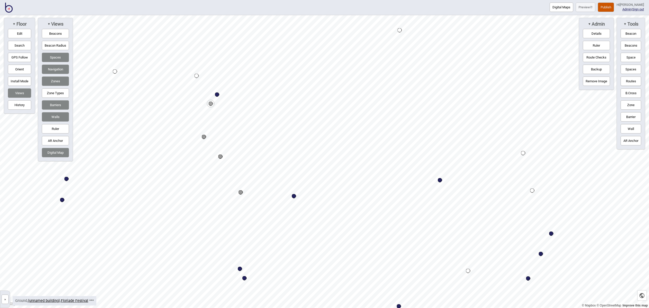
click at [197, 76] on div "Map marker" at bounding box center [196, 76] width 4 height 4
click at [639, 82] on button "Routes" at bounding box center [631, 81] width 21 height 9
click at [635, 82] on button "Routes" at bounding box center [631, 81] width 21 height 9
click at [240, 193] on div "Map marker" at bounding box center [241, 192] width 4 height 4
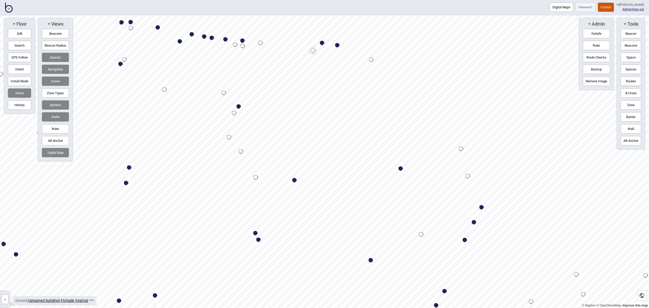
click at [421, 234] on div "Map marker" at bounding box center [421, 234] width 4 height 4
click at [628, 79] on button "Routes" at bounding box center [631, 81] width 21 height 9
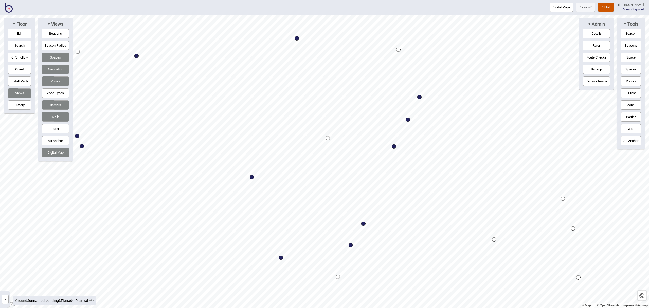
click at [631, 82] on button "Routes" at bounding box center [631, 81] width 21 height 9
click at [621, 80] on button "Routes" at bounding box center [631, 81] width 21 height 9
drag, startPoint x: 626, startPoint y: 80, endPoint x: 607, endPoint y: 83, distance: 19.5
click at [626, 80] on button "Routes" at bounding box center [631, 81] width 21 height 9
click at [626, 79] on button "Routes" at bounding box center [631, 81] width 21 height 9
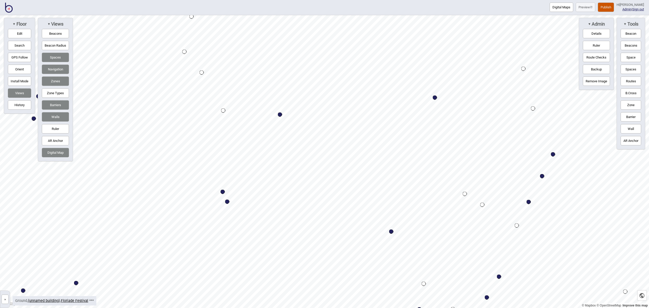
click at [631, 81] on button "Routes" at bounding box center [631, 81] width 21 height 9
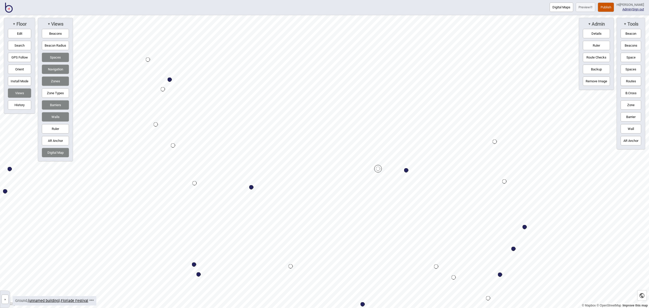
click at [631, 80] on button "Routes" at bounding box center [631, 81] width 21 height 9
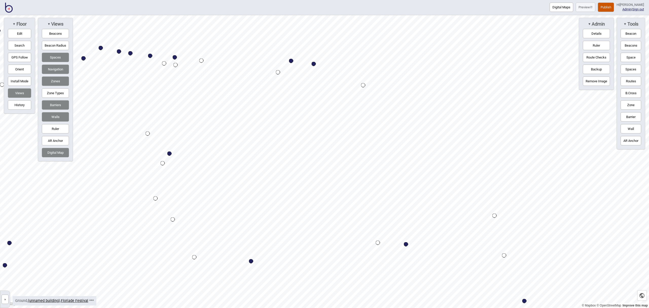
click at [630, 82] on button "Routes" at bounding box center [631, 81] width 21 height 9
click at [629, 82] on button "Routes" at bounding box center [631, 81] width 21 height 9
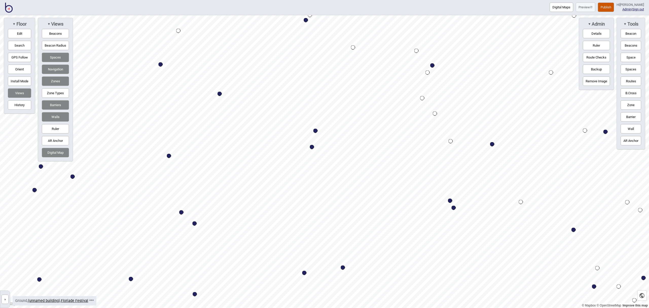
click at [629, 79] on button "Routes" at bounding box center [631, 81] width 21 height 9
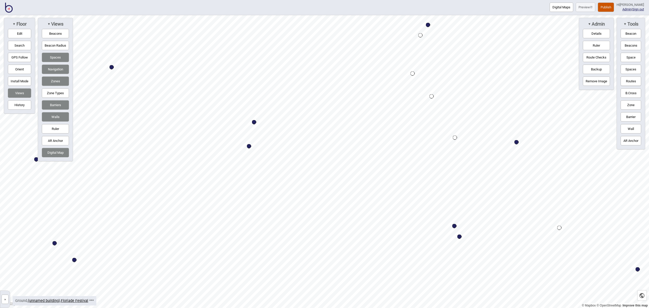
click at [454, 138] on div "Map marker" at bounding box center [455, 138] width 4 height 4
click at [624, 79] on button "Routes" at bounding box center [631, 81] width 21 height 9
click at [627, 82] on button "Routes" at bounding box center [631, 81] width 21 height 9
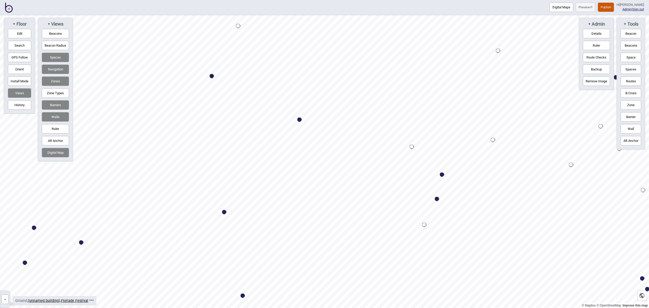
click at [412, 147] on div "Map marker" at bounding box center [412, 147] width 4 height 4
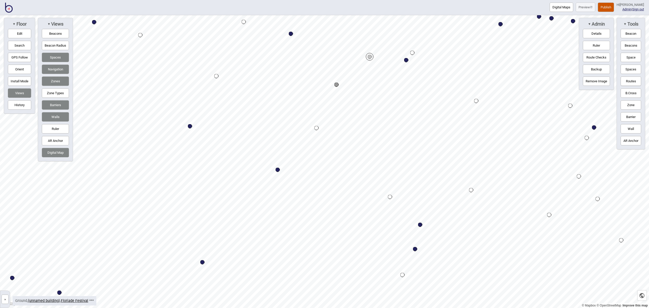
click at [412, 52] on div "Map marker" at bounding box center [412, 53] width 4 height 4
click at [632, 79] on button "Routes" at bounding box center [631, 81] width 21 height 9
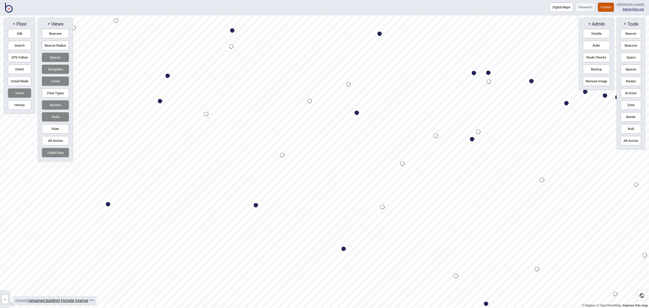
drag, startPoint x: 631, startPoint y: 81, endPoint x: 612, endPoint y: 90, distance: 20.6
click at [630, 81] on button "Routes" at bounding box center [631, 81] width 21 height 9
click at [383, 207] on div "Map marker" at bounding box center [382, 207] width 4 height 4
click at [282, 155] on div "Map marker" at bounding box center [282, 155] width 4 height 4
click at [624, 83] on button "Routes" at bounding box center [631, 81] width 21 height 9
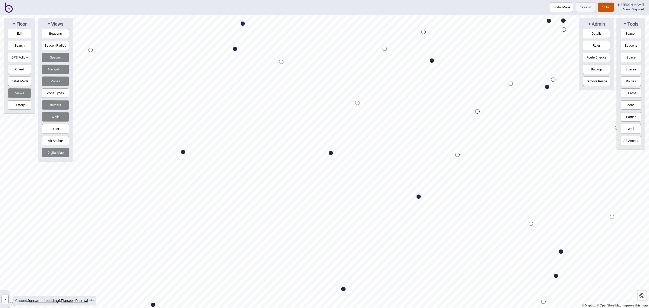
click at [399, 0] on div "Digital Maps Preview Publish Hi [PERSON_NAME] Admin | Sign out © Mapbox © OpenS…" at bounding box center [324, 0] width 649 height 0
click at [635, 81] on button "Routes" at bounding box center [631, 81] width 21 height 9
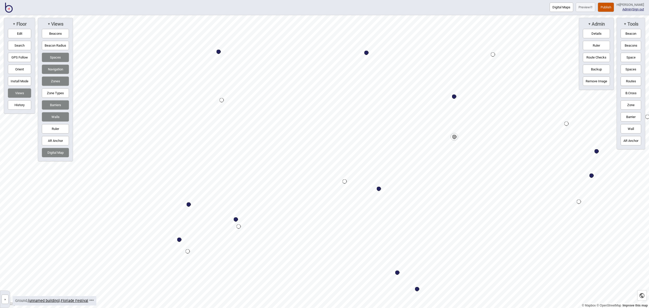
click at [566, 124] on div "Map marker" at bounding box center [566, 124] width 4 height 4
click at [629, 80] on button "Routes" at bounding box center [631, 81] width 21 height 9
click at [632, 80] on button "Routes" at bounding box center [631, 81] width 21 height 9
click at [412, 260] on div "Map marker" at bounding box center [413, 261] width 8 height 8
click at [632, 82] on button "Routes" at bounding box center [631, 81] width 21 height 9
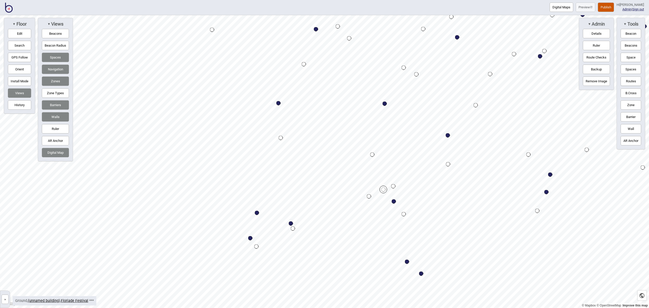
click at [637, 80] on button "Routes" at bounding box center [631, 81] width 21 height 9
drag, startPoint x: 633, startPoint y: 80, endPoint x: 630, endPoint y: 82, distance: 3.1
click at [633, 80] on button "Routes" at bounding box center [631, 81] width 21 height 9
click at [373, 155] on div "Map marker" at bounding box center [372, 155] width 4 height 4
click at [281, 138] on div "Map marker" at bounding box center [281, 138] width 4 height 4
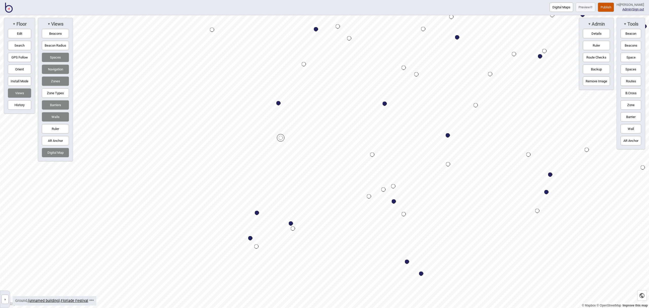
click at [632, 84] on button "Routes" at bounding box center [631, 81] width 21 height 9
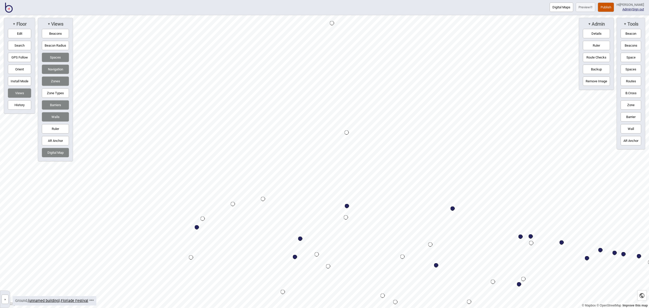
click at [332, 24] on div "Map marker" at bounding box center [332, 23] width 4 height 4
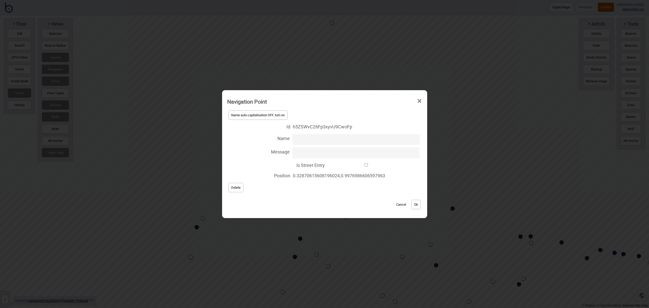
drag, startPoint x: 365, startPoint y: 165, endPoint x: 372, endPoint y: 170, distance: 8.4
click at [365, 165] on input "Is Street Entry" at bounding box center [366, 164] width 78 height 3
checkbox input "true"
click at [418, 206] on button "Ok" at bounding box center [416, 204] width 10 height 9
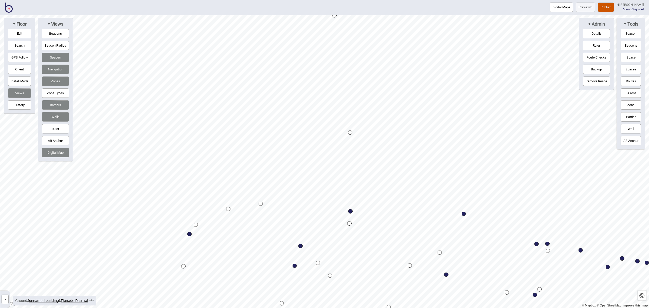
click at [26, 36] on button "Edit" at bounding box center [19, 33] width 23 height 9
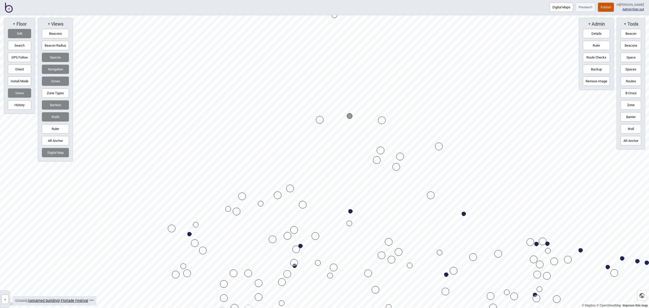
click at [27, 33] on button "Edit" at bounding box center [19, 33] width 23 height 9
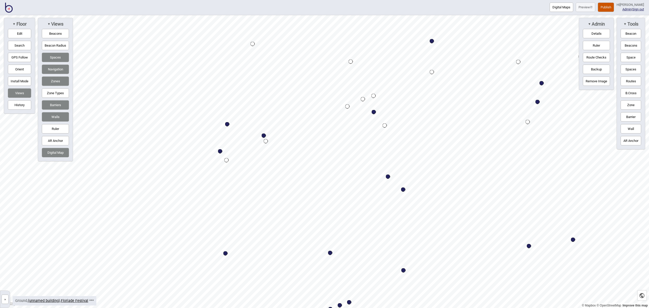
click at [627, 78] on button "Routes" at bounding box center [631, 81] width 21 height 9
click at [352, 85] on div "Map marker" at bounding box center [351, 84] width 4 height 4
click at [295, 58] on div "Map marker" at bounding box center [296, 59] width 4 height 4
click at [628, 82] on button "Routes" at bounding box center [631, 81] width 21 height 9
click at [630, 80] on button "Routes" at bounding box center [631, 81] width 21 height 9
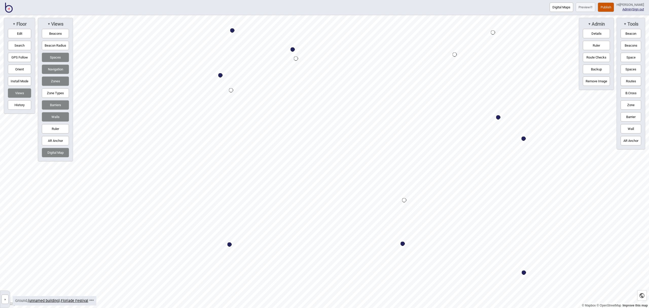
click at [405, 200] on div "Map marker" at bounding box center [404, 200] width 4 height 4
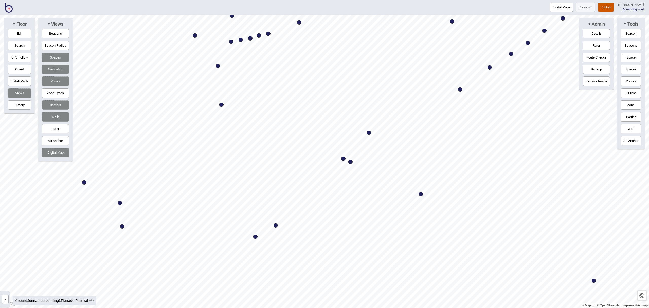
click at [337, 0] on div "Digital Maps Preview Publish Hi [PERSON_NAME] Admin | Sign out © Mapbox © OpenS…" at bounding box center [324, 0] width 649 height 0
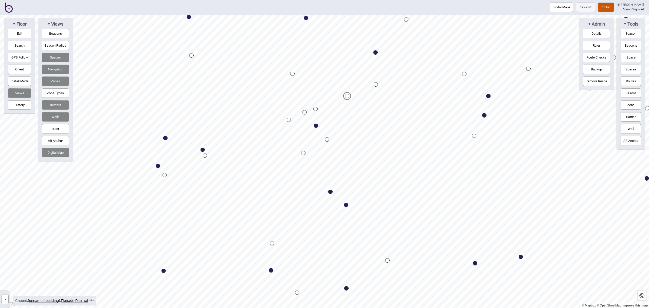
click at [633, 80] on button "Routes" at bounding box center [631, 81] width 21 height 9
drag, startPoint x: 628, startPoint y: 79, endPoint x: 626, endPoint y: 80, distance: 2.7
click at [628, 79] on button "Routes" at bounding box center [631, 81] width 21 height 9
click at [634, 82] on button "Routes" at bounding box center [631, 81] width 21 height 9
drag, startPoint x: 631, startPoint y: 81, endPoint x: 621, endPoint y: 84, distance: 10.1
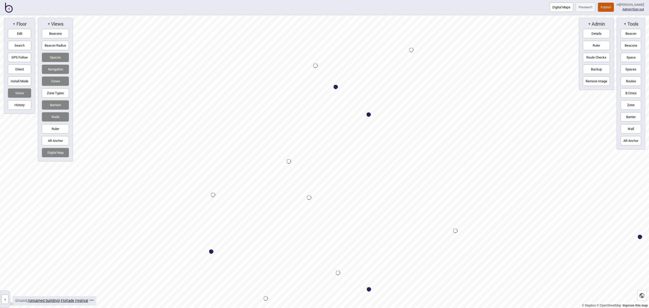
click at [631, 81] on button "Routes" at bounding box center [631, 81] width 21 height 9
click at [289, 161] on div "Map marker" at bounding box center [289, 161] width 4 height 4
click at [309, 197] on div "Map marker" at bounding box center [309, 198] width 4 height 4
click at [630, 80] on button "Routes" at bounding box center [631, 81] width 21 height 9
drag, startPoint x: 625, startPoint y: 81, endPoint x: 583, endPoint y: 86, distance: 42.4
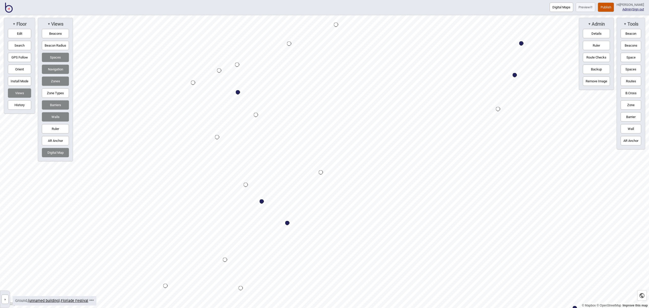
click at [625, 81] on button "Routes" at bounding box center [631, 81] width 21 height 9
click at [629, 79] on button "Routes" at bounding box center [631, 81] width 21 height 9
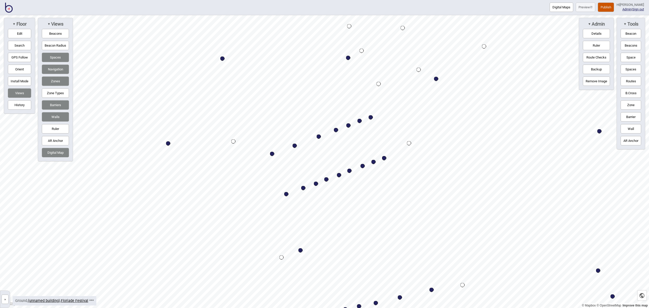
click at [635, 82] on button "Routes" at bounding box center [631, 81] width 21 height 9
click at [484, 46] on div "Map marker" at bounding box center [484, 46] width 4 height 4
click at [630, 79] on button "Routes" at bounding box center [631, 81] width 21 height 9
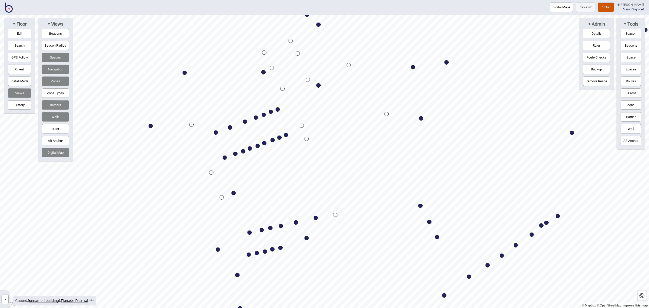
click at [635, 83] on button "Routes" at bounding box center [631, 81] width 21 height 9
click at [387, 114] on div "Map marker" at bounding box center [386, 114] width 4 height 4
click at [633, 79] on button "Routes" at bounding box center [631, 81] width 21 height 9
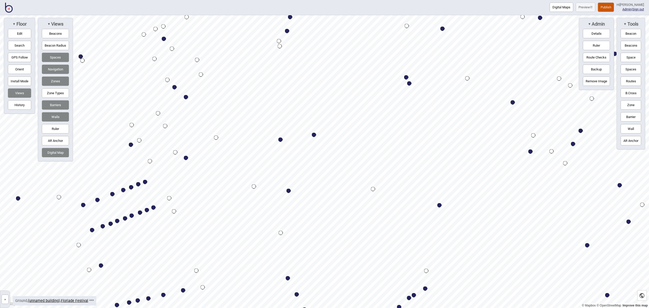
click at [631, 82] on button "Routes" at bounding box center [631, 81] width 21 height 9
click at [372, 188] on div "Map marker" at bounding box center [373, 189] width 4 height 4
click at [467, 78] on div "Map marker" at bounding box center [467, 78] width 4 height 4
click at [626, 82] on button "Routes" at bounding box center [631, 81] width 21 height 9
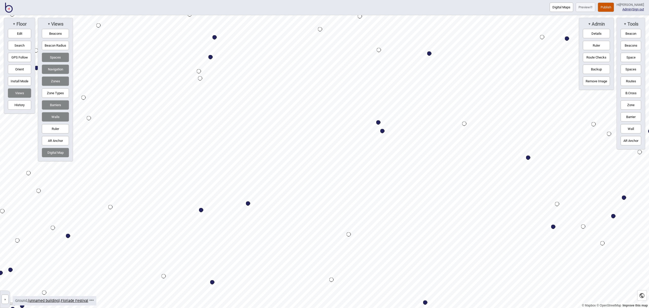
drag, startPoint x: 631, startPoint y: 81, endPoint x: 598, endPoint y: 83, distance: 33.5
click at [631, 81] on button "Routes" at bounding box center [631, 81] width 21 height 9
click at [635, 78] on button "Routes" at bounding box center [631, 81] width 21 height 9
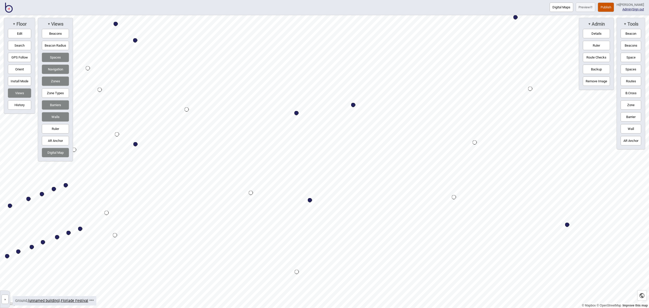
click at [635, 78] on button "Routes" at bounding box center [631, 81] width 21 height 9
click at [475, 143] on div "Map marker" at bounding box center [475, 142] width 4 height 4
click at [634, 84] on button "Routes" at bounding box center [631, 81] width 21 height 9
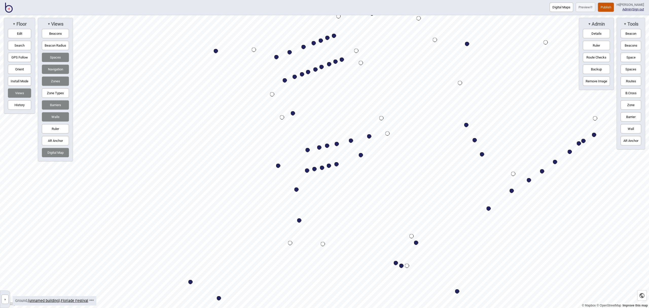
drag, startPoint x: 635, startPoint y: 77, endPoint x: 629, endPoint y: 80, distance: 6.3
click at [635, 77] on button "Routes" at bounding box center [631, 81] width 21 height 9
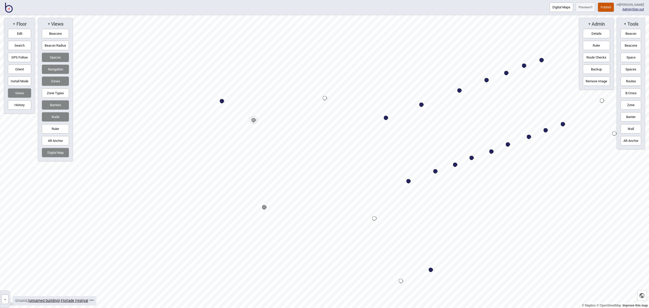
click at [325, 97] on div "Map marker" at bounding box center [325, 98] width 4 height 4
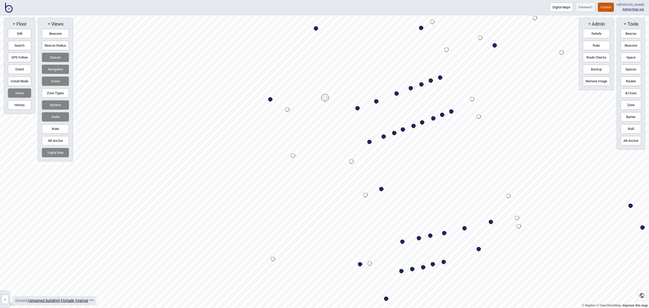
click at [625, 79] on button "Routes" at bounding box center [631, 81] width 21 height 9
click at [631, 81] on button "Routes" at bounding box center [631, 81] width 21 height 9
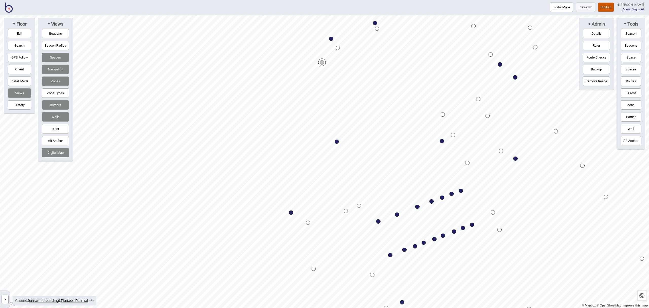
click at [338, 47] on div "Map marker" at bounding box center [338, 48] width 4 height 4
click at [632, 81] on button "Routes" at bounding box center [631, 81] width 21 height 9
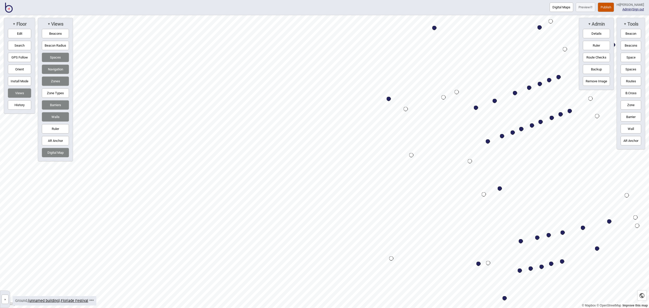
click at [406, 110] on div "Map marker" at bounding box center [406, 109] width 4 height 4
click at [632, 80] on button "Routes" at bounding box center [631, 81] width 21 height 9
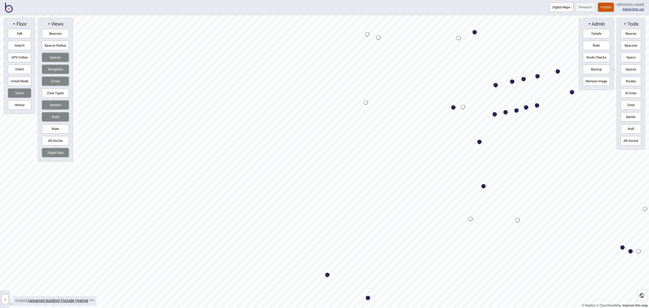
click at [635, 82] on button "Routes" at bounding box center [631, 81] width 21 height 9
click at [366, 103] on div "Map marker" at bounding box center [366, 102] width 4 height 4
click at [470, 219] on div "Map marker" at bounding box center [470, 219] width 4 height 4
click at [631, 82] on button "Routes" at bounding box center [631, 81] width 21 height 9
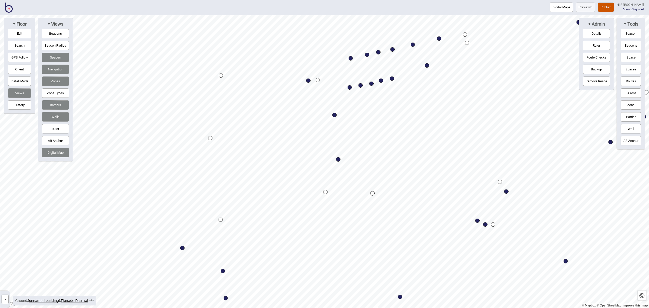
click at [626, 79] on button "Routes" at bounding box center [631, 81] width 21 height 9
click at [628, 82] on button "Routes" at bounding box center [631, 81] width 21 height 9
click at [632, 82] on button "Routes" at bounding box center [631, 81] width 21 height 9
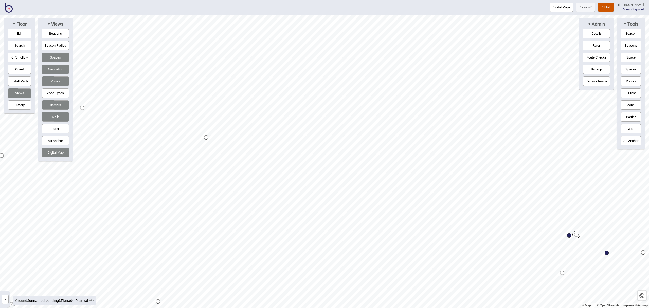
click at [643, 78] on div "▼ Tools Beacon Beacons Space Spaces Routes B.Cross Zone Barrier Wall AR Anchor" at bounding box center [631, 84] width 29 height 132
click at [636, 81] on button "Routes" at bounding box center [631, 81] width 21 height 9
drag, startPoint x: 632, startPoint y: 78, endPoint x: 625, endPoint y: 81, distance: 8.2
click at [632, 78] on button "Routes" at bounding box center [631, 81] width 21 height 9
click at [320, 116] on div "Map marker" at bounding box center [320, 115] width 4 height 4
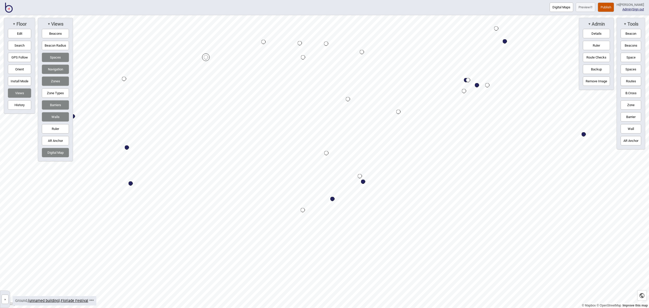
click at [632, 81] on button "Routes" at bounding box center [631, 81] width 21 height 9
click at [623, 79] on button "Routes" at bounding box center [631, 81] width 21 height 9
click at [360, 177] on div "Map marker" at bounding box center [360, 176] width 4 height 4
click at [303, 210] on div "Map marker" at bounding box center [303, 210] width 4 height 4
click at [634, 84] on button "Routes" at bounding box center [631, 81] width 21 height 9
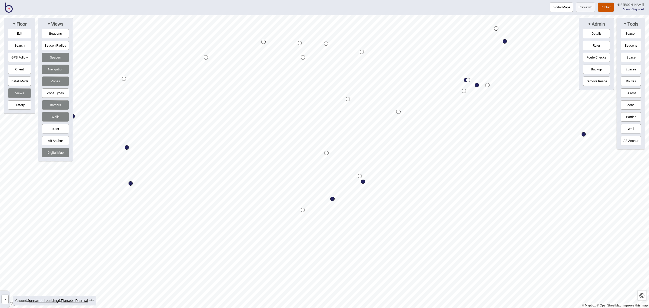
click at [629, 81] on button "Routes" at bounding box center [631, 81] width 21 height 9
click at [326, 153] on div "Map marker" at bounding box center [326, 153] width 4 height 4
click at [206, 57] on div "Map marker" at bounding box center [206, 57] width 4 height 4
click at [634, 79] on button "Routes" at bounding box center [631, 81] width 21 height 9
drag, startPoint x: 633, startPoint y: 82, endPoint x: 630, endPoint y: 82, distance: 3.1
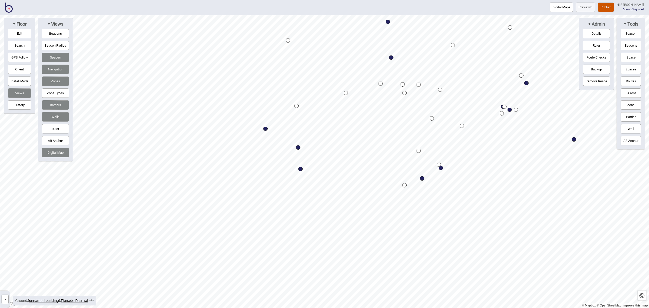
click at [633, 82] on button "Routes" at bounding box center [631, 81] width 21 height 9
click at [292, 118] on div "Map marker" at bounding box center [293, 118] width 4 height 4
click at [262, 0] on html "Digital Maps Preview Publish Hi [PERSON_NAME] Admin | Sign out © Mapbox © OpenS…" at bounding box center [324, 0] width 649 height 0
click at [404, 277] on div "Map marker" at bounding box center [404, 277] width 8 height 8
drag, startPoint x: 636, startPoint y: 78, endPoint x: 591, endPoint y: 85, distance: 44.9
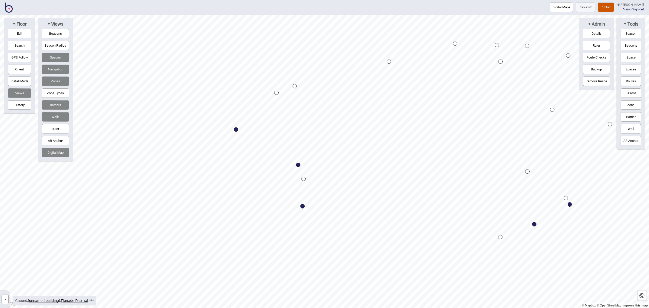
click at [636, 78] on button "Routes" at bounding box center [631, 81] width 21 height 9
click at [635, 82] on button "Routes" at bounding box center [631, 81] width 21 height 9
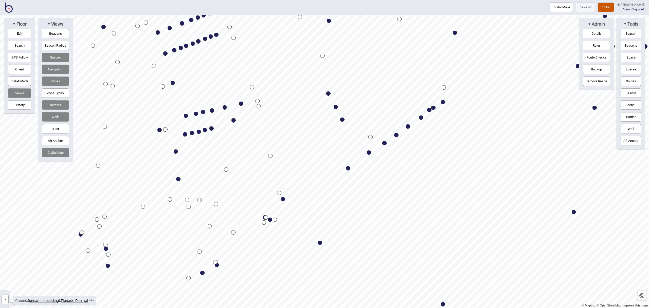
click at [634, 81] on button "Routes" at bounding box center [631, 81] width 21 height 9
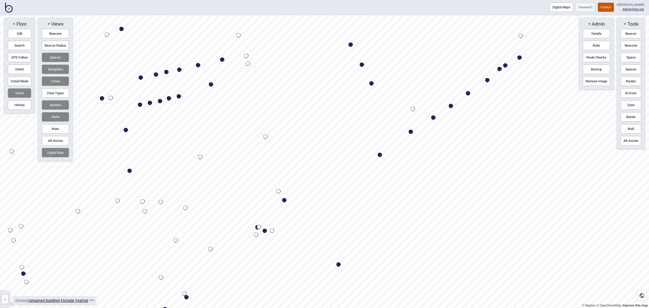
click at [413, 108] on div "Map marker" at bounding box center [413, 109] width 4 height 4
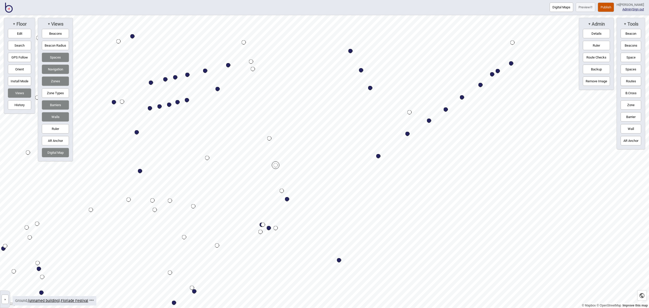
click at [633, 80] on button "Routes" at bounding box center [631, 81] width 21 height 9
click at [631, 81] on button "Routes" at bounding box center [631, 81] width 21 height 9
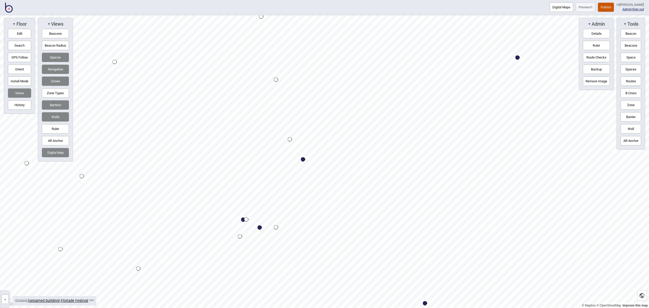
click at [276, 227] on div "Map marker" at bounding box center [276, 227] width 4 height 4
click at [450, 176] on div "Map marker" at bounding box center [450, 177] width 8 height 8
click at [631, 79] on button "Routes" at bounding box center [631, 81] width 21 height 9
click at [327, 149] on div "Map marker" at bounding box center [326, 150] width 4 height 4
click at [257, 49] on div "Map marker" at bounding box center [257, 48] width 4 height 4
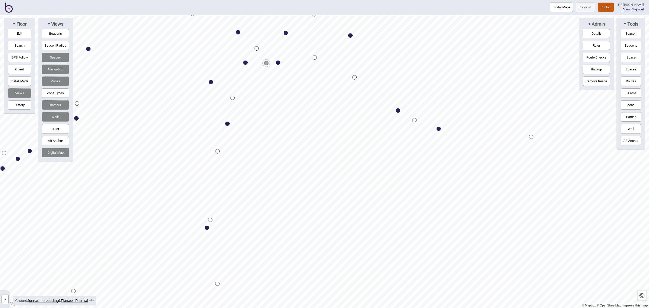
click at [315, 57] on div "Map marker" at bounding box center [315, 58] width 4 height 4
click at [635, 82] on button "Routes" at bounding box center [631, 81] width 21 height 9
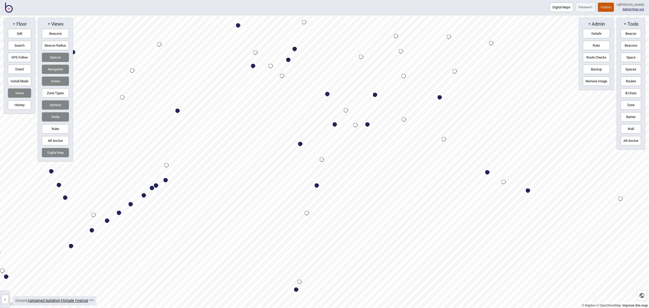
click at [635, 82] on button "Routes" at bounding box center [631, 81] width 21 height 9
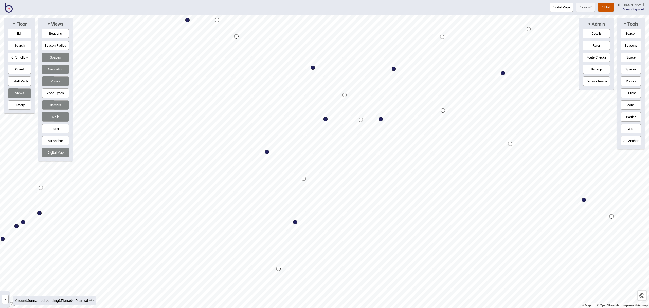
click at [361, 120] on div "Map marker" at bounding box center [361, 120] width 4 height 4
click at [304, 179] on div "Map marker" at bounding box center [304, 179] width 4 height 4
click at [636, 80] on button "Routes" at bounding box center [631, 81] width 21 height 9
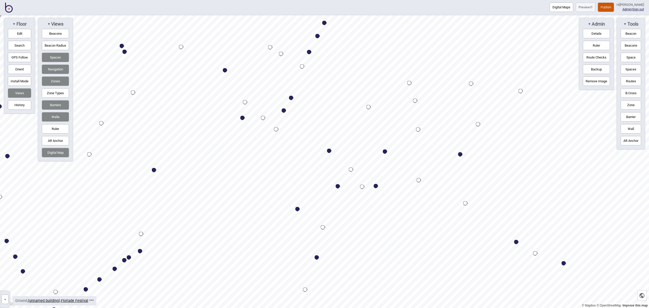
click at [631, 81] on button "Routes" at bounding box center [631, 81] width 21 height 9
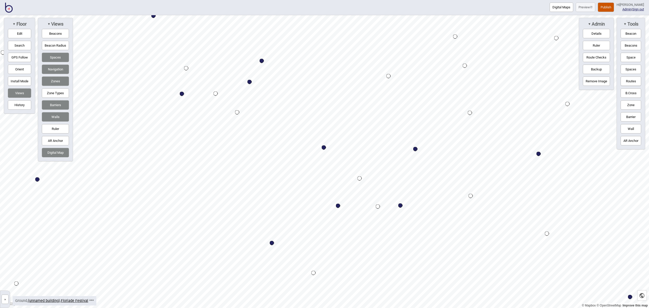
click at [388, 76] on div "Map marker" at bounding box center [388, 76] width 4 height 4
click at [631, 80] on button "Routes" at bounding box center [631, 81] width 21 height 9
click at [467, 114] on div "Map marker" at bounding box center [468, 114] width 4 height 4
click at [633, 81] on button "Routes" at bounding box center [631, 81] width 21 height 9
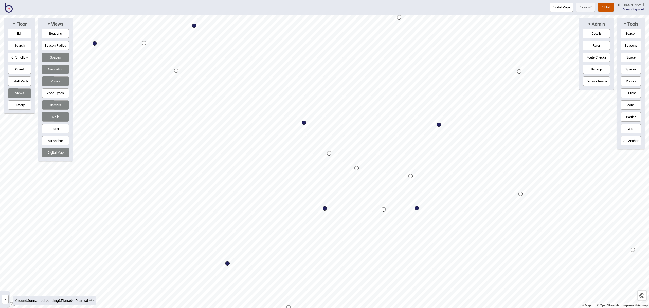
click at [631, 84] on button "Routes" at bounding box center [631, 81] width 21 height 9
click at [411, 177] on div "Map marker" at bounding box center [410, 176] width 4 height 4
click at [384, 210] on div "Map marker" at bounding box center [384, 210] width 4 height 4
click at [627, 81] on button "Routes" at bounding box center [631, 81] width 21 height 9
drag, startPoint x: 635, startPoint y: 81, endPoint x: 629, endPoint y: 82, distance: 6.2
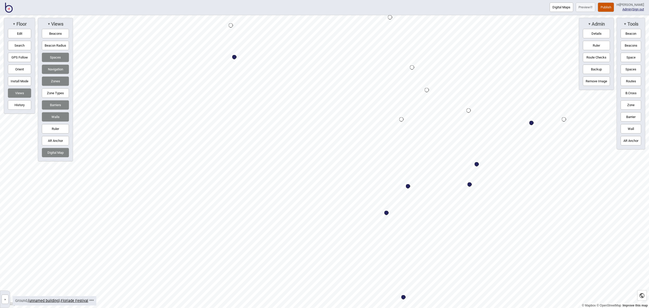
click at [635, 81] on button "Routes" at bounding box center [631, 81] width 21 height 9
click at [402, 120] on div "Map marker" at bounding box center [401, 119] width 4 height 4
click at [390, 225] on div "Map marker" at bounding box center [390, 225] width 4 height 4
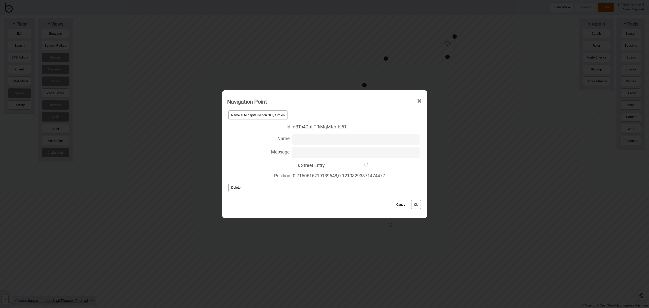
click at [363, 165] on input "Is Street Entry" at bounding box center [366, 164] width 78 height 3
checkbox input "true"
click at [416, 207] on button "Ok" at bounding box center [416, 204] width 10 height 9
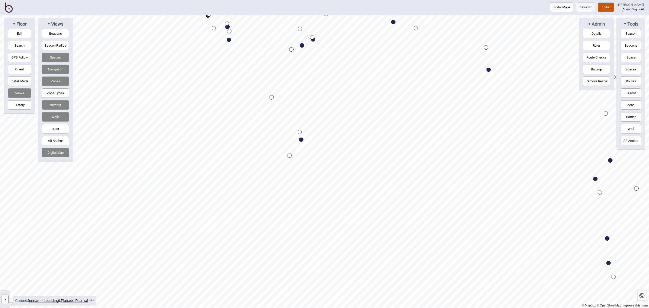
click at [26, 34] on button "Edit" at bounding box center [19, 33] width 23 height 9
click at [293, 153] on div "Map marker" at bounding box center [293, 154] width 6 height 6
click at [293, 154] on div "Map marker" at bounding box center [293, 154] width 6 height 6
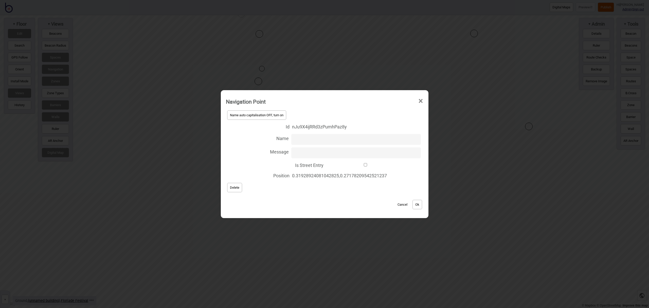
click at [365, 165] on input "Is Street Entry" at bounding box center [365, 164] width 79 height 3
checkbox input "true"
click at [418, 205] on button "Ok" at bounding box center [417, 204] width 10 height 9
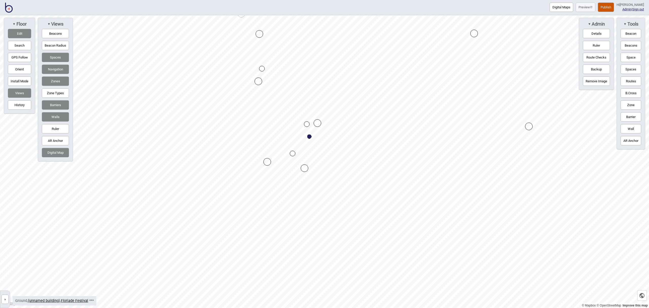
click at [16, 31] on button "Edit" at bounding box center [19, 33] width 23 height 9
click at [633, 79] on button "Routes" at bounding box center [631, 81] width 21 height 9
click at [299, 141] on div "Map marker" at bounding box center [299, 142] width 4 height 4
click at [305, 47] on div "Map marker" at bounding box center [306, 47] width 4 height 4
click at [636, 82] on button "Routes" at bounding box center [631, 81] width 21 height 9
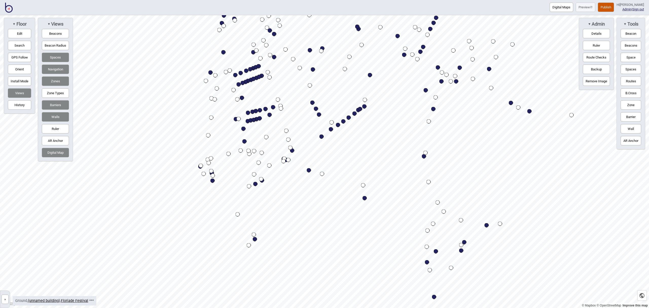
click at [592, 61] on button "Route Checks" at bounding box center [596, 57] width 27 height 9
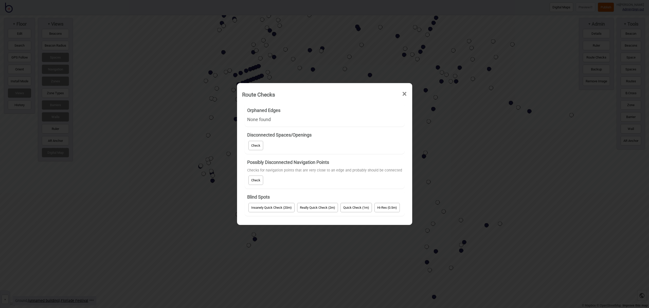
click at [257, 143] on button "Check" at bounding box center [255, 145] width 15 height 9
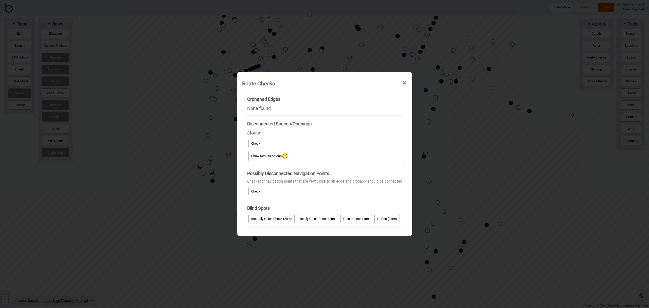
click at [269, 154] on span "Show Results on Map" at bounding box center [269, 156] width 36 height 4
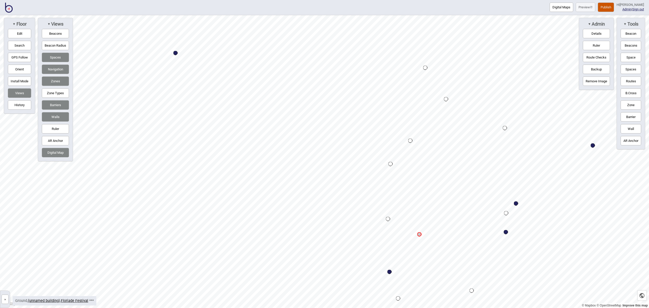
click at [628, 83] on button "Routes" at bounding box center [631, 81] width 21 height 9
click at [628, 81] on button "Routes" at bounding box center [631, 81] width 21 height 9
click at [20, 34] on button "Edit" at bounding box center [19, 33] width 23 height 9
click at [16, 32] on button "Edit" at bounding box center [19, 33] width 23 height 9
click at [313, 0] on div "Digital Maps Preview Publish Hi [PERSON_NAME] Admin | Sign out © Mapbox © OpenS…" at bounding box center [324, 0] width 649 height 0
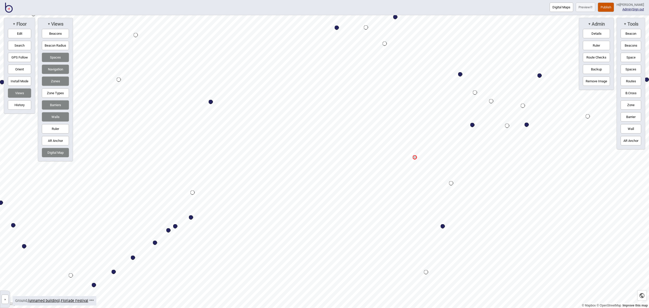
click at [632, 80] on button "Routes" at bounding box center [631, 81] width 21 height 9
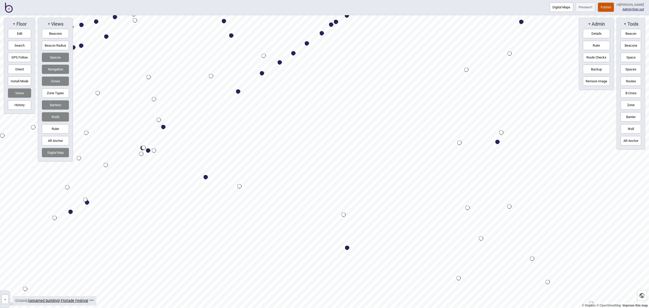
click at [585, 57] on button "Route Checks" at bounding box center [596, 57] width 27 height 9
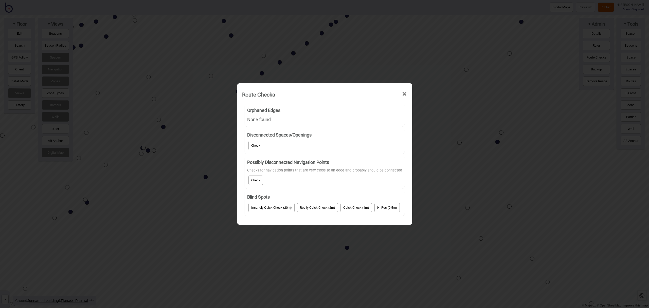
click at [252, 180] on button "Check" at bounding box center [255, 180] width 15 height 9
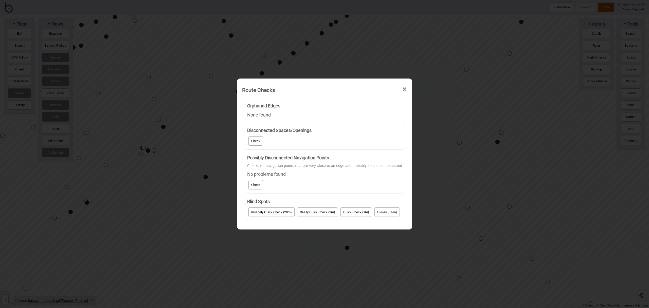
click at [302, 212] on button "Really Quick Check (2m)" at bounding box center [317, 212] width 41 height 9
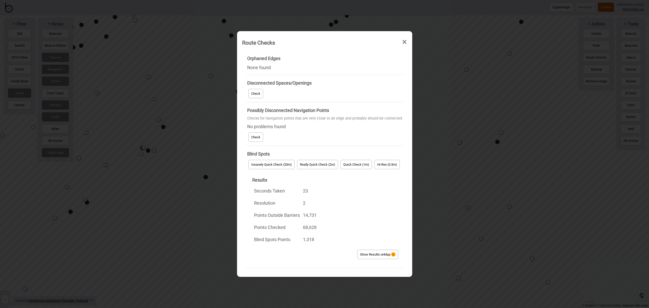
click at [371, 256] on button "Show Results on Map" at bounding box center [377, 254] width 41 height 9
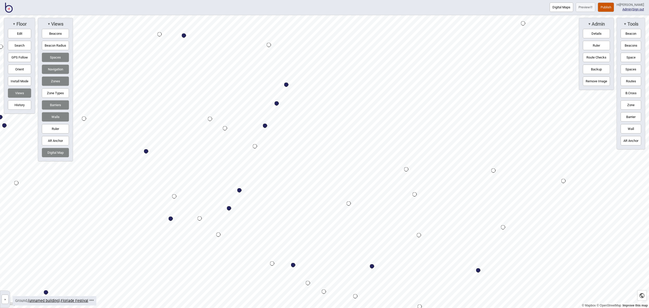
drag, startPoint x: 634, startPoint y: 80, endPoint x: 603, endPoint y: 88, distance: 32.2
click at [634, 80] on button "Routes" at bounding box center [631, 81] width 21 height 9
click at [623, 79] on button "Routes" at bounding box center [631, 81] width 21 height 9
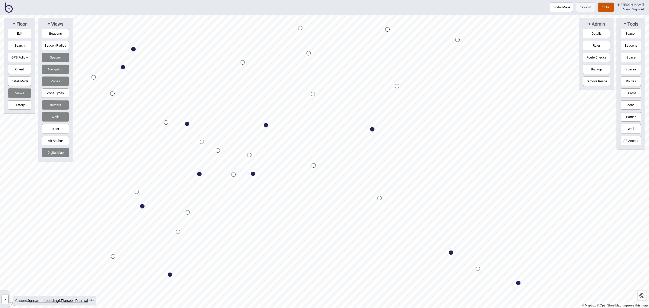
click at [629, 82] on button "Routes" at bounding box center [631, 81] width 21 height 9
click at [397, 86] on div "Map marker" at bounding box center [397, 86] width 4 height 4
click at [633, 81] on button "Routes" at bounding box center [631, 81] width 21 height 9
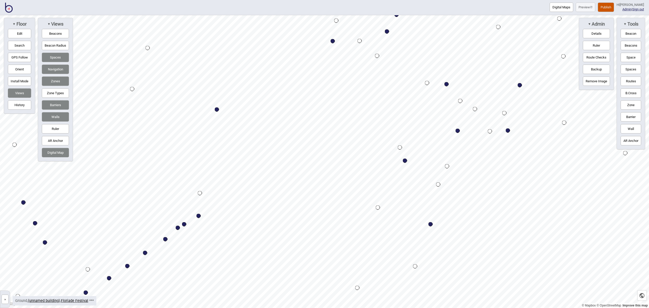
click at [630, 80] on button "Routes" at bounding box center [631, 81] width 21 height 9
click at [630, 81] on button "Routes" at bounding box center [631, 81] width 21 height 9
click at [15, 32] on button "Edit" at bounding box center [19, 33] width 23 height 9
click at [289, 131] on div "Map marker" at bounding box center [288, 131] width 8 height 8
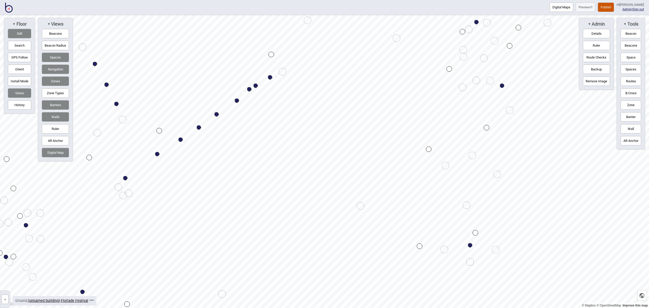
click at [129, 15] on div at bounding box center [324, 15] width 649 height 0
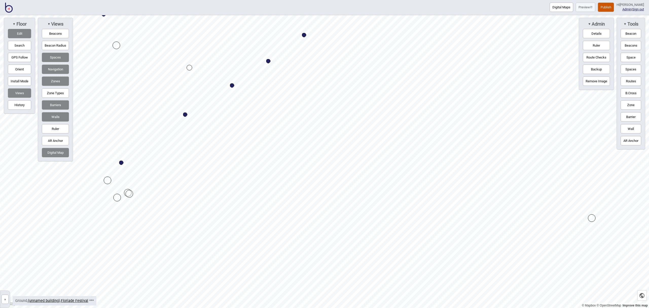
click at [129, 191] on div "Map marker" at bounding box center [129, 194] width 8 height 8
click at [128, 193] on div "Map marker" at bounding box center [128, 193] width 8 height 8
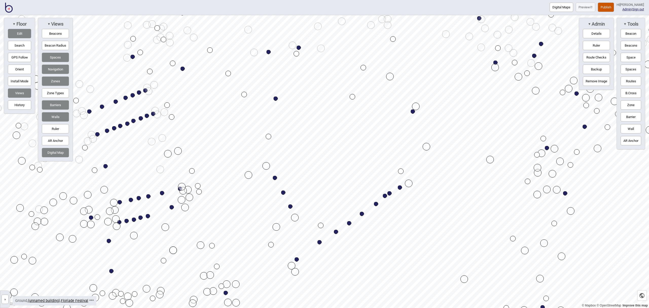
click at [320, 0] on html "Digital Maps Preview Publish Hi [PERSON_NAME] Admin | Sign out © Mapbox © OpenS…" at bounding box center [324, 0] width 649 height 0
drag, startPoint x: 629, startPoint y: 82, endPoint x: 582, endPoint y: 89, distance: 47.2
click at [629, 82] on button "Routes" at bounding box center [631, 81] width 21 height 9
click at [631, 84] on button "Routes" at bounding box center [631, 81] width 21 height 9
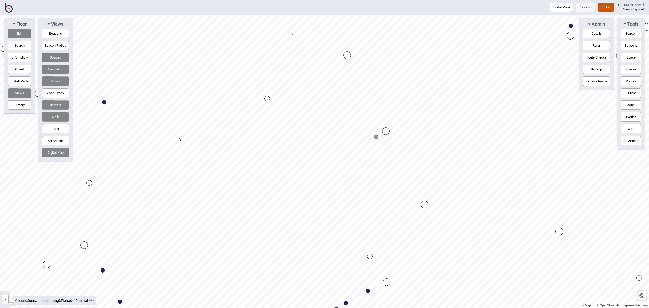
click at [23, 34] on button "Edit" at bounding box center [19, 33] width 23 height 9
click at [15, 30] on button "Edit" at bounding box center [19, 33] width 23 height 9
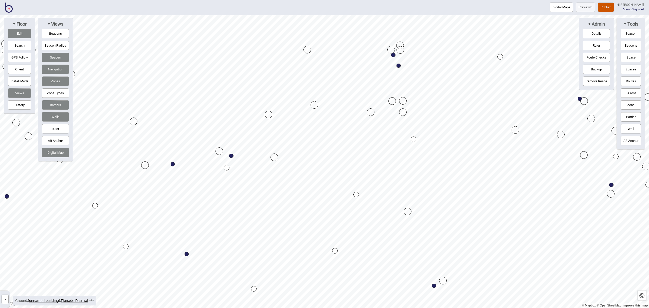
click at [268, 116] on div "Map marker" at bounding box center [269, 115] width 8 height 8
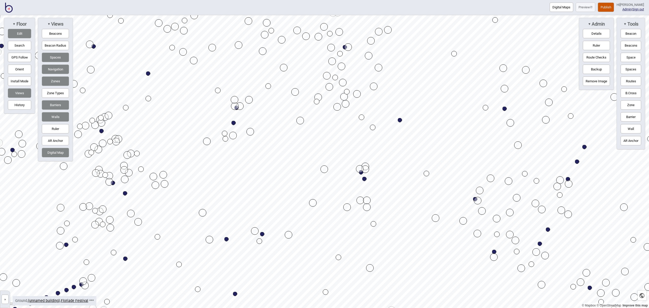
click at [19, 32] on button "Edit" at bounding box center [19, 33] width 23 height 9
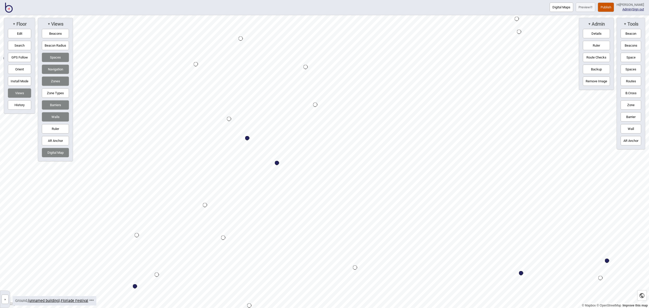
click at [626, 81] on button "Routes" at bounding box center [631, 81] width 21 height 9
click at [625, 82] on button "Routes" at bounding box center [631, 81] width 21 height 9
click at [631, 83] on button "Routes" at bounding box center [631, 81] width 21 height 9
click at [269, 98] on div "Map marker" at bounding box center [269, 99] width 8 height 8
drag, startPoint x: 630, startPoint y: 82, endPoint x: 618, endPoint y: 91, distance: 14.6
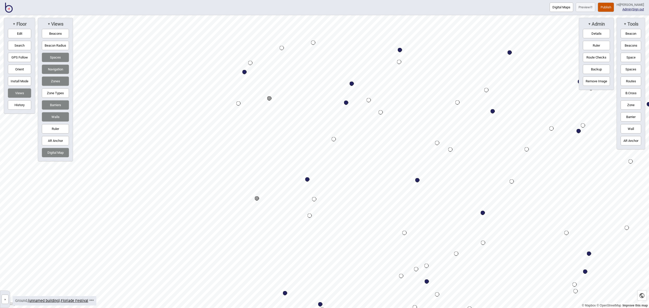
click at [629, 82] on button "Routes" at bounding box center [631, 81] width 21 height 9
click at [258, 198] on div "Map marker" at bounding box center [257, 198] width 4 height 4
drag, startPoint x: 626, startPoint y: 80, endPoint x: 613, endPoint y: 78, distance: 12.8
click at [626, 80] on button "Routes" at bounding box center [631, 81] width 21 height 9
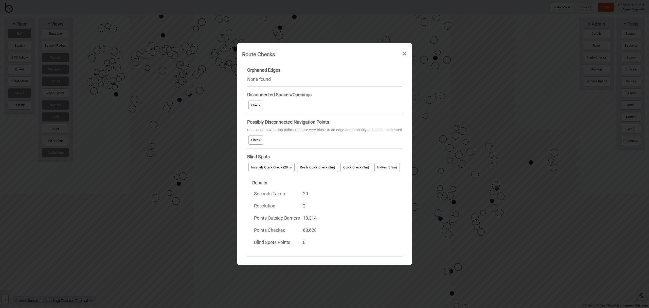
click at [406, 54] on span "×" at bounding box center [404, 53] width 5 height 17
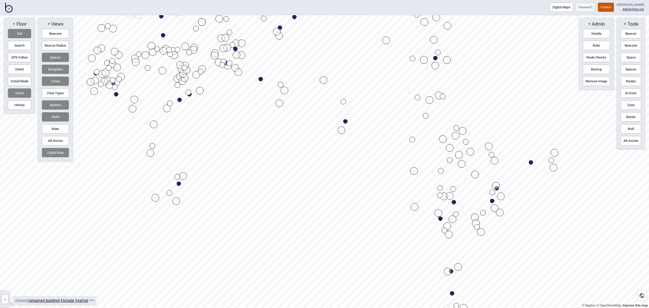
click at [27, 33] on button "Edit" at bounding box center [19, 33] width 23 height 9
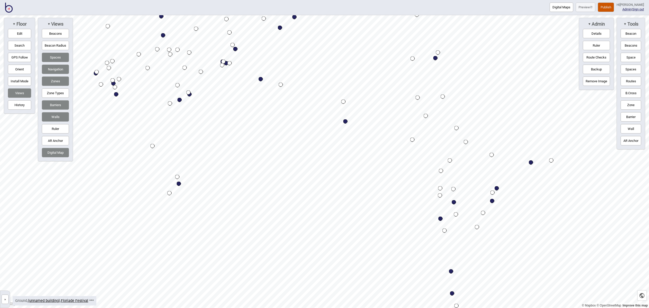
click at [614, 8] on button "Publish" at bounding box center [606, 7] width 16 height 9
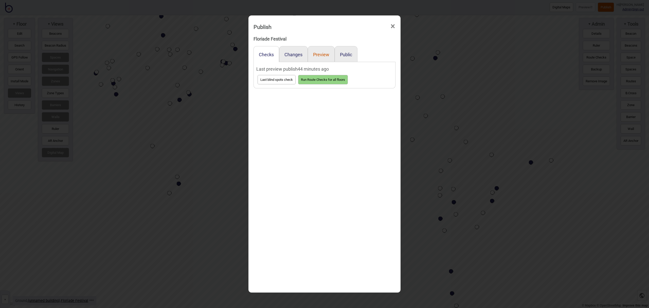
click at [317, 53] on button "Preview" at bounding box center [321, 54] width 16 height 5
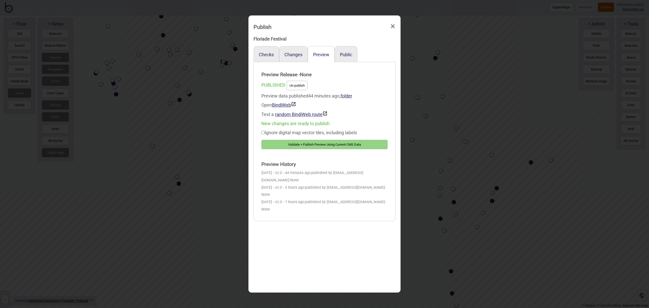
click at [329, 146] on button "Validate + Publish Preview Using Current CMS Data" at bounding box center [324, 144] width 126 height 9
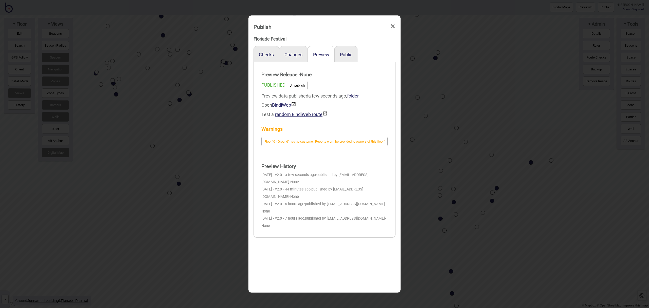
click at [393, 27] on span "×" at bounding box center [392, 26] width 5 height 17
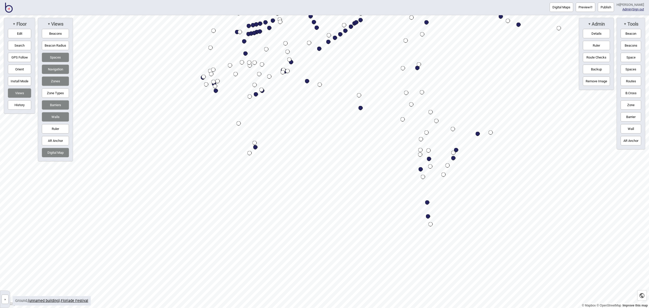
click at [585, 9] on button "Preview" at bounding box center [586, 7] width 20 height 9
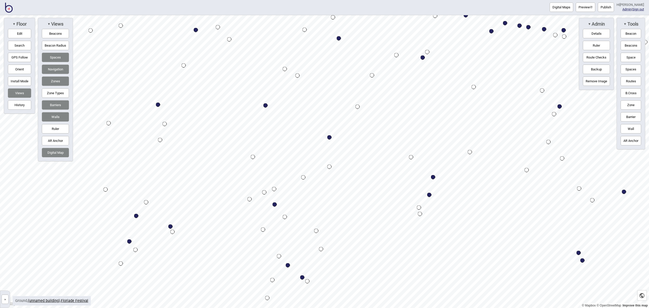
drag, startPoint x: 630, startPoint y: 80, endPoint x: 602, endPoint y: 81, distance: 28.4
click at [630, 80] on button "Routes" at bounding box center [631, 81] width 21 height 9
click at [358, 107] on div "Map marker" at bounding box center [357, 107] width 4 height 4
click at [329, 166] on div "Map marker" at bounding box center [329, 167] width 4 height 4
click at [298, 75] on div "Map marker" at bounding box center [297, 76] width 4 height 4
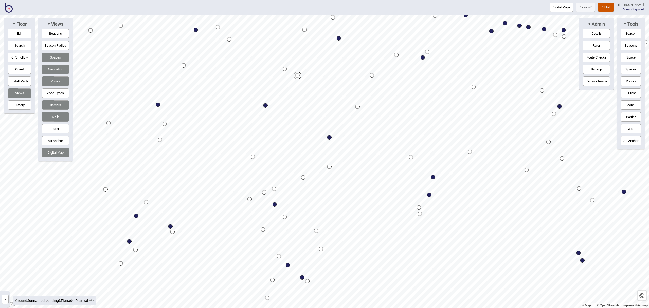
click at [631, 67] on button "Spaces" at bounding box center [631, 69] width 21 height 9
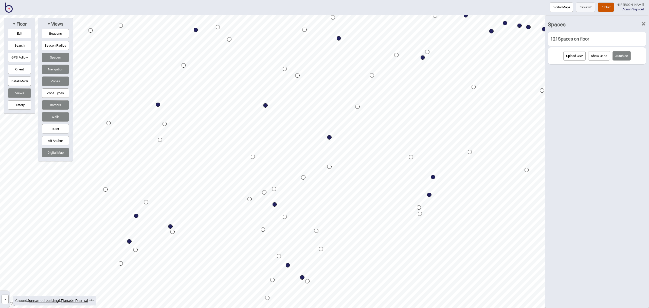
click at [11, 8] on img at bounding box center [9, 8] width 8 height 10
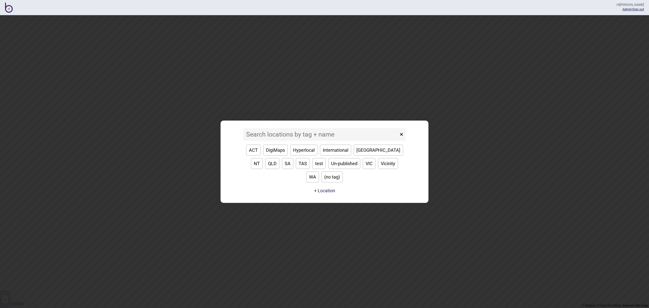
click at [336, 156] on button "International" at bounding box center [335, 150] width 31 height 11
type input "International"
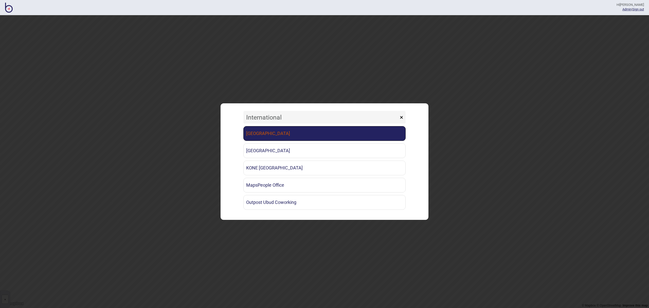
click at [284, 137] on link "[GEOGRAPHIC_DATA]" at bounding box center [324, 133] width 162 height 15
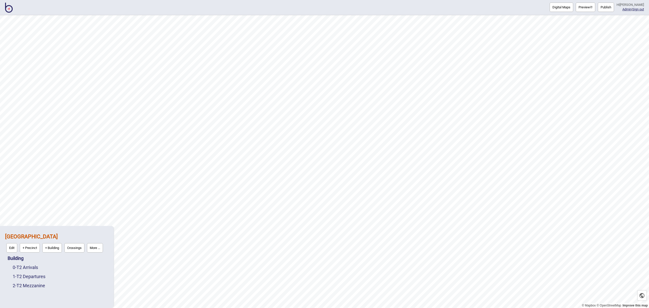
click at [97, 249] on button "More ..." at bounding box center [95, 247] width 16 height 9
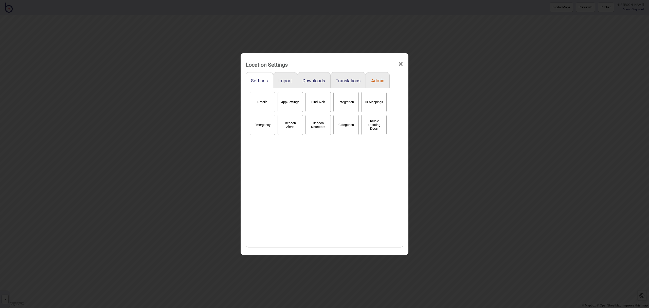
click at [374, 81] on button "Admin" at bounding box center [377, 80] width 13 height 5
click at [273, 105] on button "Stats" at bounding box center [262, 102] width 25 height 20
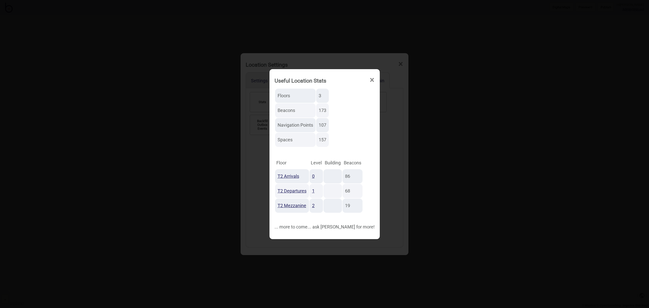
click at [369, 82] on span "×" at bounding box center [371, 80] width 5 height 17
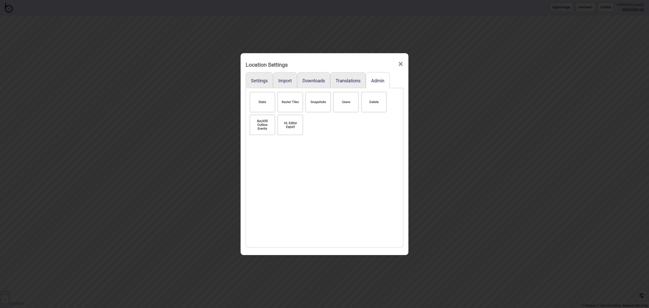
click at [402, 63] on span "×" at bounding box center [400, 64] width 5 height 17
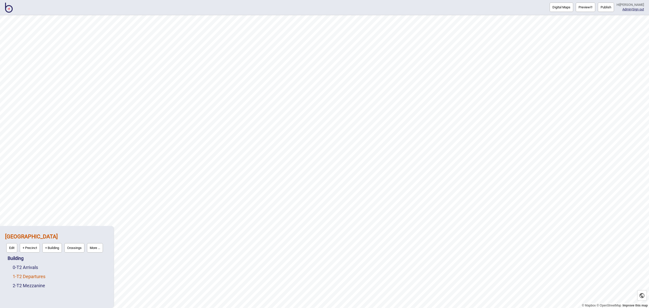
click at [38, 277] on link "1 - T2 Departures" at bounding box center [29, 276] width 33 height 5
click at [22, 275] on button "Edit" at bounding box center [19, 275] width 11 height 9
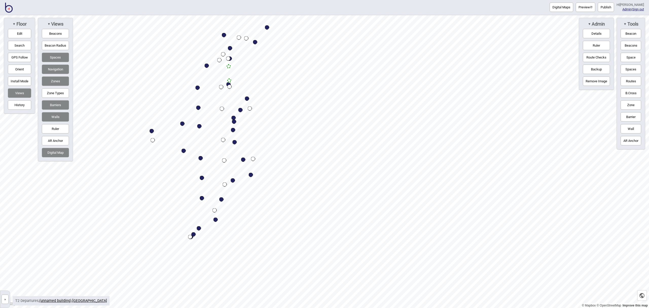
click at [230, 0] on html "Digital Maps Preview Publish Hi [PERSON_NAME] Admin | Sign out © Mapbox © OpenS…" at bounding box center [324, 0] width 649 height 0
click at [99, 301] on link "[GEOGRAPHIC_DATA]" at bounding box center [89, 301] width 35 height 4
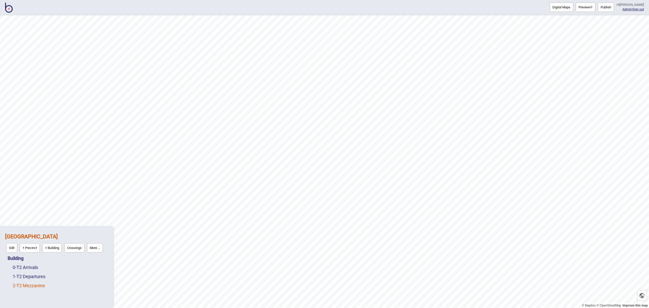
click at [37, 287] on link "2 - T2 Mezzanine" at bounding box center [29, 285] width 32 height 5
click at [20, 283] on button "Edit" at bounding box center [19, 284] width 11 height 9
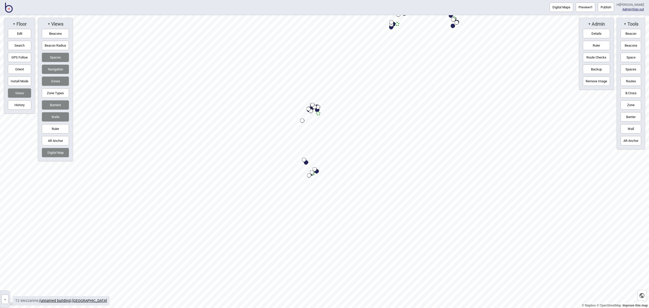
click at [50, 33] on button "Beacons" at bounding box center [55, 33] width 27 height 9
click at [101, 299] on link "[GEOGRAPHIC_DATA]" at bounding box center [89, 301] width 35 height 4
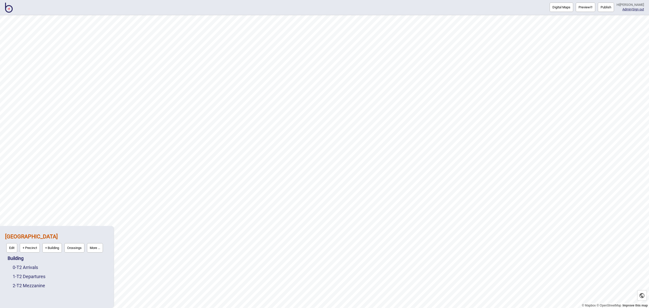
click at [47, 278] on div "1 - T2 Departures" at bounding box center [61, 276] width 96 height 9
click at [41, 274] on link "1 - T2 Departures" at bounding box center [29, 276] width 33 height 5
click at [19, 278] on button "Edit" at bounding box center [19, 275] width 11 height 9
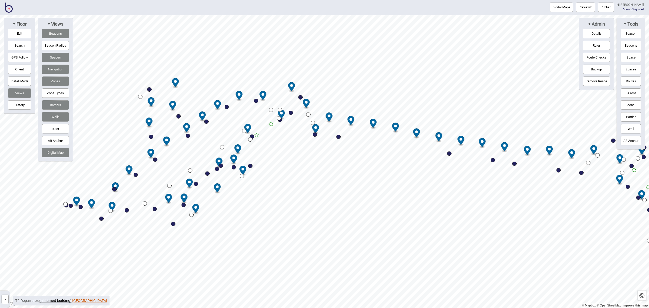
click at [82, 303] on link "[GEOGRAPHIC_DATA]" at bounding box center [89, 301] width 35 height 4
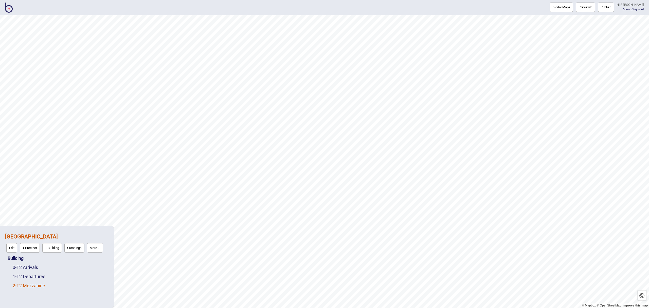
click at [32, 286] on link "2 - T2 Mezzanine" at bounding box center [29, 285] width 32 height 5
click at [34, 256] on link "0 - T2 Arrivals" at bounding box center [25, 255] width 25 height 5
click at [21, 265] on button "Edit" at bounding box center [19, 266] width 11 height 9
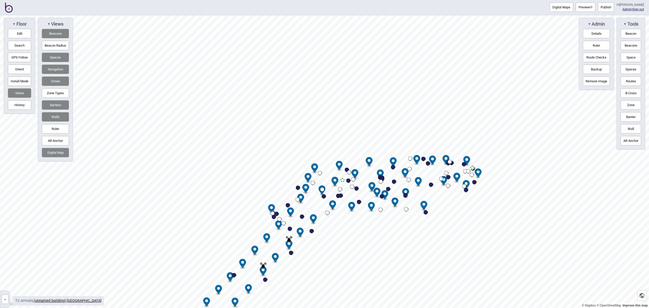
click at [56, 104] on button "Barriers" at bounding box center [55, 104] width 27 height 9
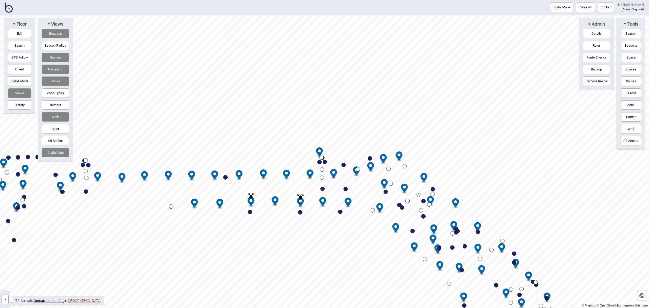
click at [84, 301] on link "[GEOGRAPHIC_DATA]" at bounding box center [84, 301] width 35 height 4
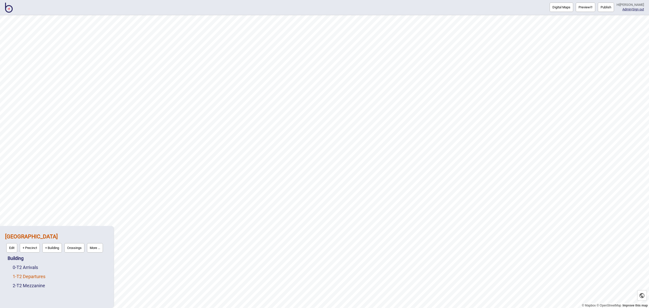
click at [39, 275] on link "1 - T2 Departures" at bounding box center [29, 276] width 33 height 5
click at [21, 275] on button "Edit" at bounding box center [19, 275] width 11 height 9
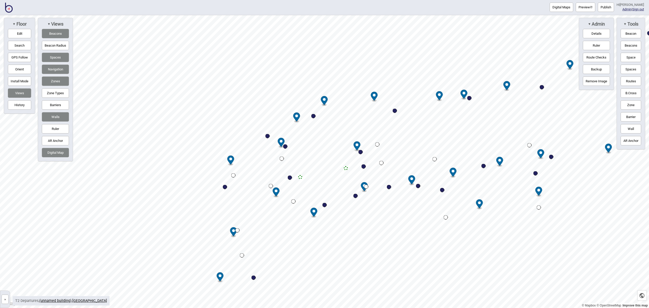
click at [55, 102] on button "Barriers" at bounding box center [55, 104] width 27 height 9
